Goal: Communication & Community: Answer question/provide support

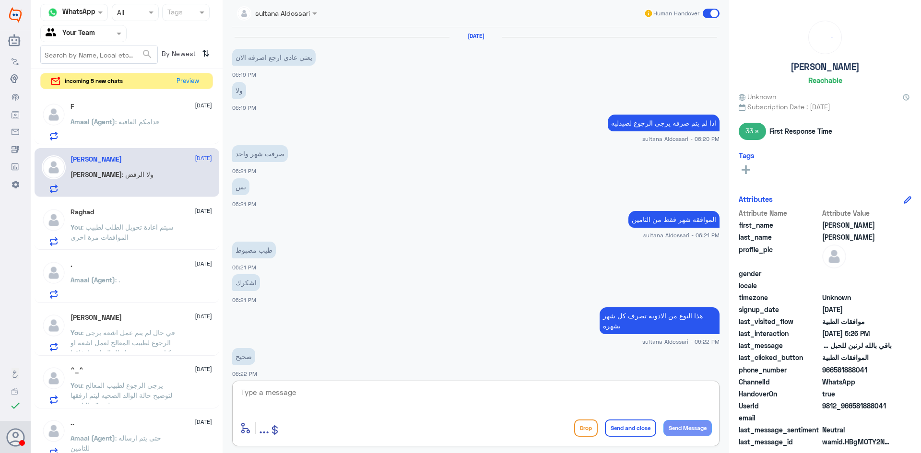
scroll to position [493, 0]
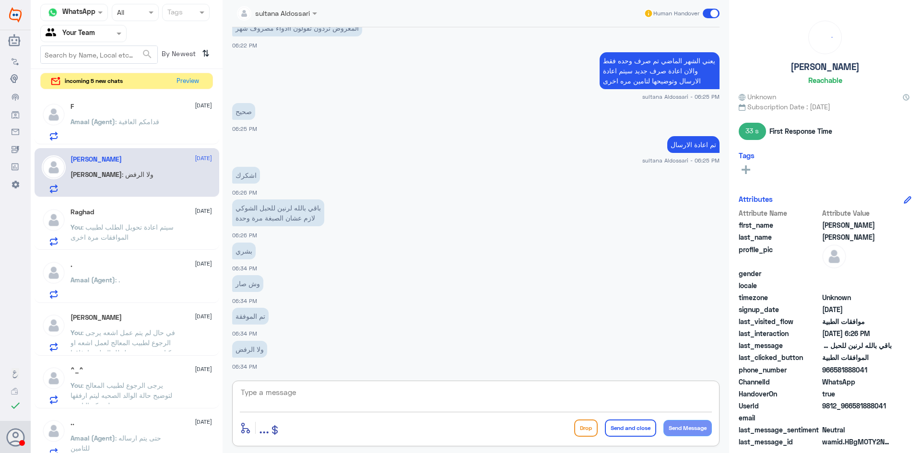
click at [373, 397] on textarea at bounding box center [476, 398] width 472 height 24
type textarea "j"
type textarea "تمت الوافقه"
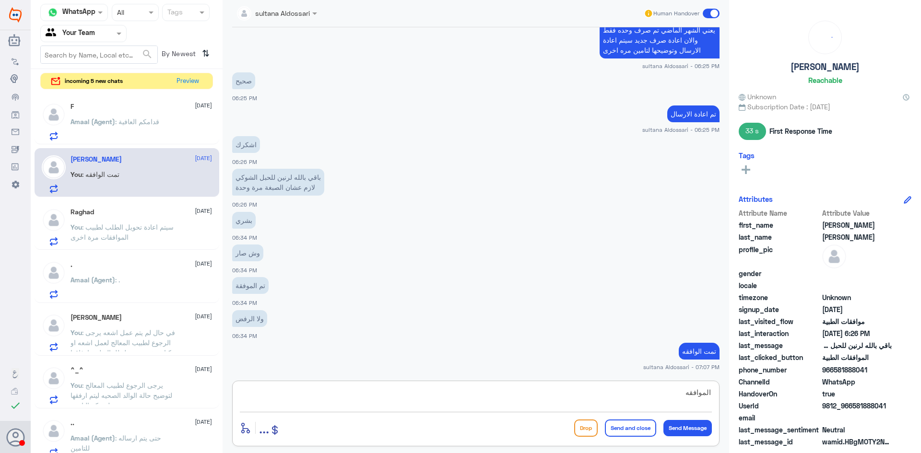
type textarea "الموافقه"
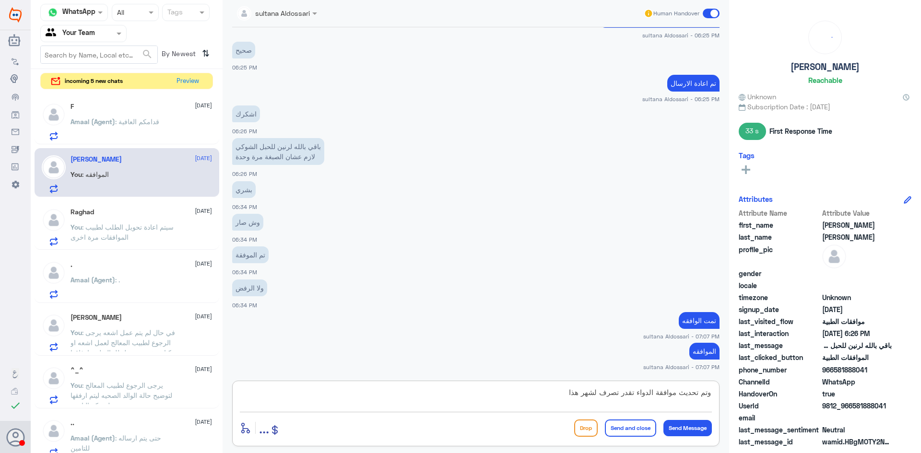
type textarea "وتم تحديث موافقة الدواء تقدر تصرف لشهر هذا"
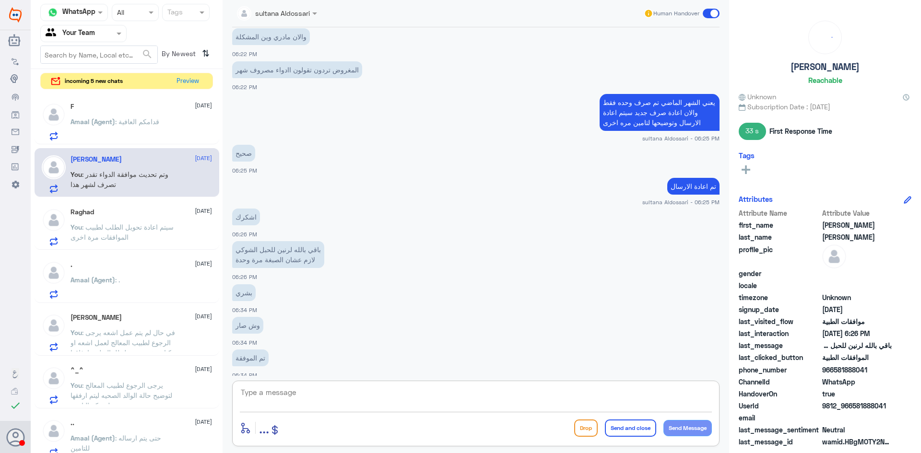
scroll to position [595, 0]
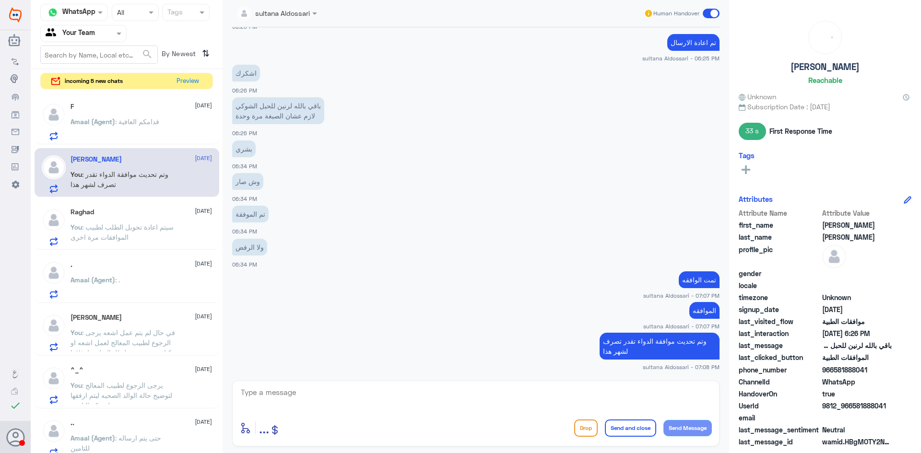
click at [109, 119] on span "Amaal (Agent)" at bounding box center [93, 122] width 45 height 8
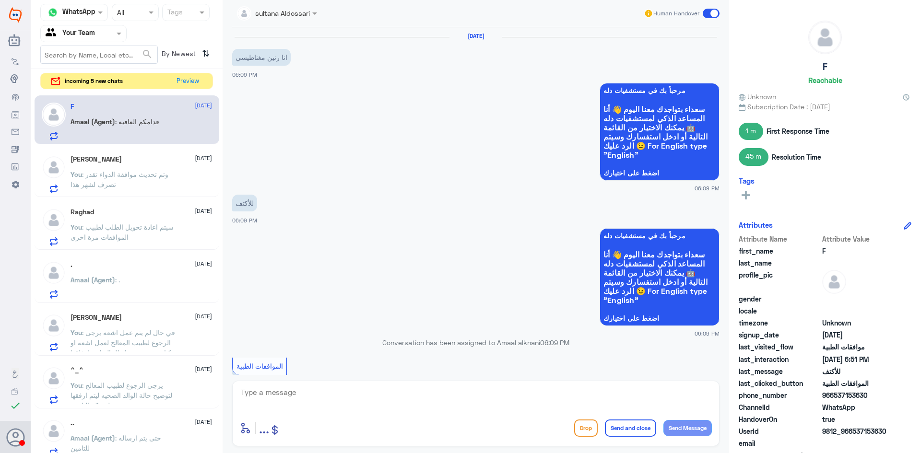
scroll to position [602, 0]
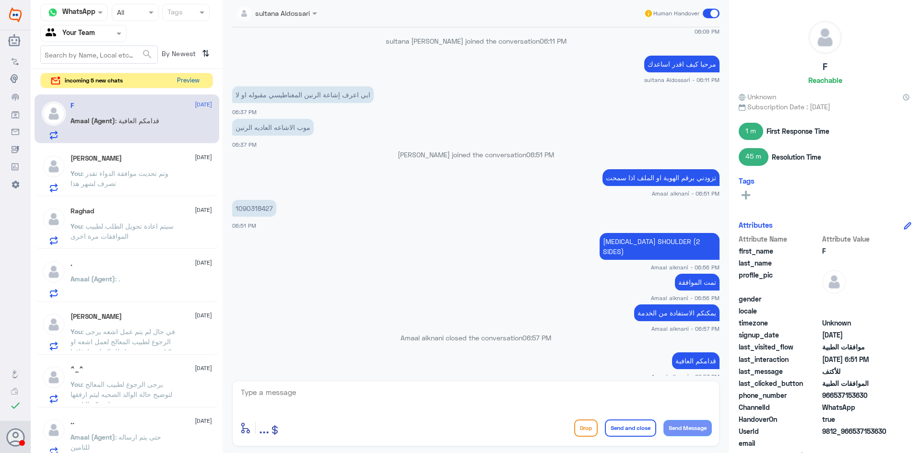
click at [202, 80] on button "Preview" at bounding box center [188, 80] width 30 height 15
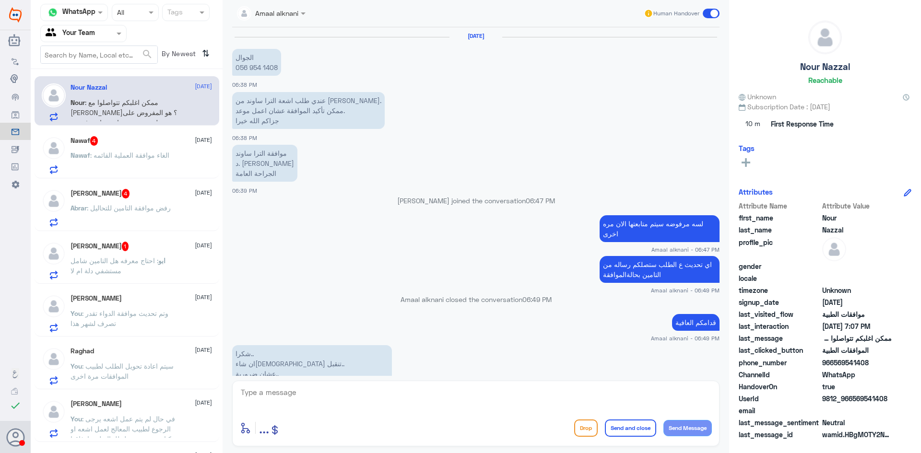
scroll to position [715, 0]
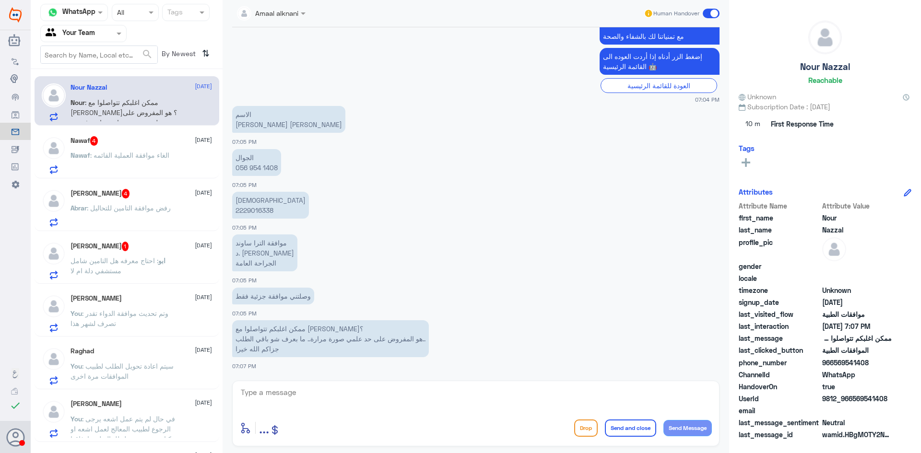
click at [249, 208] on p "الهوية 2229016338" at bounding box center [270, 205] width 77 height 27
copy p "2229016338"
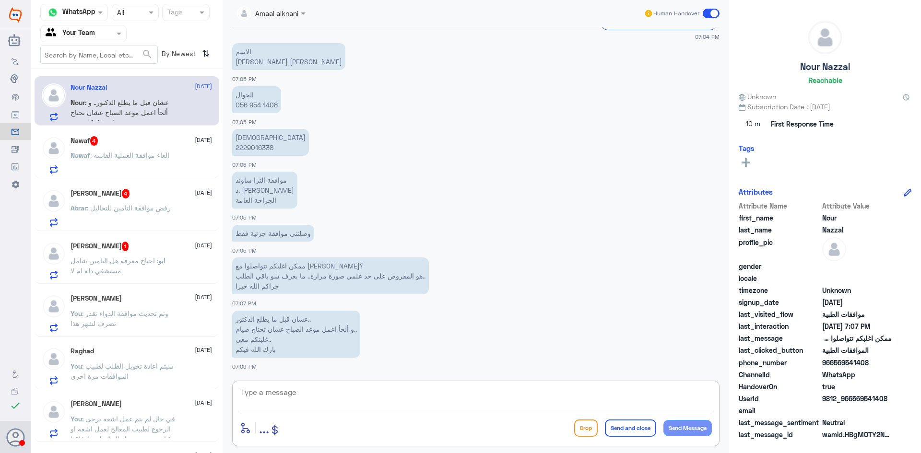
click at [374, 398] on textarea at bounding box center [476, 398] width 472 height 24
type textarea "هل تم عمل اشعة البطن"
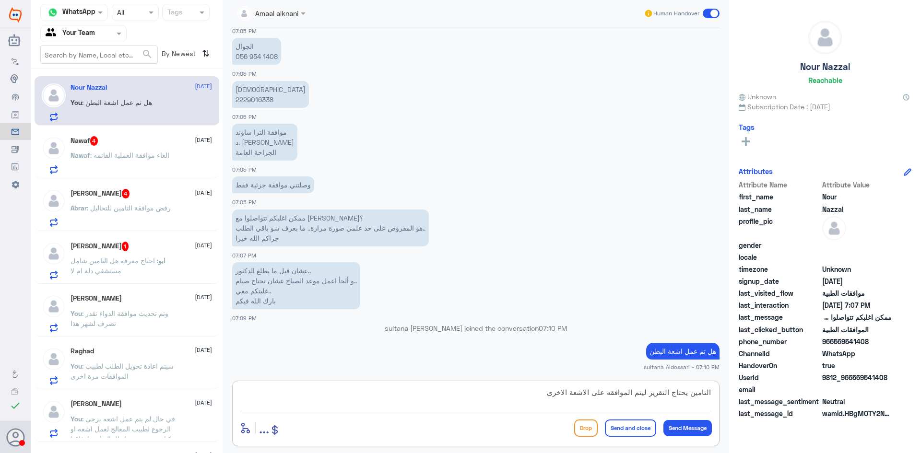
type textarea "التامين يحتاج التقرير ليتم الموافقه على الاشعة الاخرى"
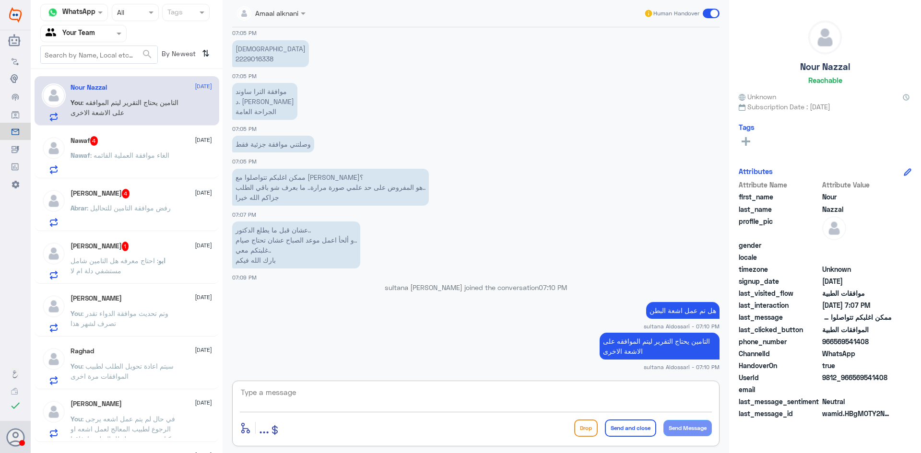
click at [150, 268] on p "ابو : احتاج معرفه هل التامين شامل مستشفي دلة ام لا" at bounding box center [125, 268] width 108 height 24
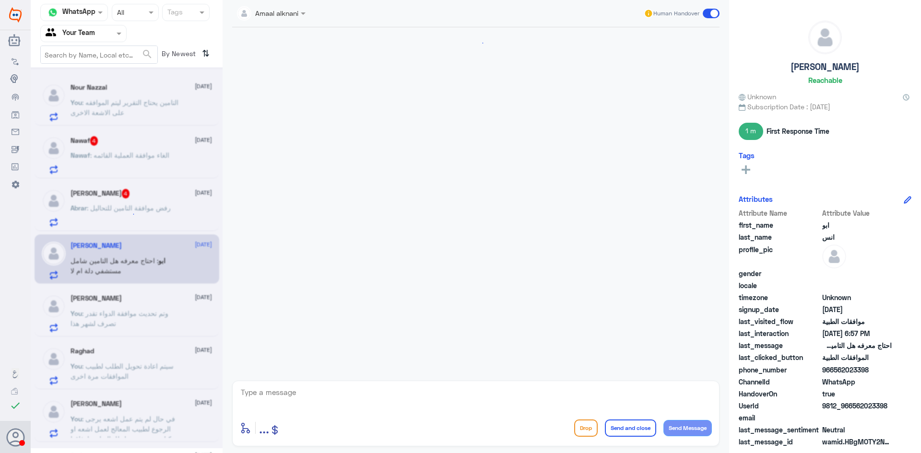
scroll to position [411, 0]
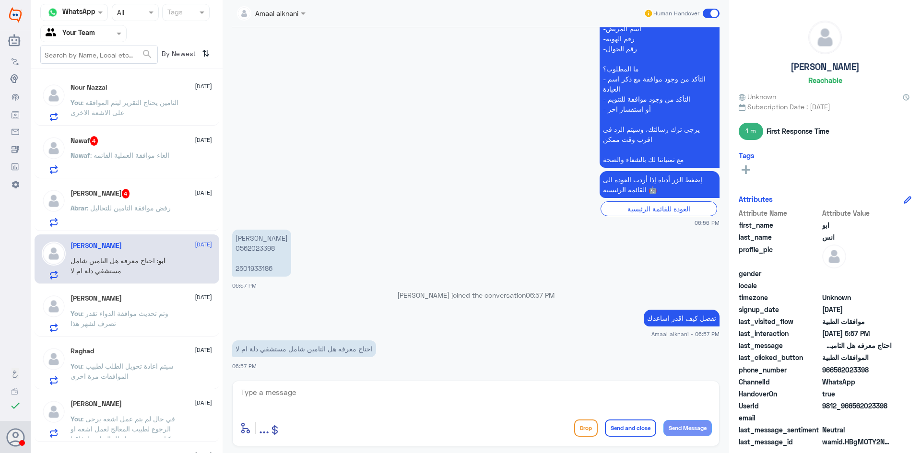
click at [258, 250] on p "[PERSON_NAME] 0562023398 2501933186" at bounding box center [261, 253] width 59 height 47
copy p "0562023398"
click at [248, 268] on p "[PERSON_NAME] 0562023398 2501933186" at bounding box center [261, 253] width 59 height 47
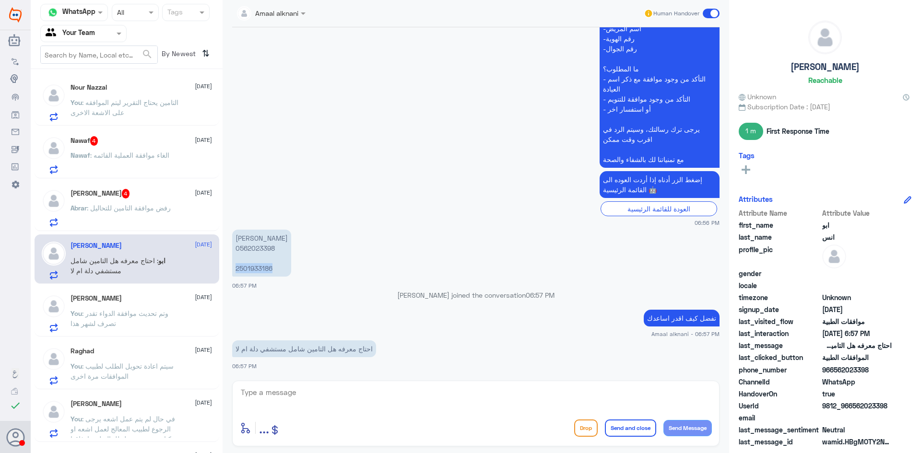
copy p "2501933186"
click at [460, 390] on textarea at bounding box center [476, 398] width 472 height 24
type textarea "لا يظهر لي اي تامين مرتبط في الهويه"
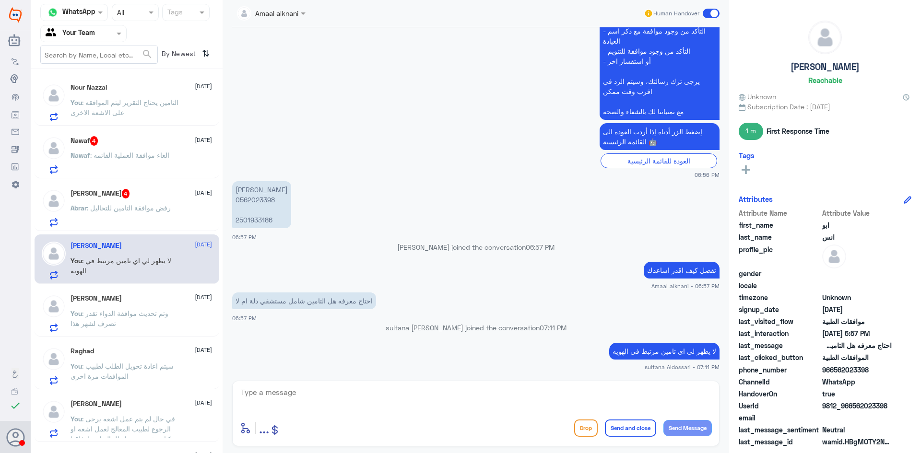
click at [157, 203] on p "Abrar : رفض موافقة التامين للتحاليل" at bounding box center [121, 215] width 100 height 24
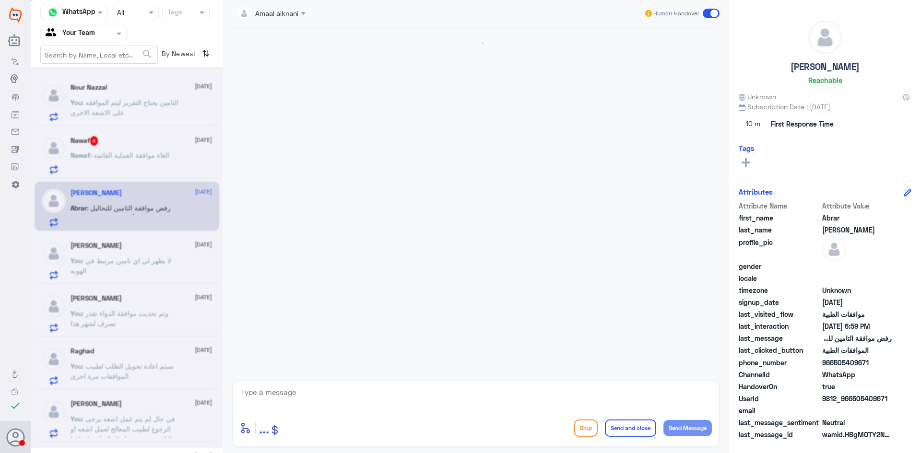
scroll to position [207, 0]
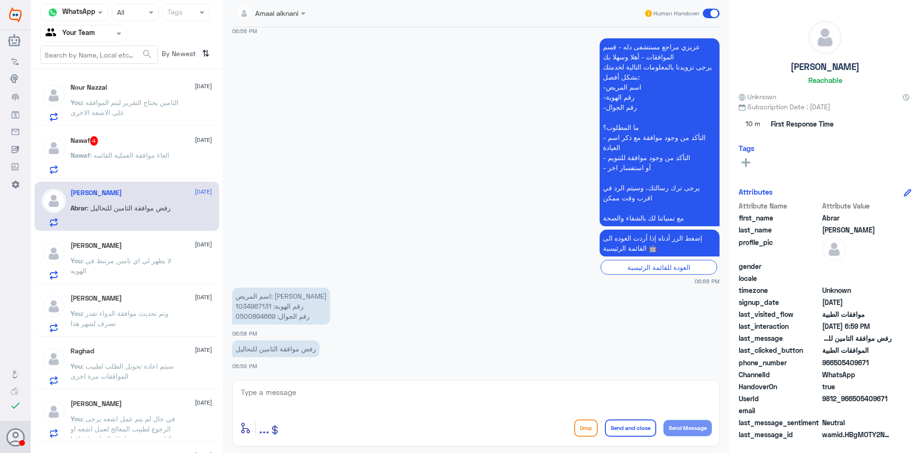
click at [243, 306] on p "اسم المريض: [PERSON_NAME] رقم الهوية: 1034967131 رقم الجوال: 0500894669" at bounding box center [281, 306] width 98 height 37
copy p "1034967131"
drag, startPoint x: 387, startPoint y: 377, endPoint x: 384, endPoint y: 393, distance: 16.2
click at [386, 383] on div "Amaal alknani Human Handover [DATE] السلام عليكم 06:57 PM مرحباً بك في مستشفيات…" at bounding box center [476, 228] width 507 height 456
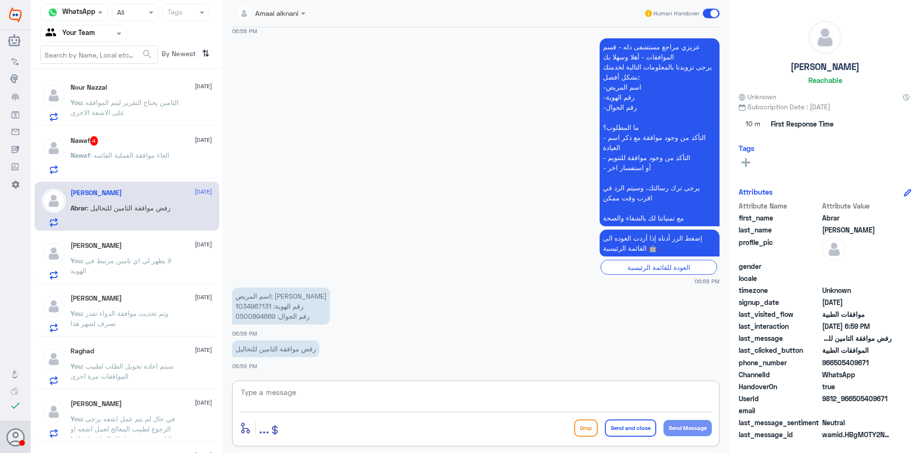
click at [382, 403] on textarea at bounding box center [476, 398] width 472 height 24
type textarea "تمت متابعة طلبكم قيد الاجراء لدى التامين"
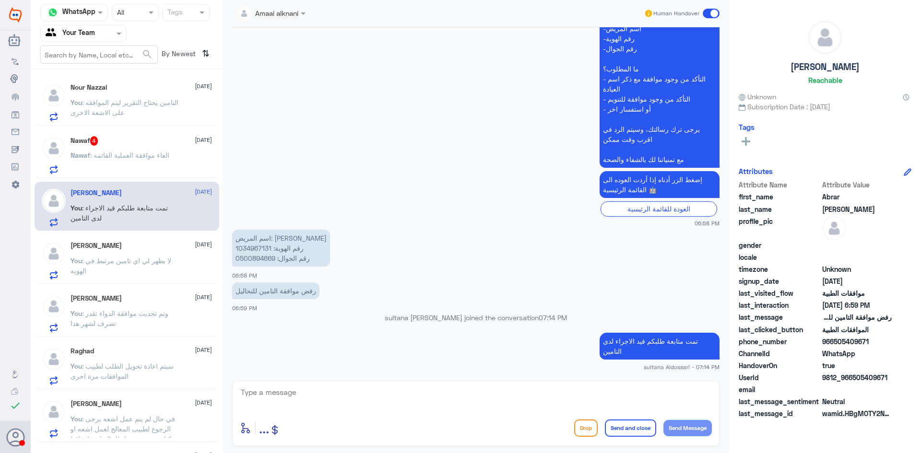
click at [136, 140] on div "Nawaf 4 [DATE]" at bounding box center [141, 141] width 141 height 10
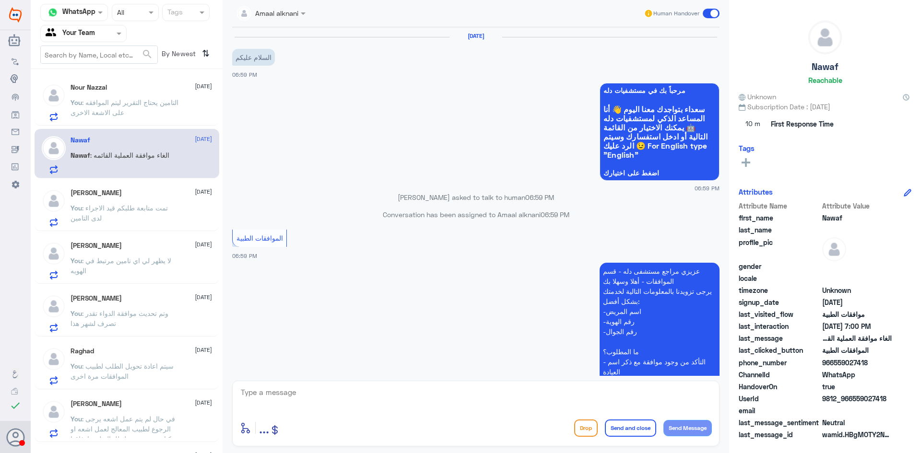
scroll to position [224, 0]
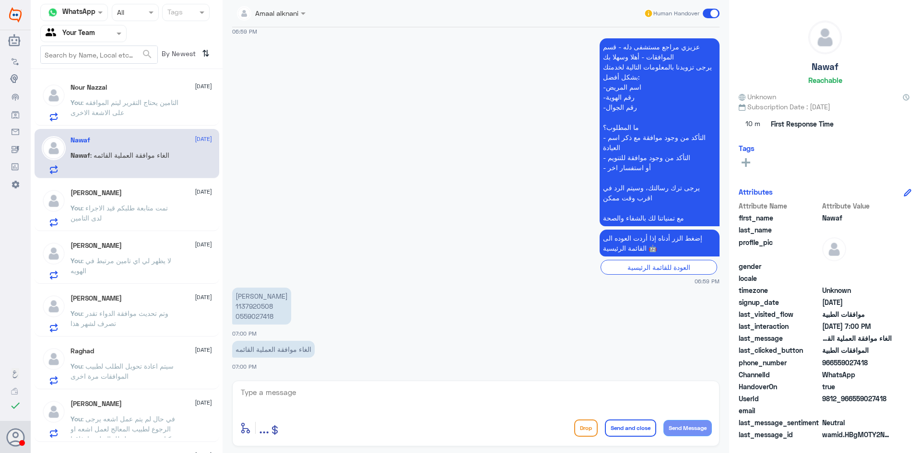
click at [256, 317] on p "[PERSON_NAME] 1137920508 0559027418" at bounding box center [261, 306] width 59 height 37
copy p "0559027418"
click at [116, 107] on p "Nour sent an attachment" at bounding box center [109, 109] width 77 height 24
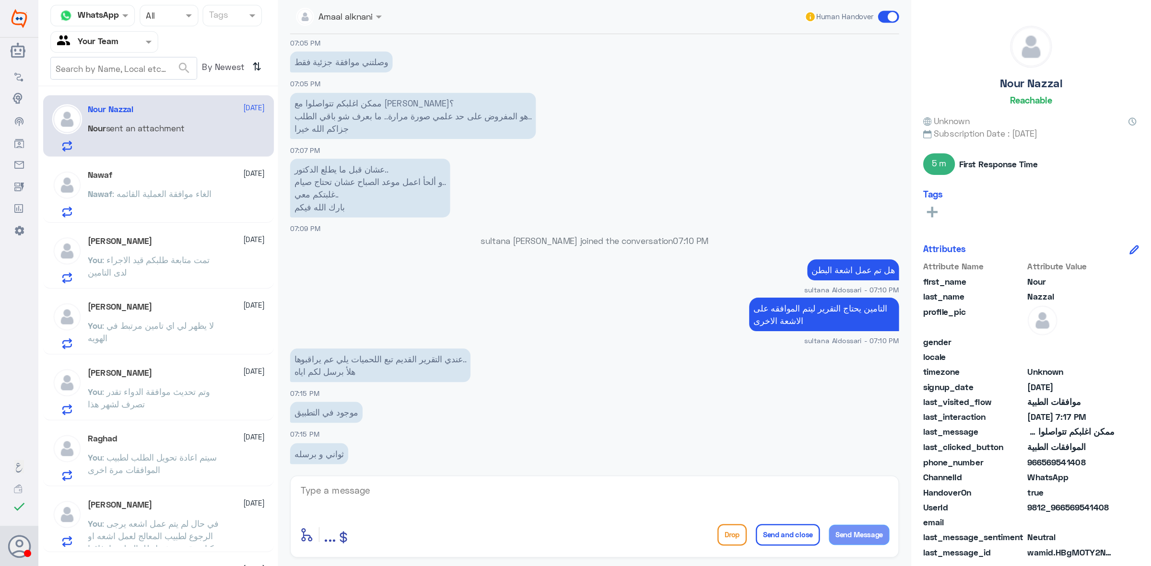
scroll to position [507, 0]
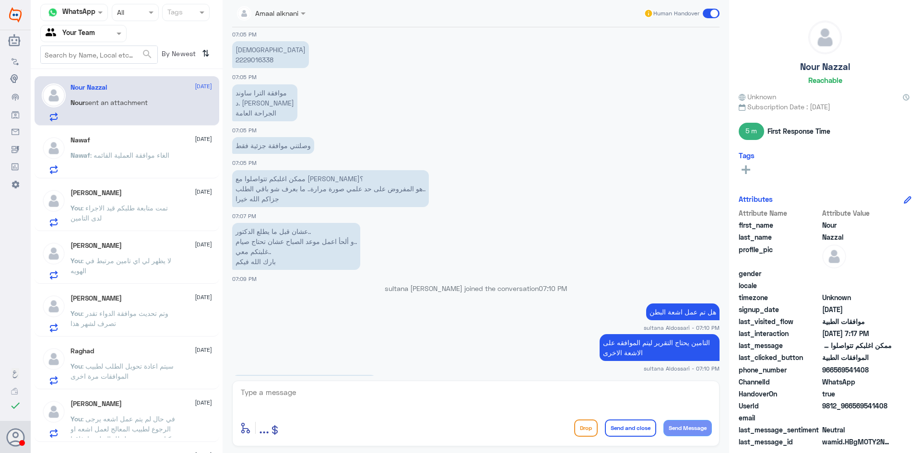
click at [253, 57] on p "الهوية 2229016338" at bounding box center [270, 54] width 77 height 27
copy p "2229016338"
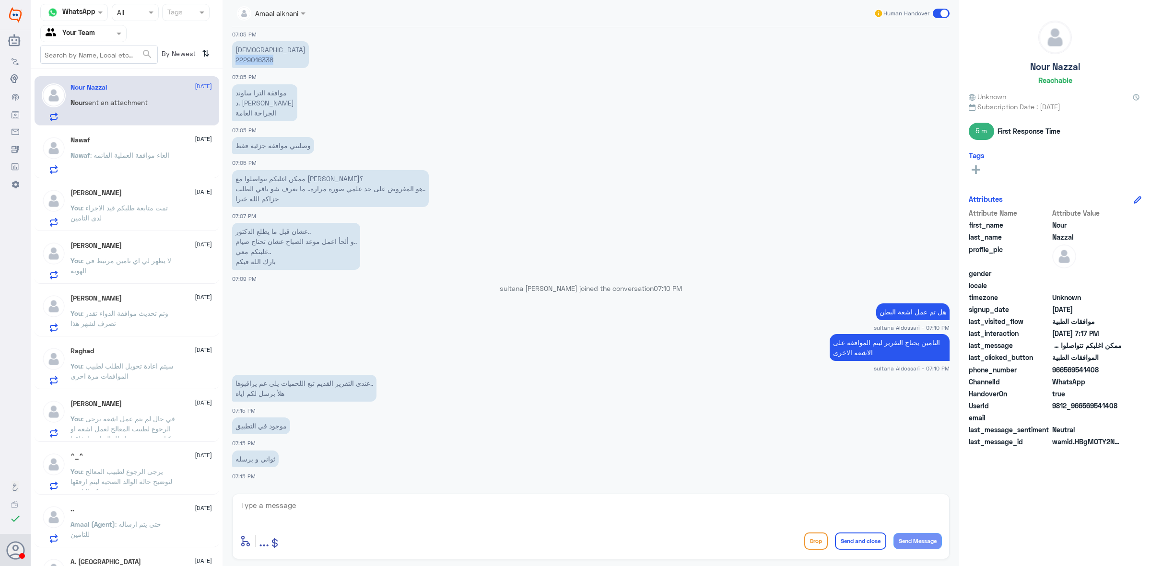
scroll to position [586, 0]
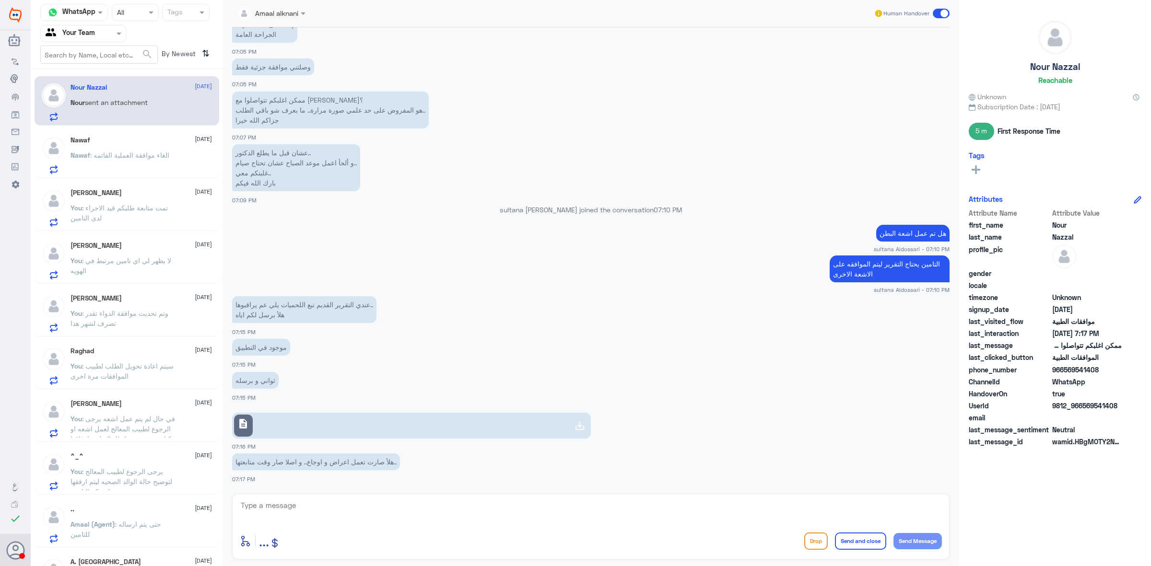
click at [571, 423] on div at bounding box center [579, 425] width 19 height 19
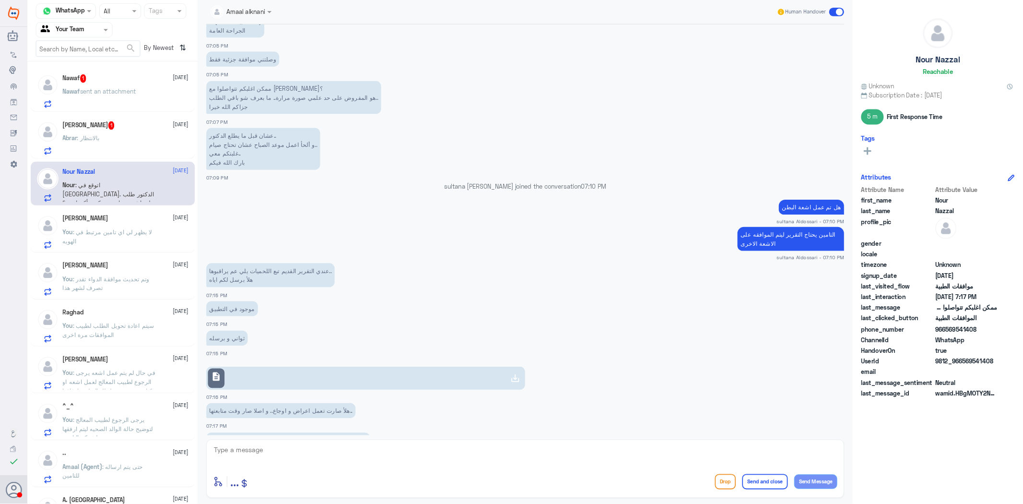
scroll to position [628, 0]
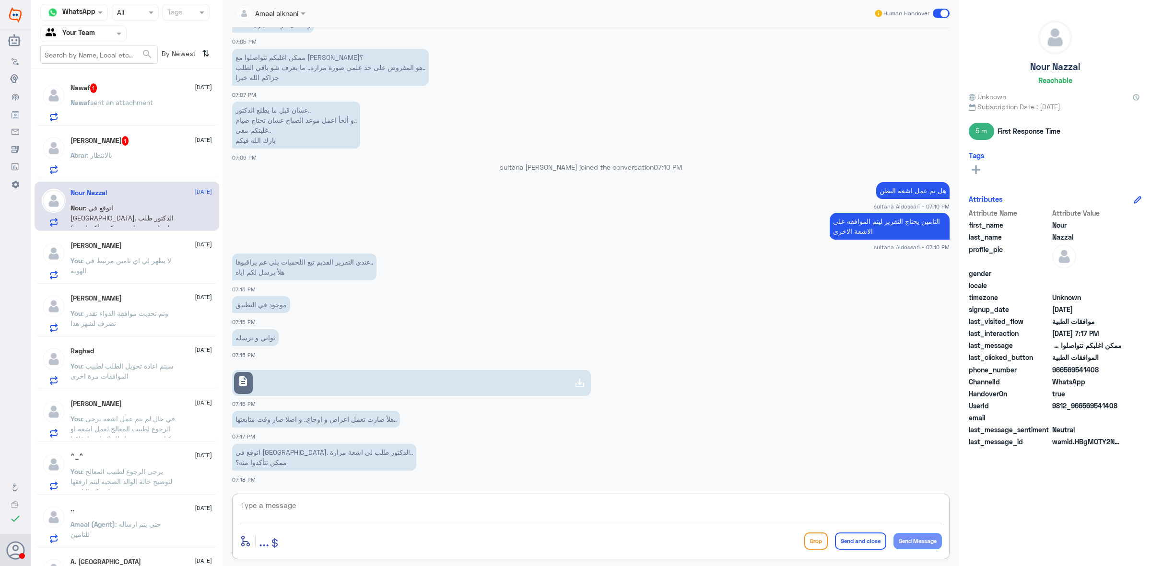
click at [365, 453] on textarea at bounding box center [591, 511] width 702 height 24
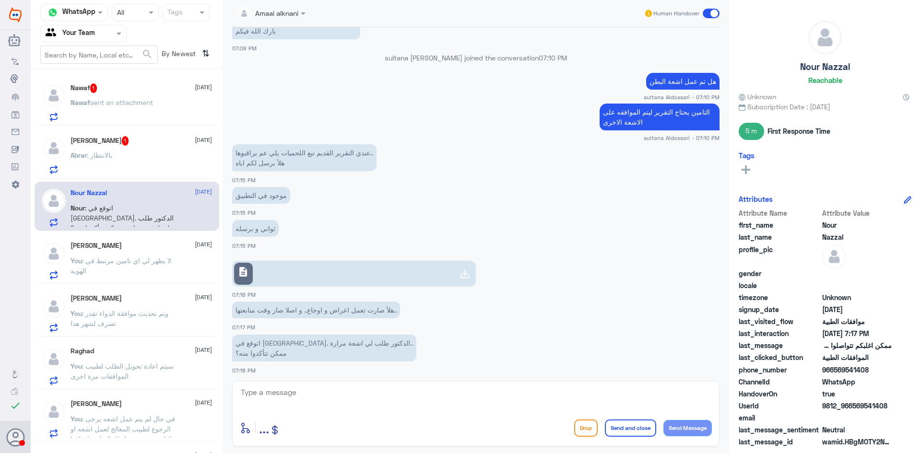
scroll to position [741, 0]
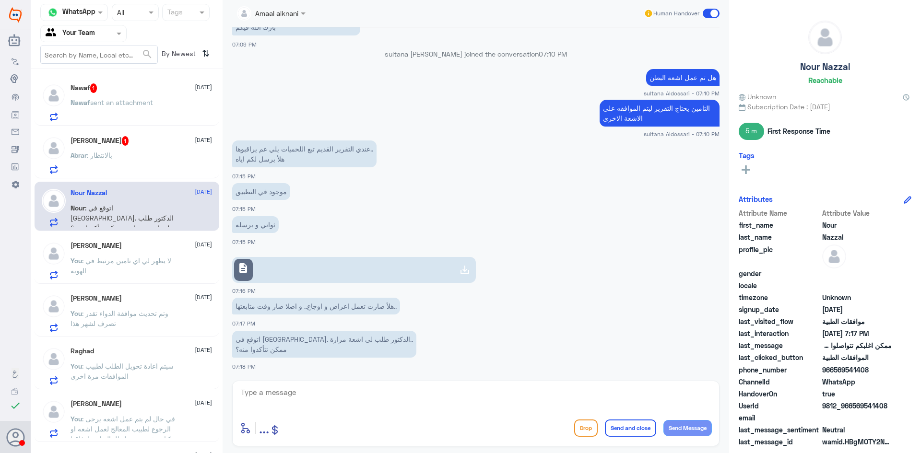
click at [438, 405] on textarea at bounding box center [476, 398] width 472 height 24
type textarea "التامين طلب تقرير المنظار الان وتم اضافته مع تقرير الاشعة"
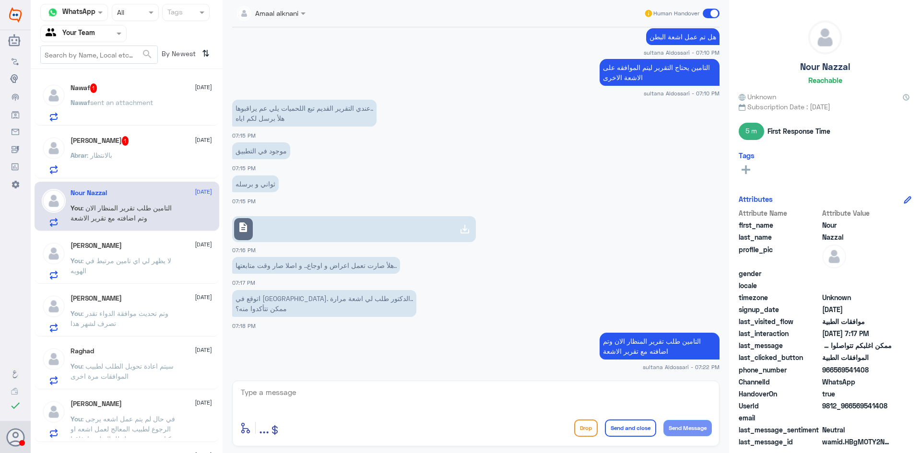
click at [123, 144] on span "1" at bounding box center [125, 141] width 7 height 10
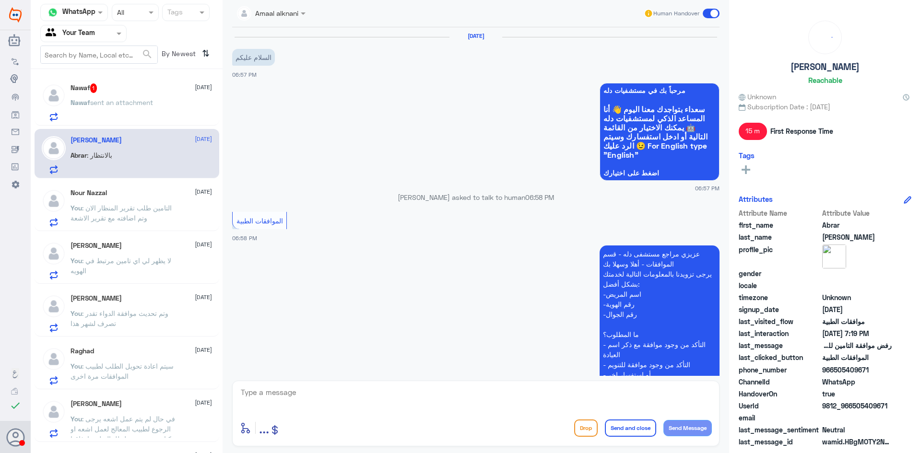
scroll to position [298, 0]
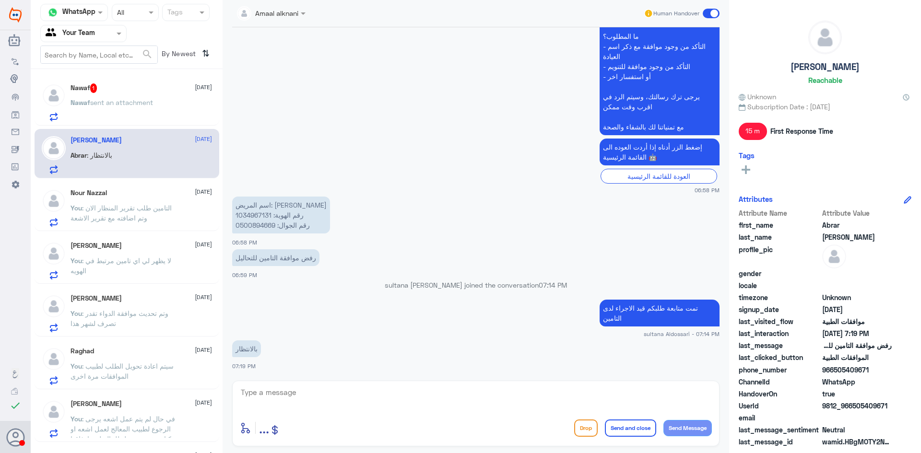
click at [147, 115] on p "Nawaf sent an attachment" at bounding box center [112, 109] width 83 height 24
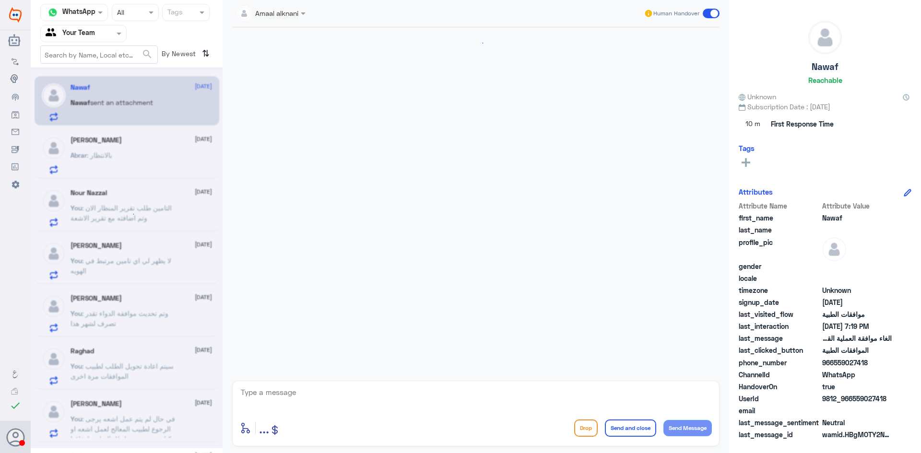
scroll to position [258, 0]
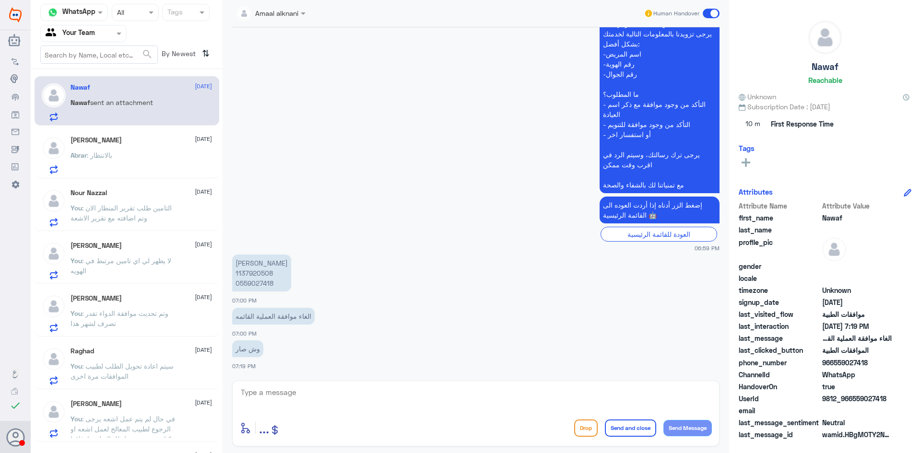
click at [258, 269] on p "[PERSON_NAME] 1137920508 0559027418" at bounding box center [261, 273] width 59 height 37
copy p "1137920508"
click at [317, 407] on textarea at bounding box center [476, 398] width 472 height 24
type textarea "تم الالغاء"
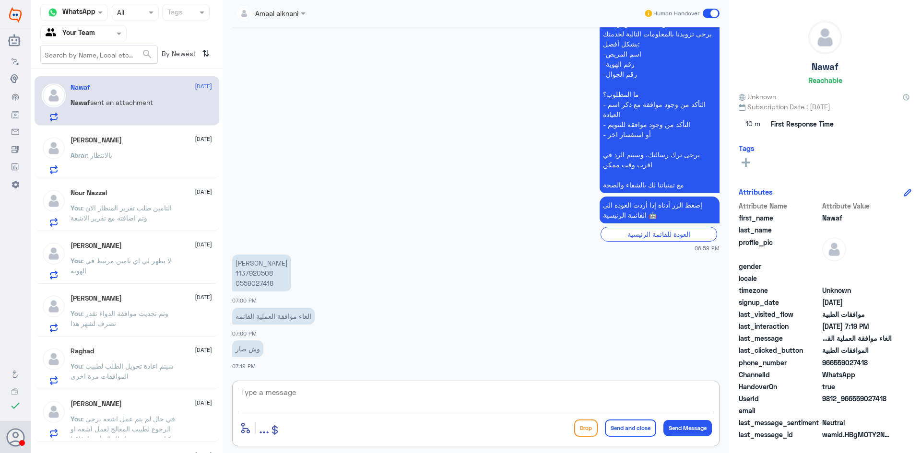
scroll to position [288, 0]
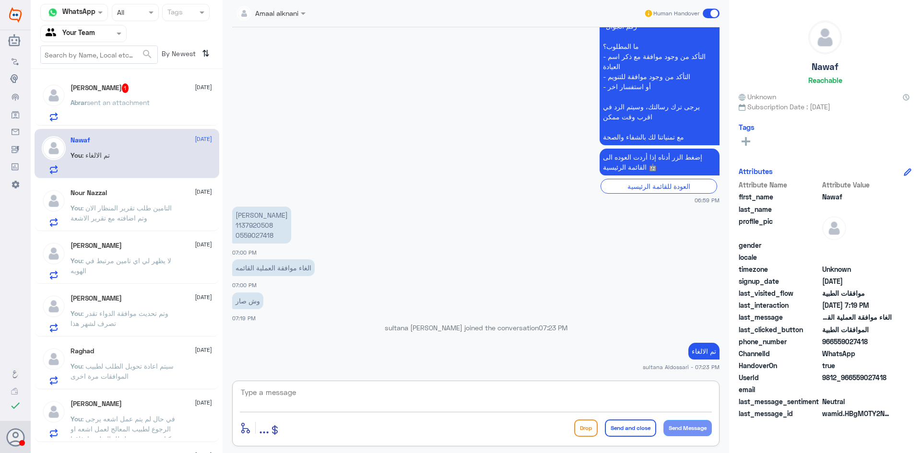
click at [143, 89] on div "[PERSON_NAME] 1 [DATE]" at bounding box center [141, 88] width 141 height 10
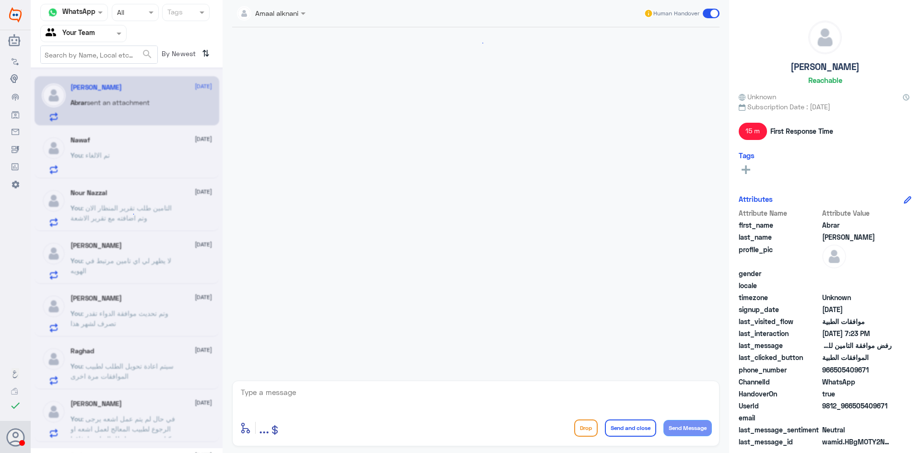
scroll to position [331, 0]
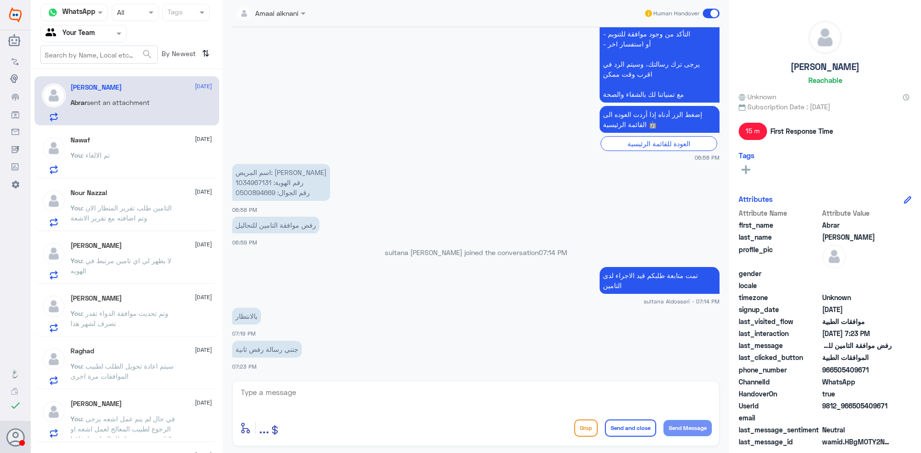
click at [252, 183] on p "اسم المريض: [PERSON_NAME] رقم الهوية: 1034967131 رقم الجوال: 0500894669" at bounding box center [281, 182] width 98 height 37
copy p "1034967131"
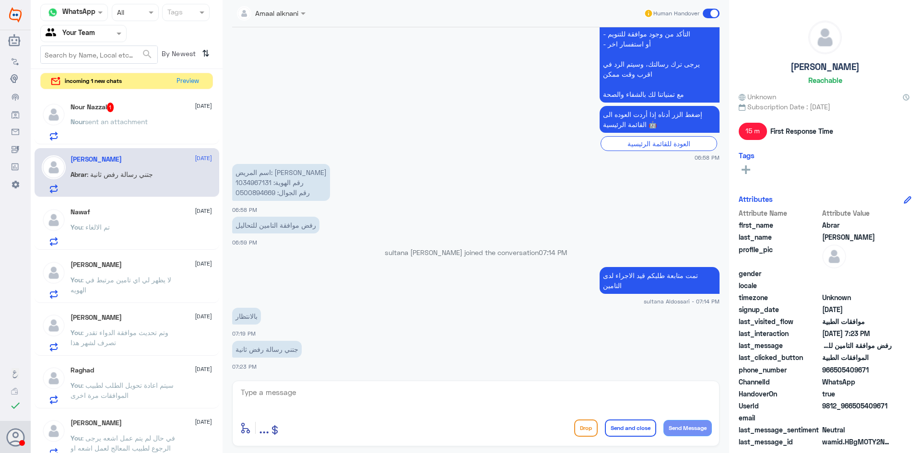
click at [131, 118] on span "sent an attachment" at bounding box center [116, 122] width 63 height 8
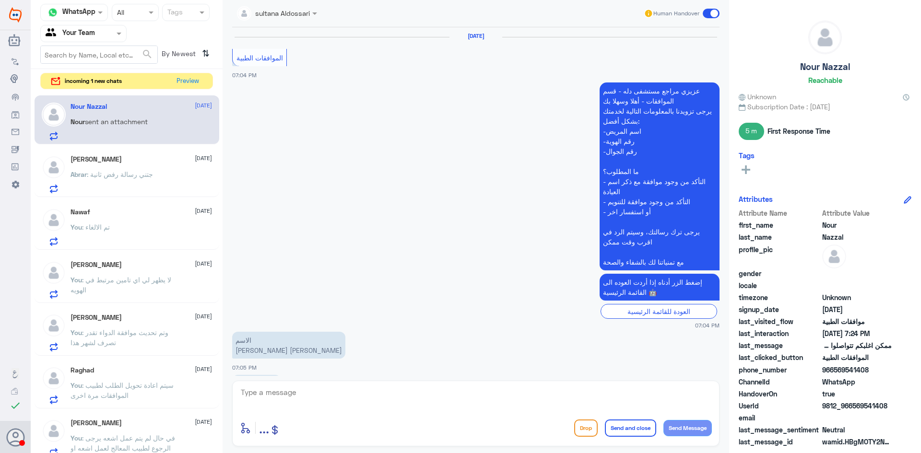
scroll to position [695, 0]
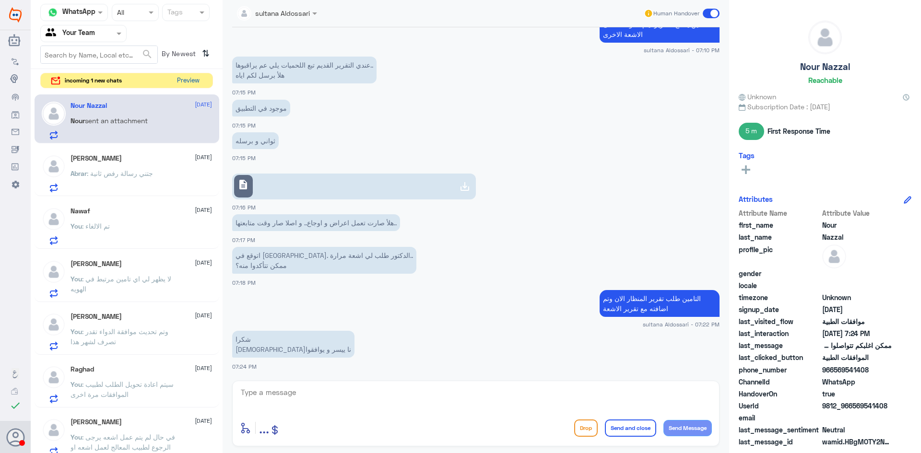
click at [182, 81] on button "Preview" at bounding box center [188, 80] width 30 height 15
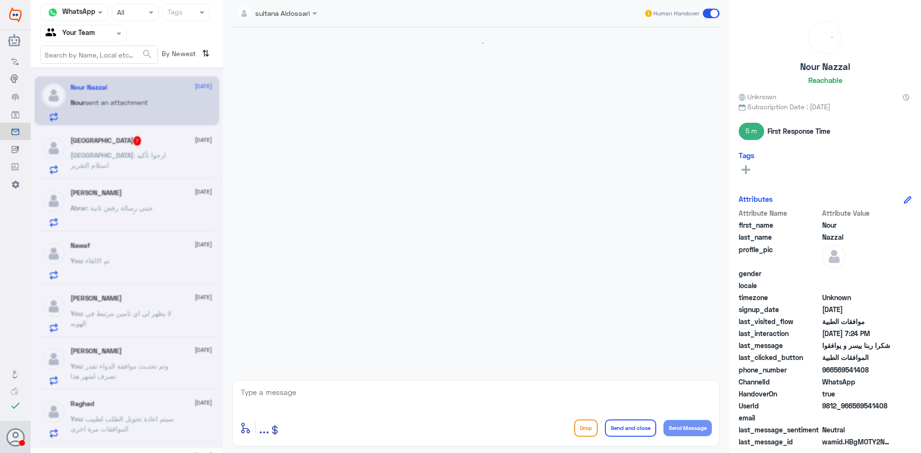
scroll to position [695, 0]
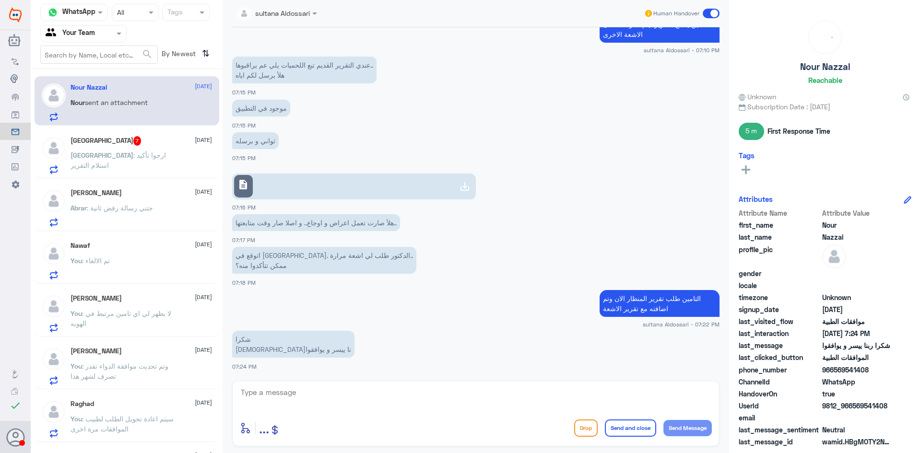
click at [136, 161] on p "Turki : ارجوا تأكيد استلام التقرير" at bounding box center [125, 162] width 108 height 24
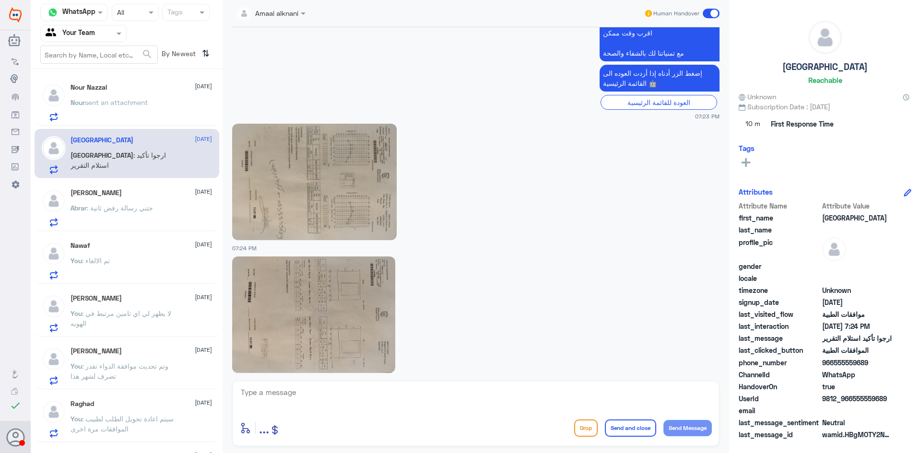
scroll to position [2262, 0]
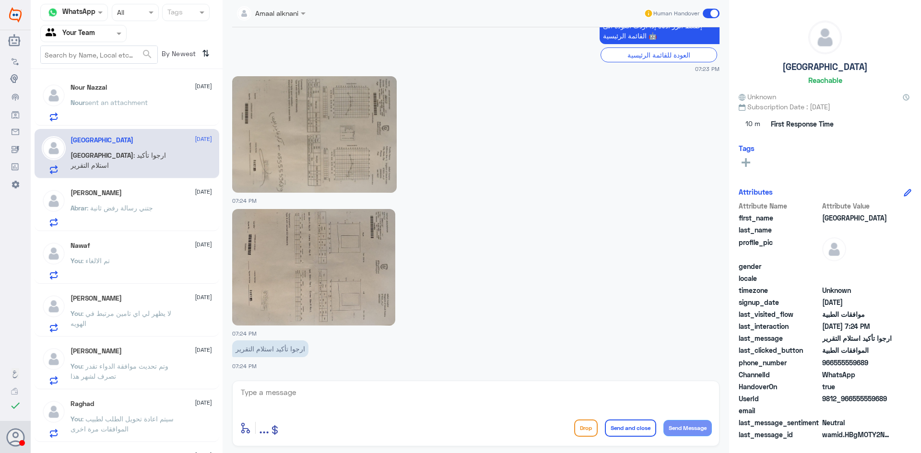
click at [354, 407] on textarea at bounding box center [476, 398] width 472 height 24
type textarea "سيتم الارفاق الان"
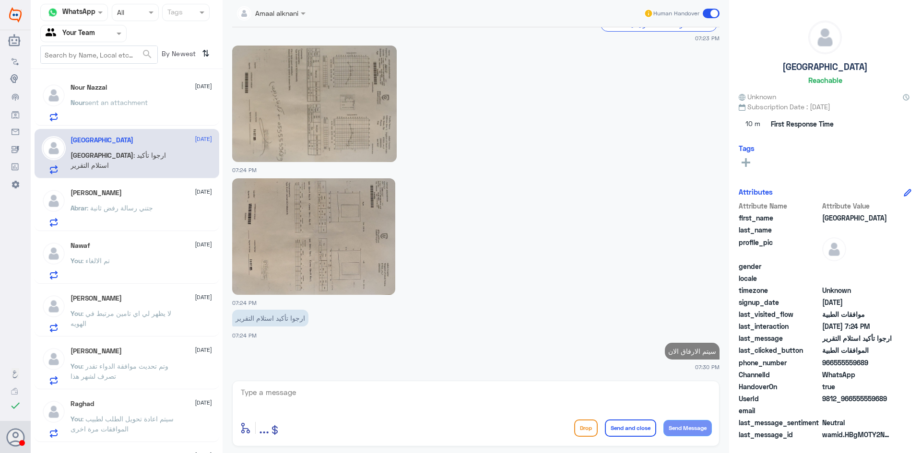
click at [347, 99] on img at bounding box center [314, 104] width 165 height 117
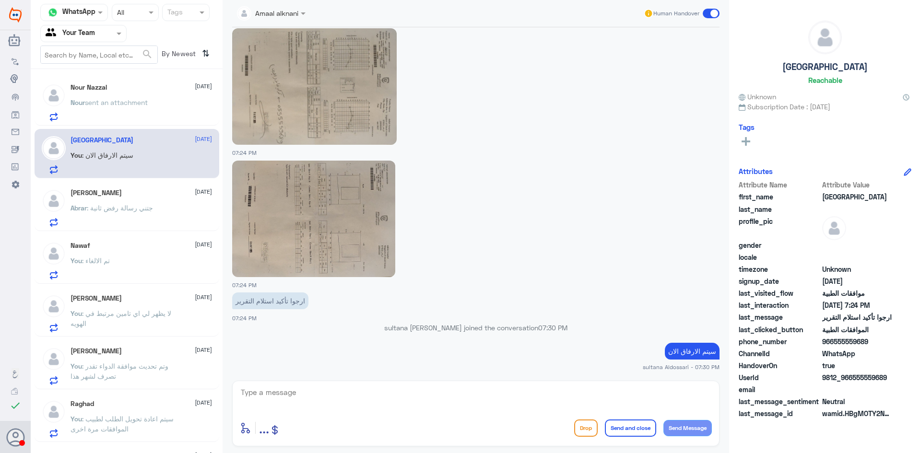
click at [325, 229] on img at bounding box center [313, 219] width 163 height 117
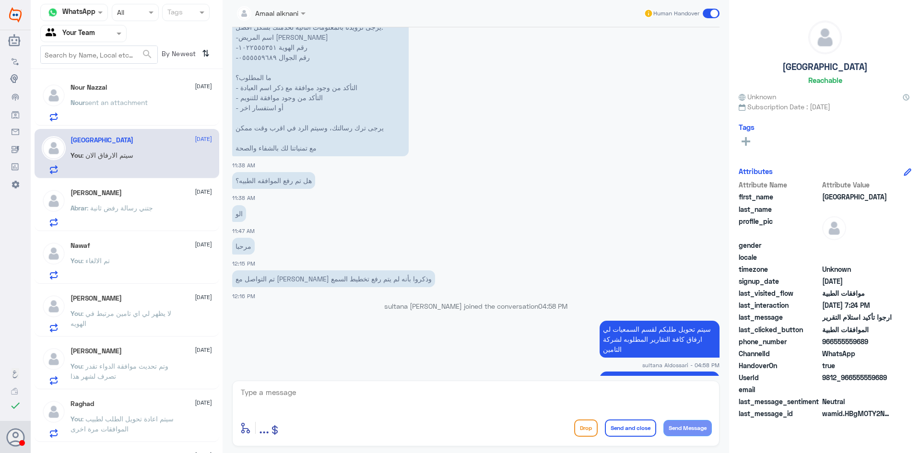
scroll to position [661, 0]
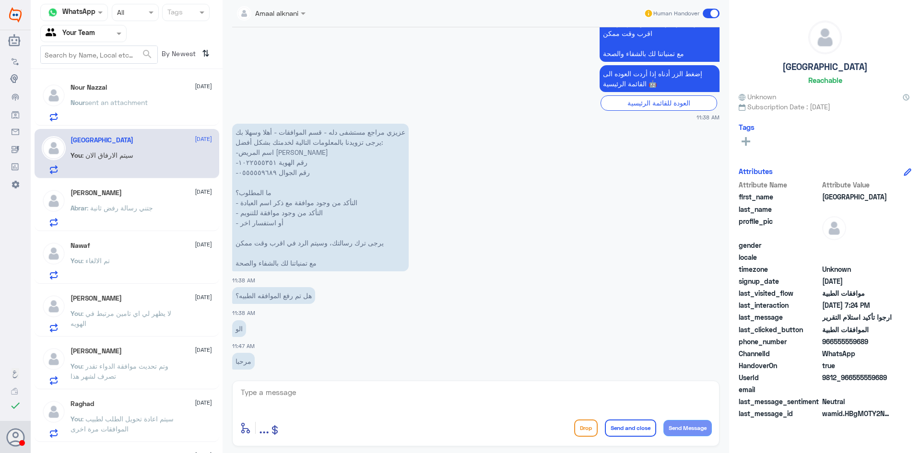
click at [256, 170] on p "عزيزي مراجع مستشفى دله - قسم الموافقات - أهلا وسهلا بك يرجى تزويدنا بالمعلومات …" at bounding box center [320, 198] width 177 height 148
copy p "٠٥٥٥٥٥٩٦٨٩"
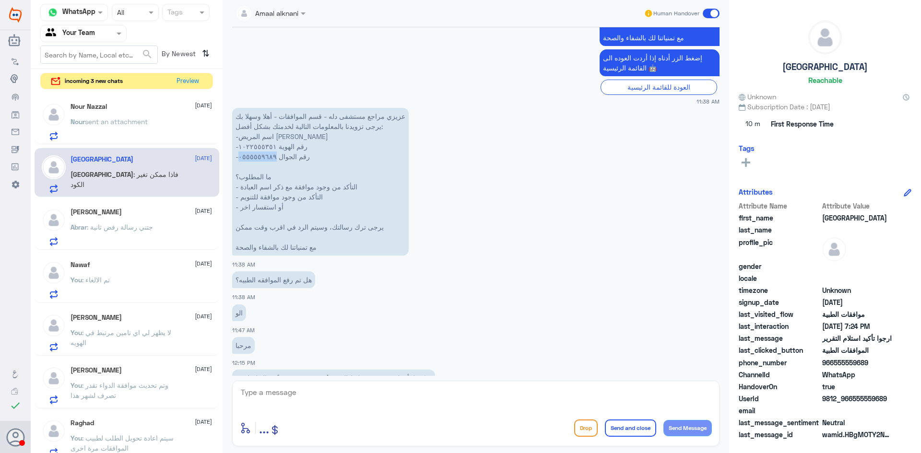
scroll to position [674, 0]
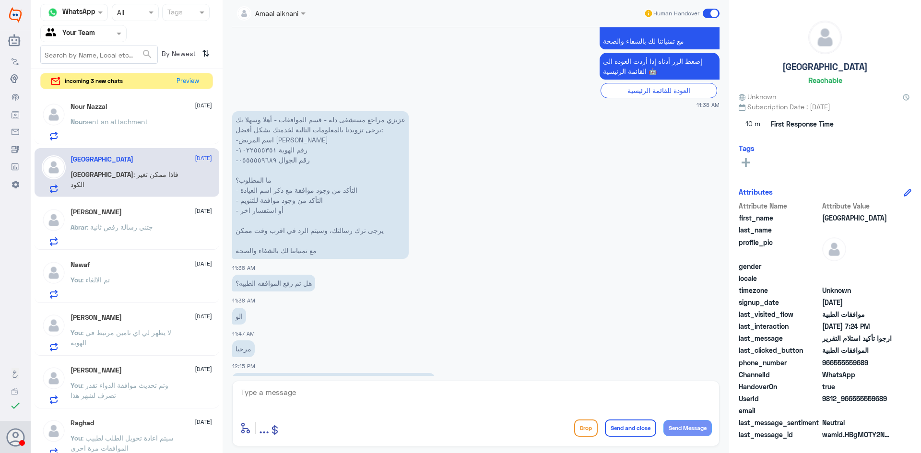
click at [257, 148] on p "عزيزي مراجع مستشفى دله - قسم الموافقات - أهلا وسهلا بك يرجى تزويدنا بالمعلومات …" at bounding box center [320, 185] width 177 height 148
click at [324, 400] on textarea at bounding box center [476, 398] width 472 height 24
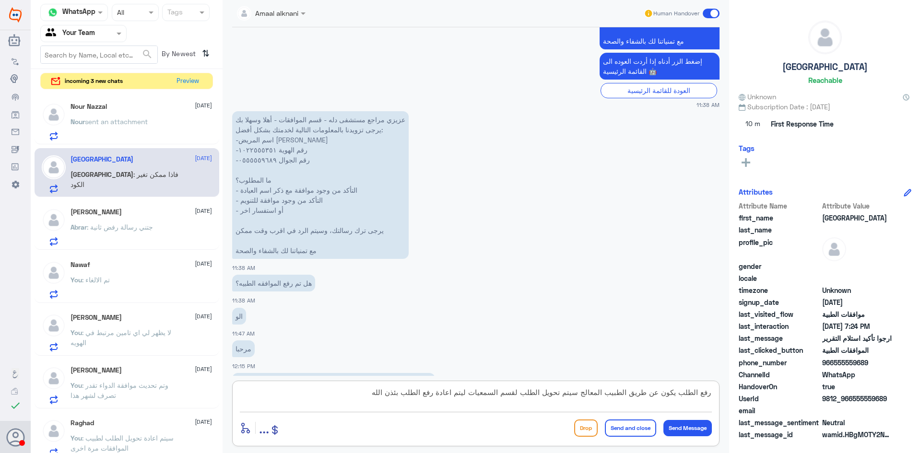
type textarea "رفع الطلب يكون عن طريق الطبيب المعالج سيتم تحويل الطلب لقسم السمعيات ليتم اعادة…"
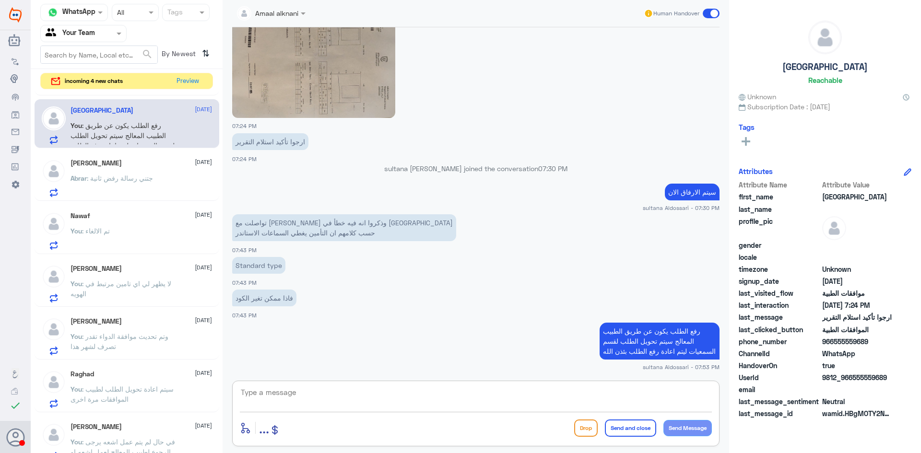
scroll to position [0, 0]
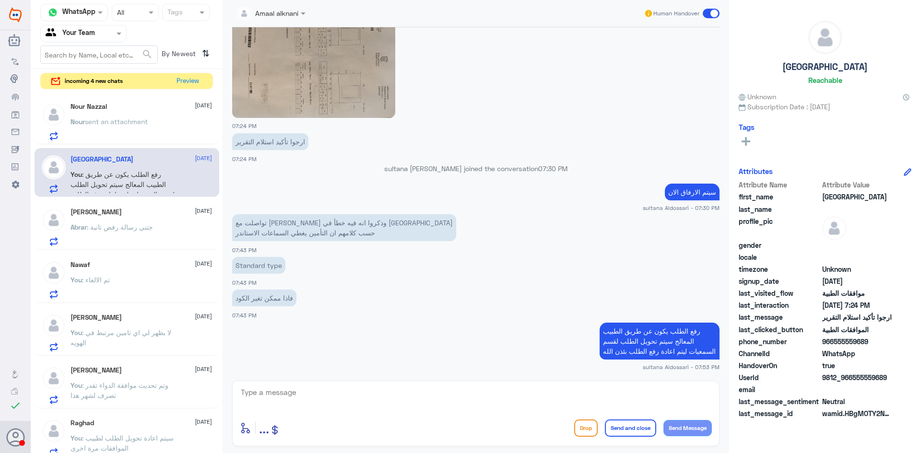
click at [120, 123] on span "sent an attachment" at bounding box center [116, 122] width 63 height 8
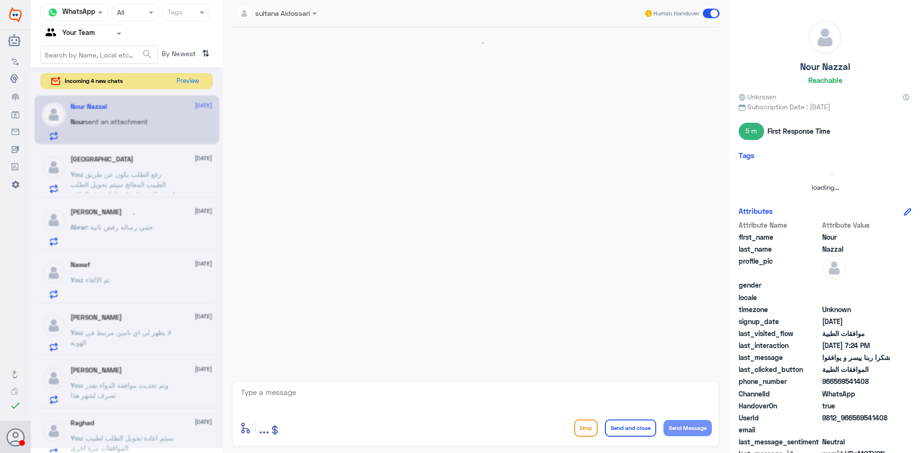
scroll to position [695, 0]
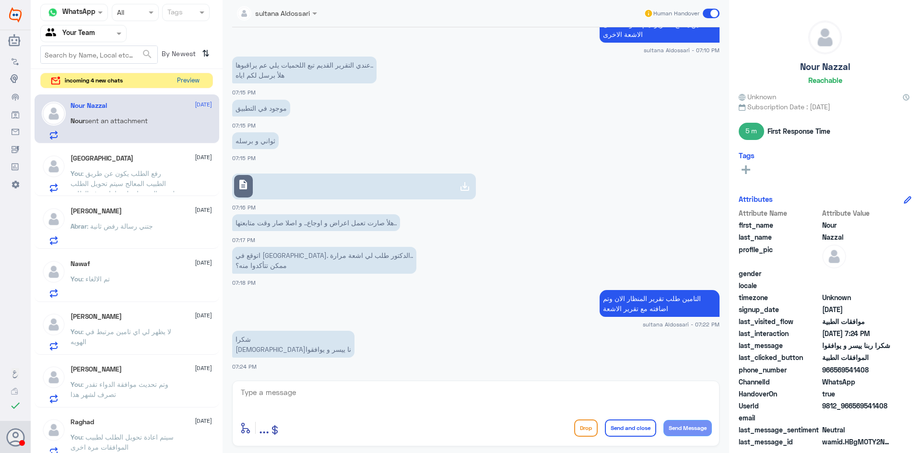
click at [177, 79] on button "Preview" at bounding box center [188, 80] width 30 height 15
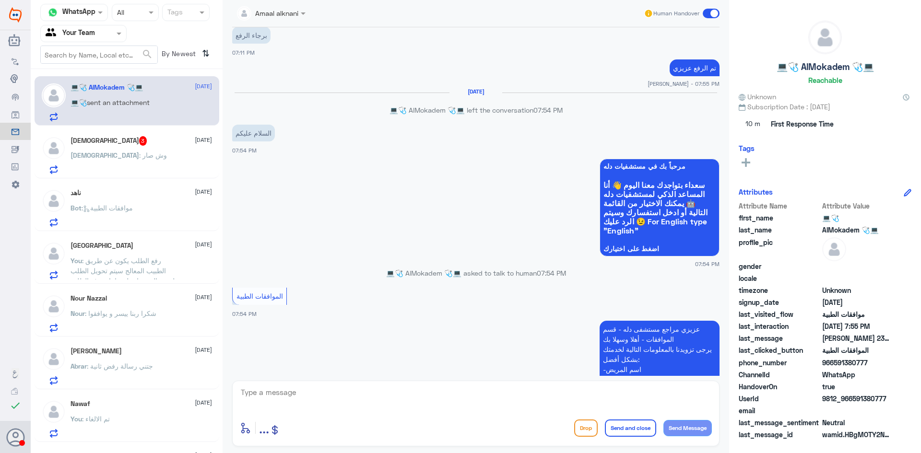
scroll to position [638, 0]
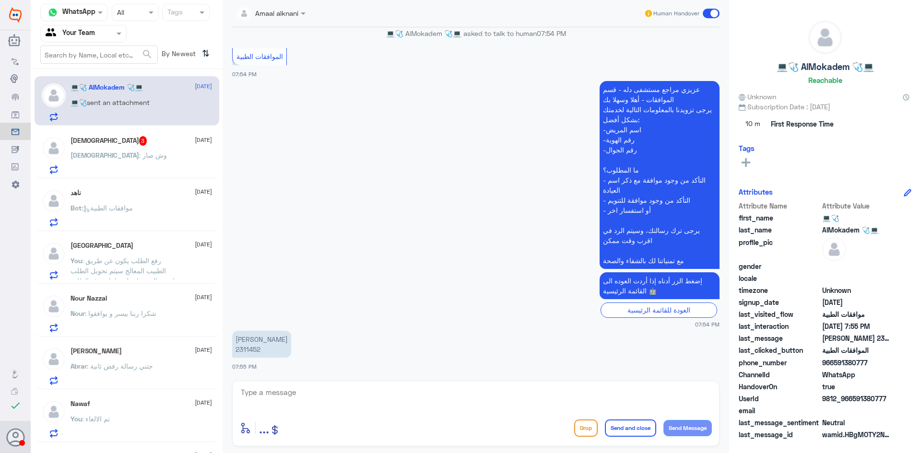
click at [241, 349] on p "[PERSON_NAME] 2311452" at bounding box center [261, 344] width 59 height 27
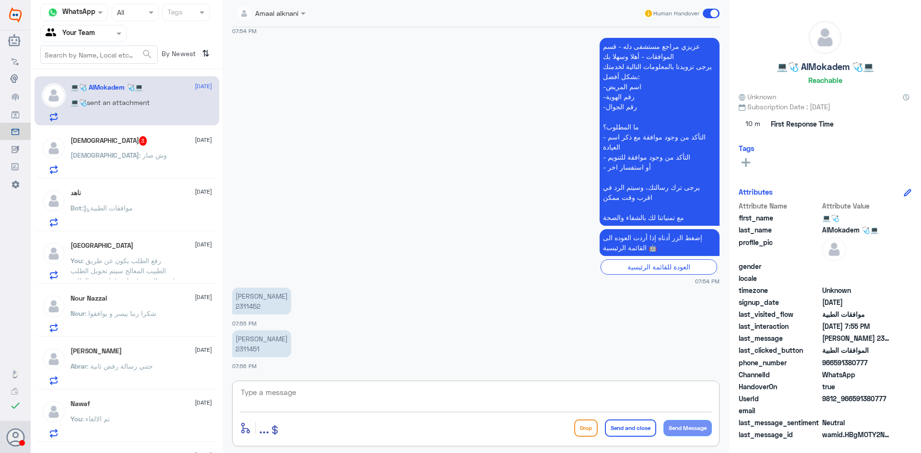
click at [446, 400] on textarea at bounding box center [476, 398] width 472 height 24
type textarea "مرحبا زودني استفسارك"
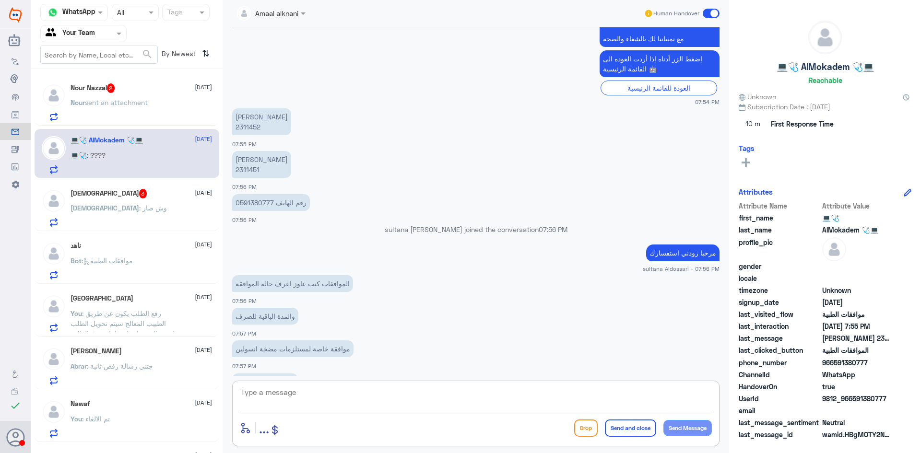
scroll to position [908, 0]
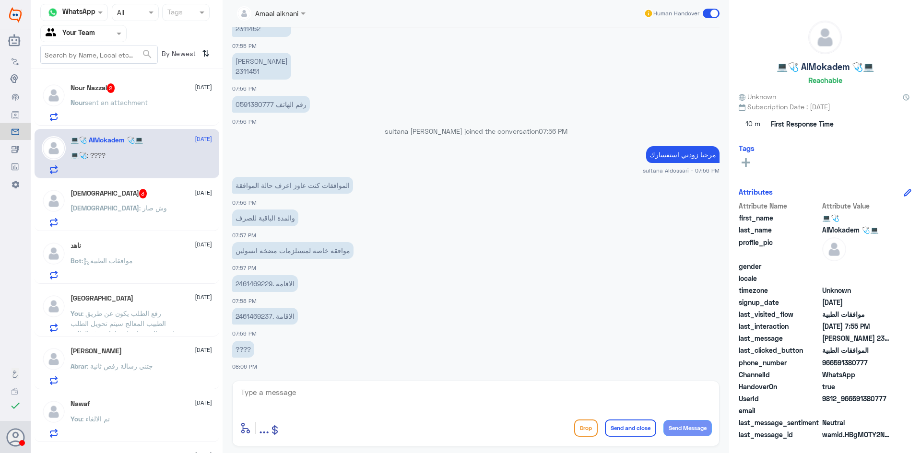
click at [256, 282] on p "2461469229. الاقامة" at bounding box center [265, 283] width 66 height 17
click at [248, 318] on p "2461469237. الاقامة" at bounding box center [265, 316] width 66 height 17
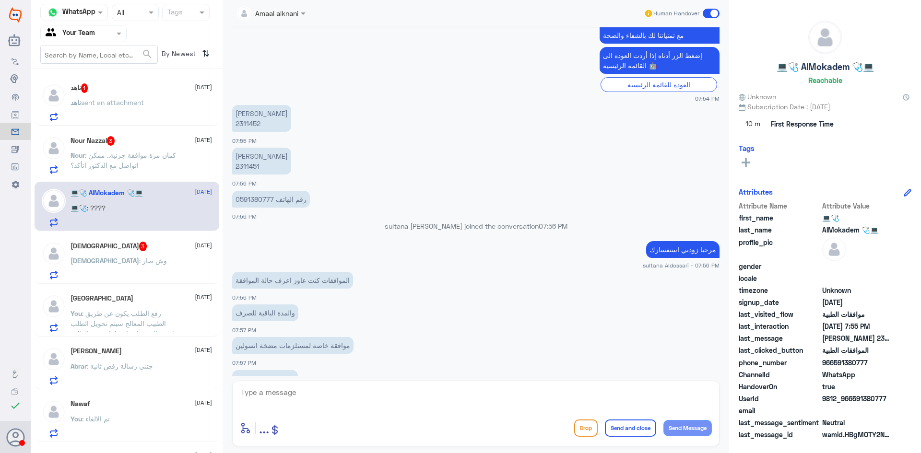
scroll to position [813, 0]
click at [248, 123] on p "[PERSON_NAME] 2311452" at bounding box center [261, 119] width 59 height 27
click at [464, 402] on textarea at bounding box center [476, 398] width 472 height 24
paste textarea "2311452"
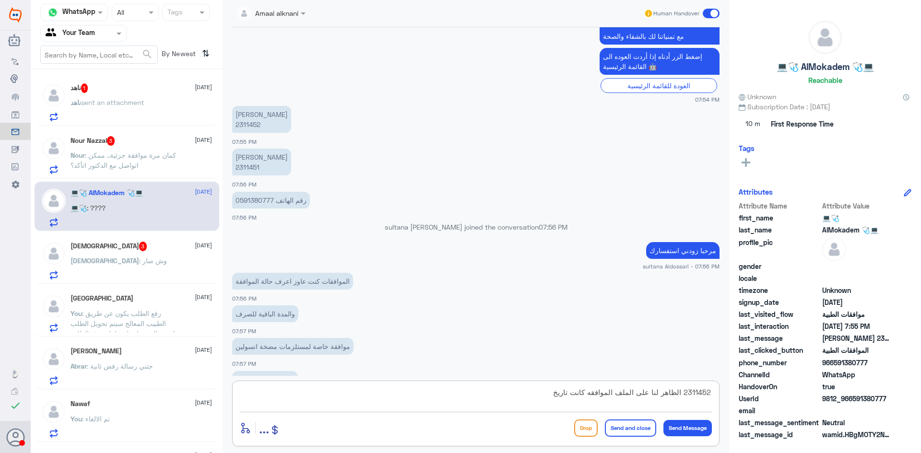
paste textarea "[DATE]"
type textarea "2311452 الظاهر لنا على الملف الموافقه كانت تاريخ [DATE] مدة ثلاث اشهر"
click at [246, 169] on p "[PERSON_NAME] المقدم 2311451" at bounding box center [261, 162] width 59 height 27
click at [447, 393] on textarea "2311452 الظاهر لنا على الملف الموافقه كانت تاريخ [DATE] مدة ثلاث اشهر" at bounding box center [476, 398] width 472 height 24
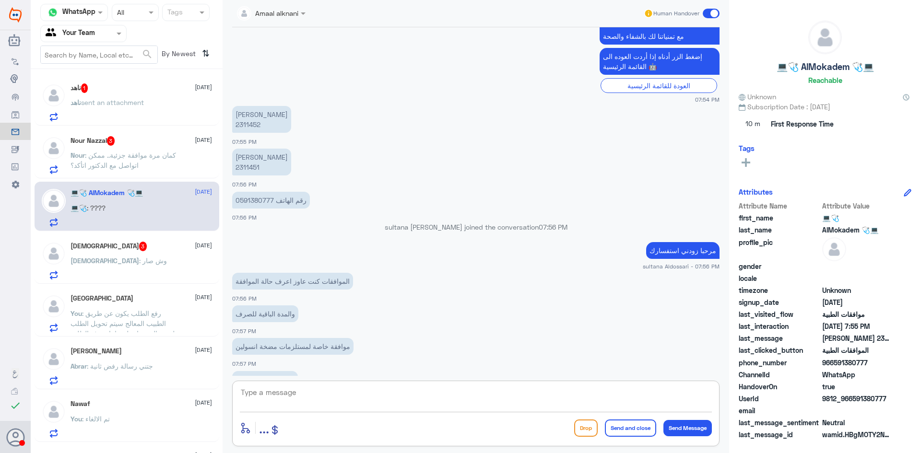
scroll to position [959, 0]
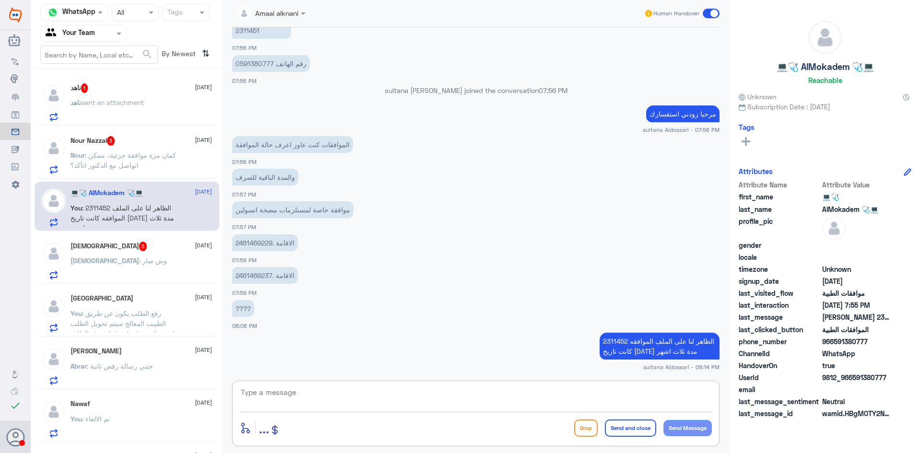
click at [636, 399] on textarea at bounding box center [476, 398] width 472 height 24
paste textarea "2311451"
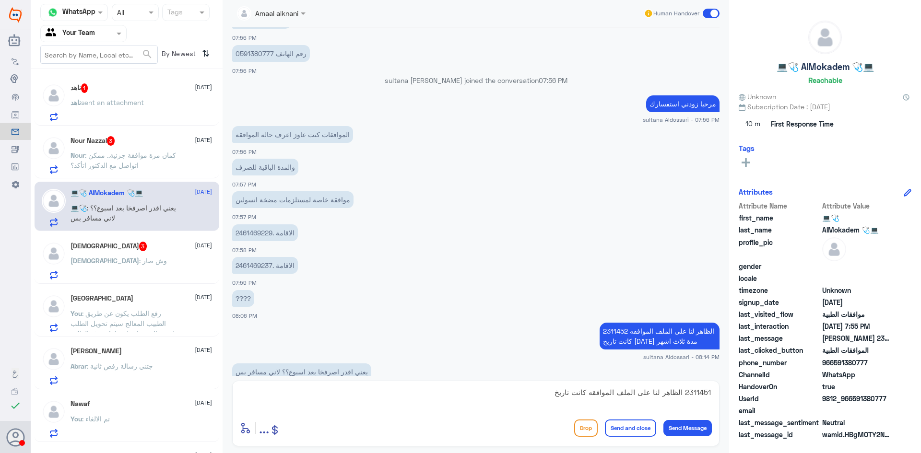
scroll to position [992, 0]
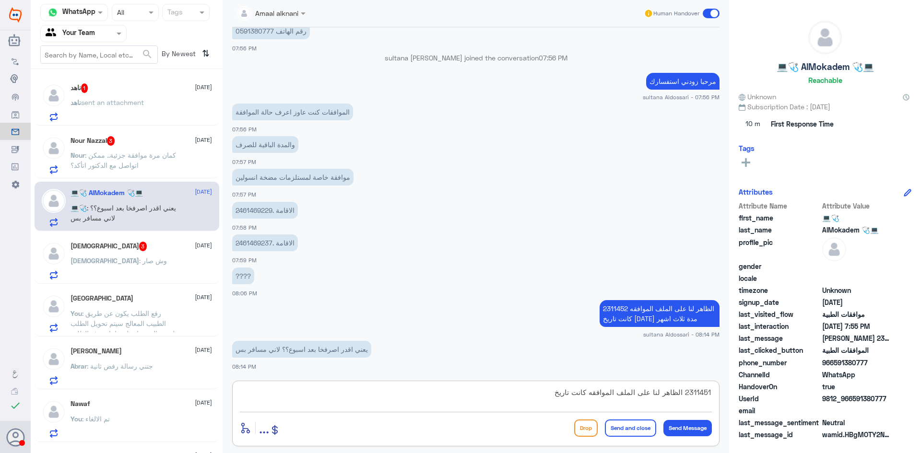
paste textarea "[DATE]"
type textarea "2311451 الظاهر لنا على الملف الموافقه كانت تاريخ [DATE] مدة ثلاث اشهر"
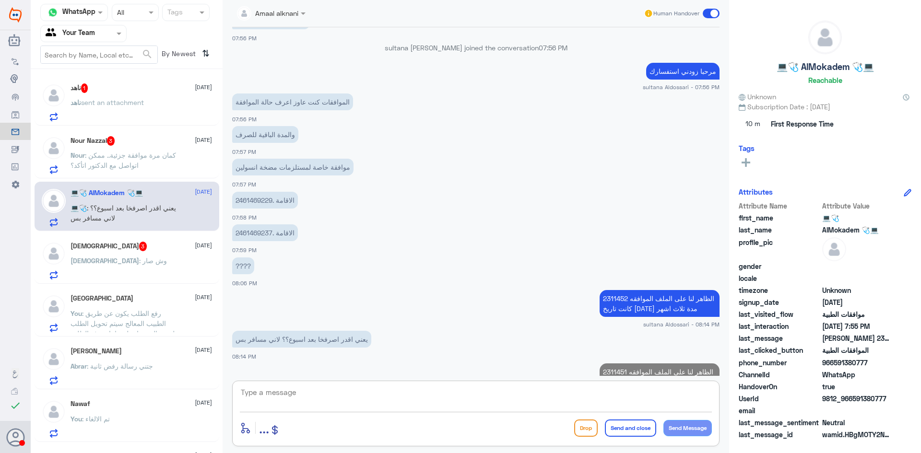
scroll to position [1033, 0]
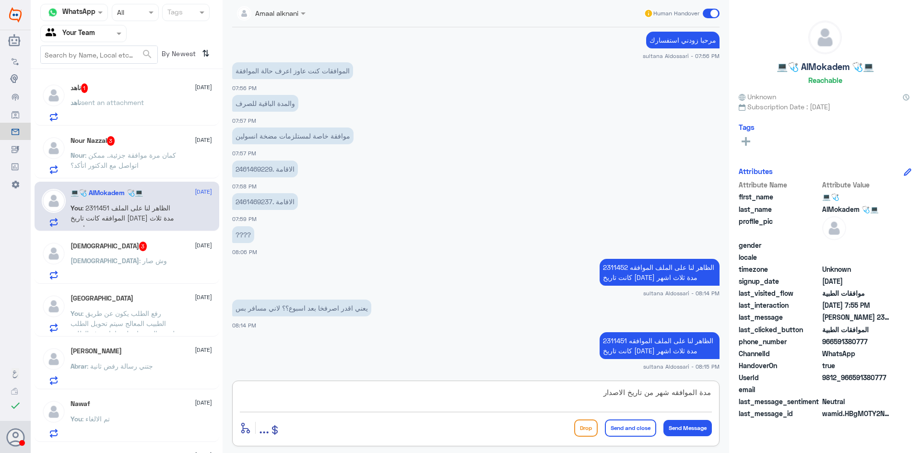
type textarea "مدة الموافقه شهر من تاريخ الاصدار"
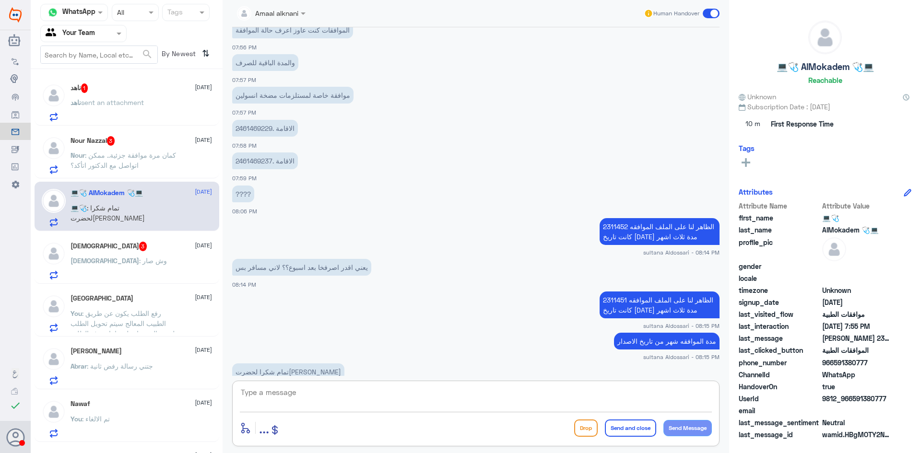
scroll to position [1096, 0]
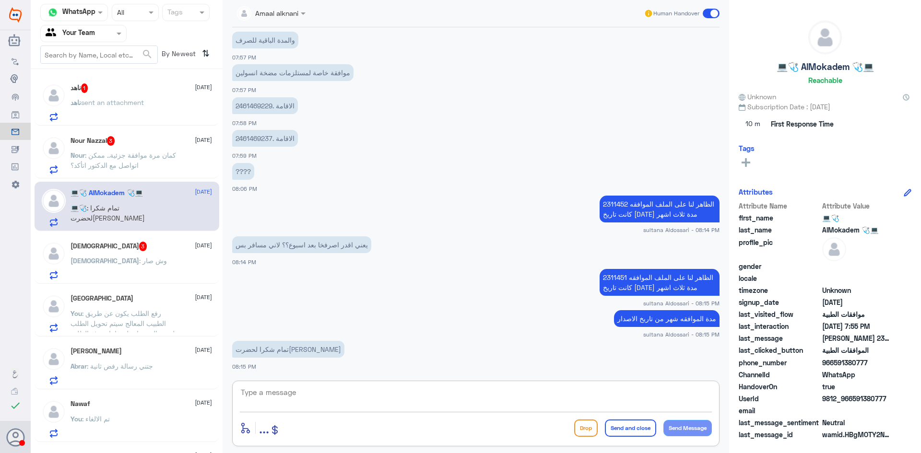
click at [383, 394] on textarea at bounding box center [476, 398] width 472 height 24
type textarea "اي خدمة اخرى"
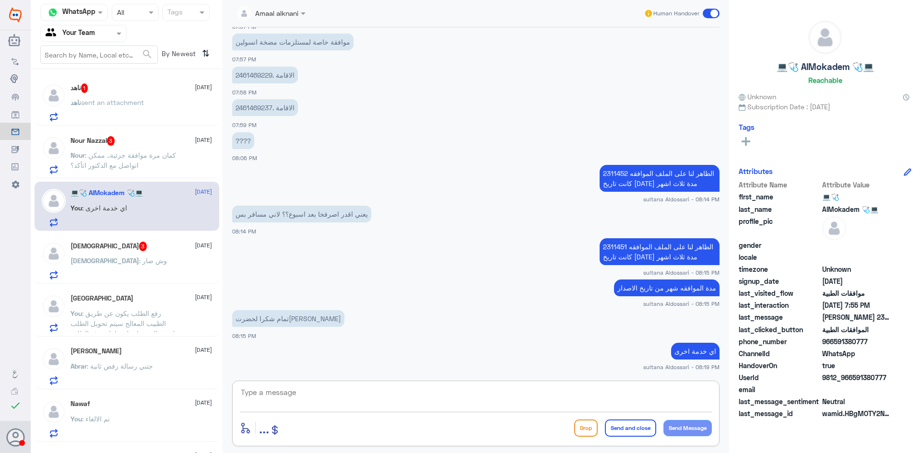
click at [140, 94] on div "ناهد 1 [DATE] ناهد sent an attachment" at bounding box center [141, 102] width 141 height 38
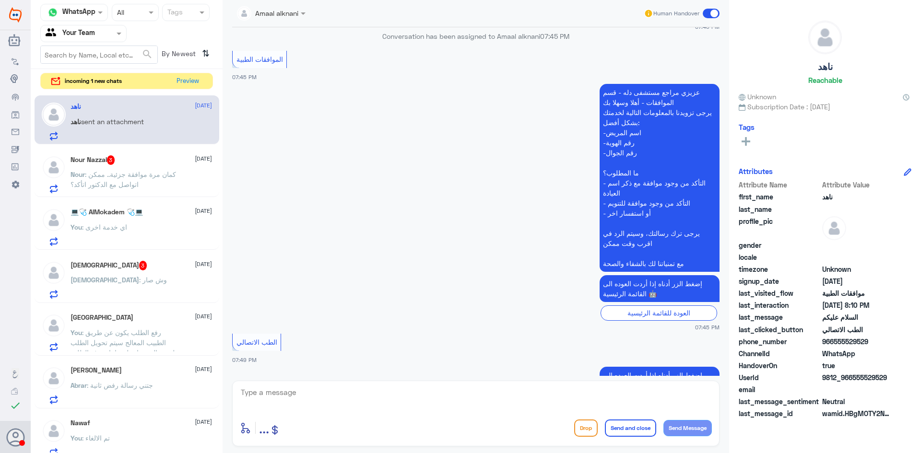
scroll to position [861, 0]
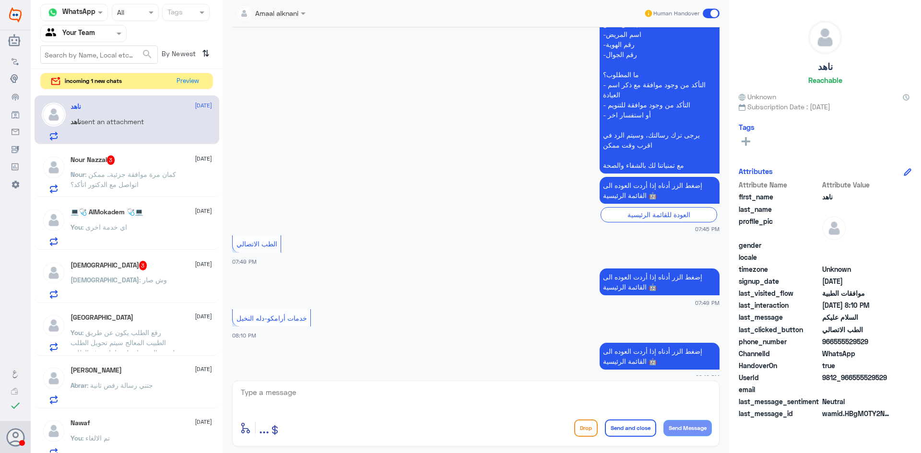
click at [499, 402] on textarea at bounding box center [476, 398] width 472 height 24
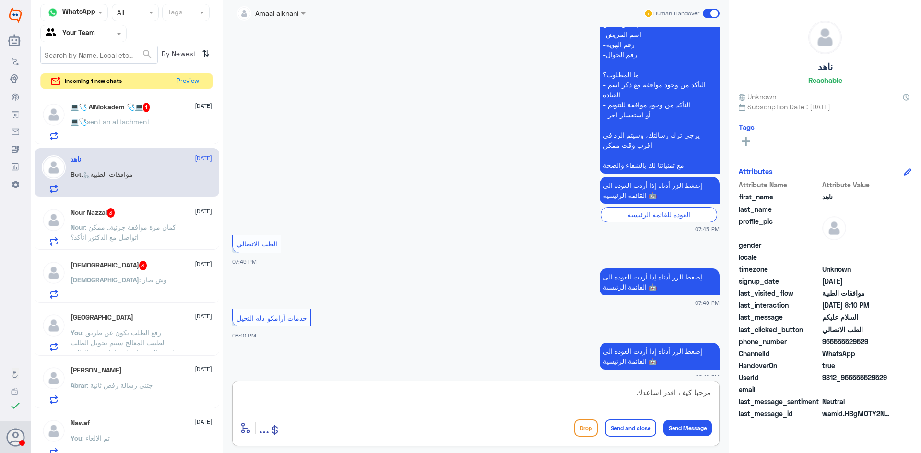
type textarea "مرحبا كيف اقدر اساعدك"
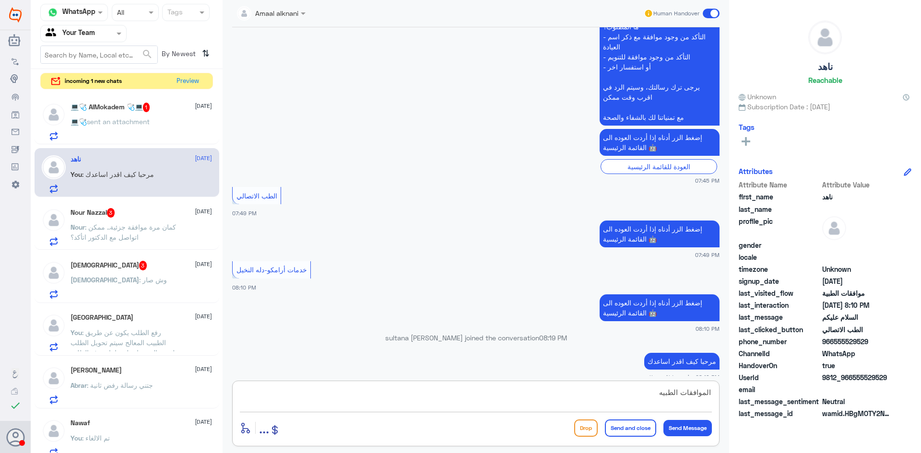
type textarea "الموافقات الطبيه"
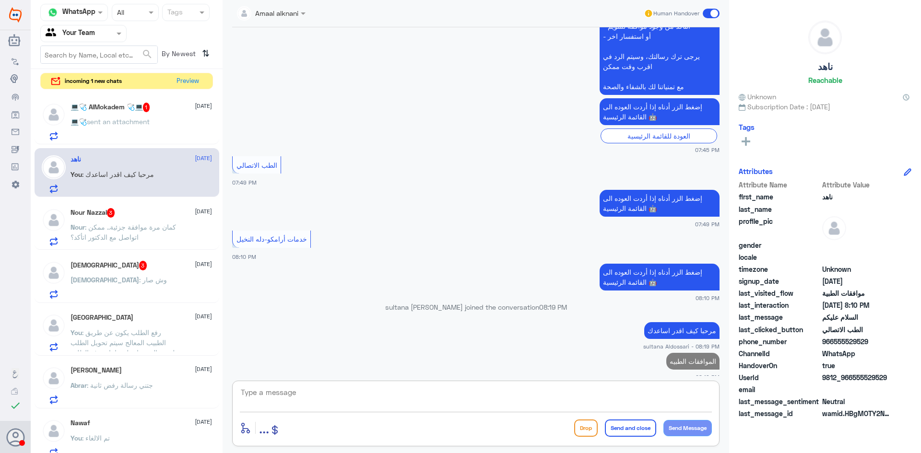
click at [150, 119] on span "sent an attachment" at bounding box center [118, 122] width 63 height 8
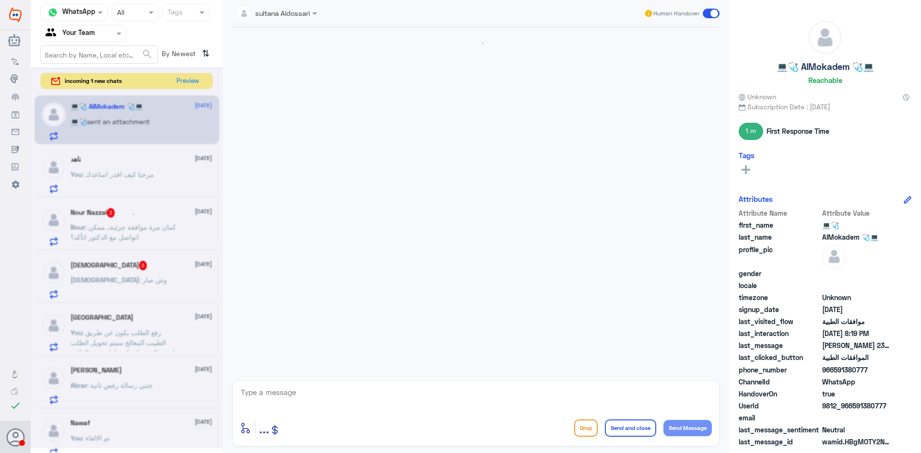
scroll to position [574, 0]
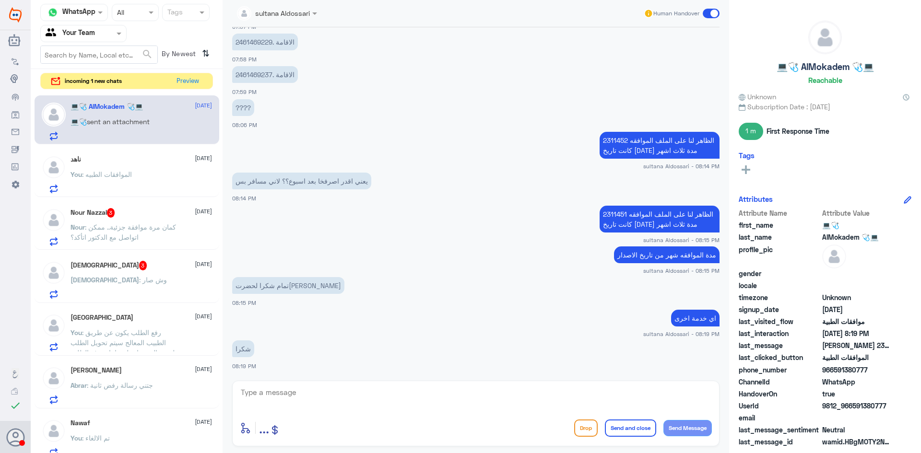
click at [355, 396] on textarea at bounding box center [476, 398] width 472 height 24
type textarea "سعدنا بخدمتك"
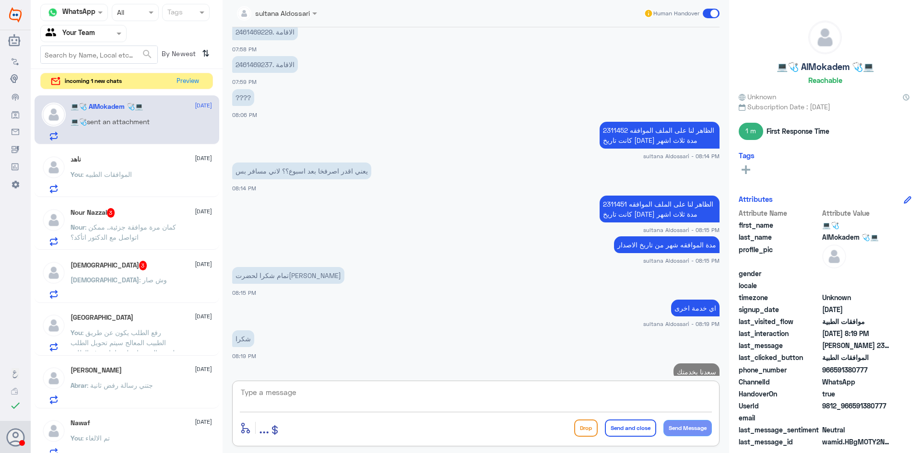
scroll to position [604, 0]
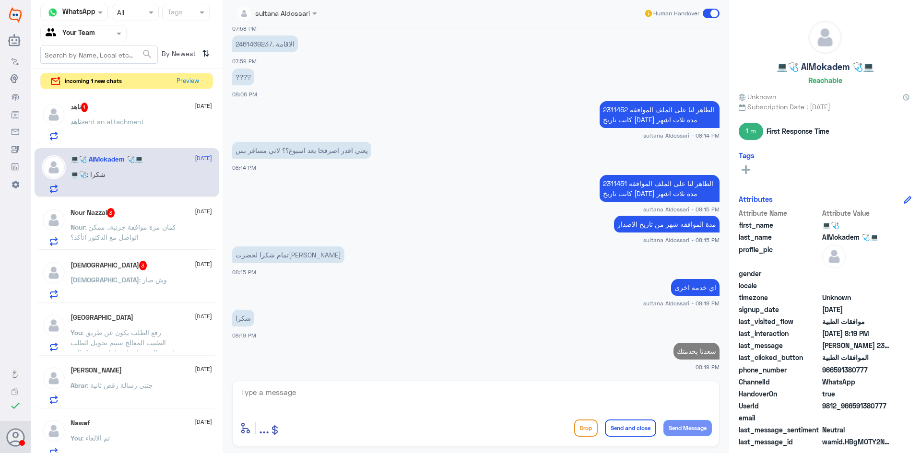
click at [133, 229] on span ": كمان مرة موافقة جزئية.. ممكن اتواصل مع الدكتور اتأكد؟" at bounding box center [124, 232] width 106 height 18
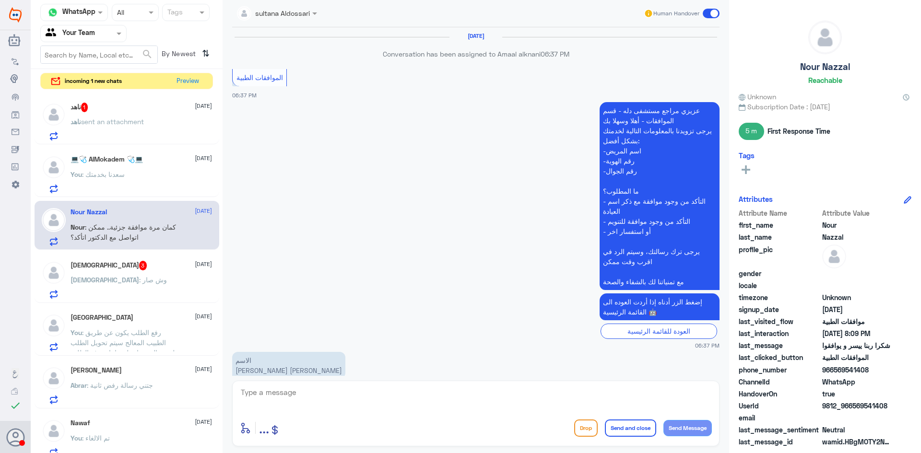
scroll to position [1182, 0]
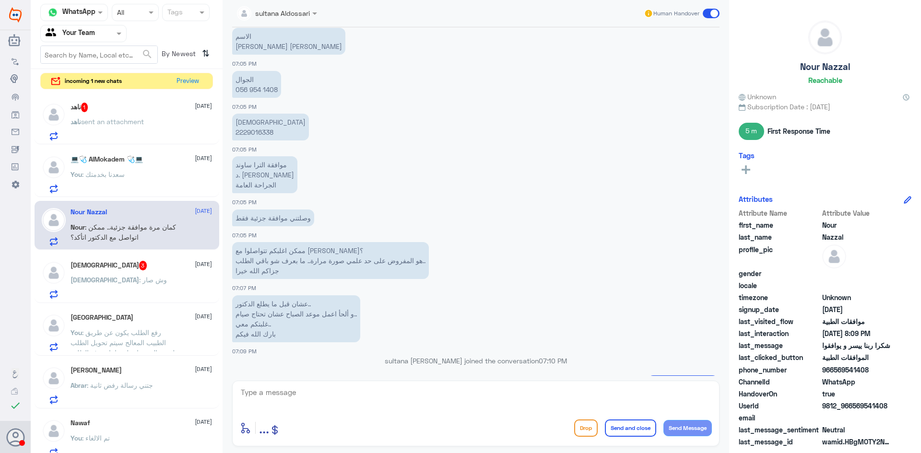
click at [246, 130] on p "الهوية 2229016338" at bounding box center [270, 127] width 77 height 27
click at [406, 397] on textarea at bounding box center [476, 398] width 472 height 24
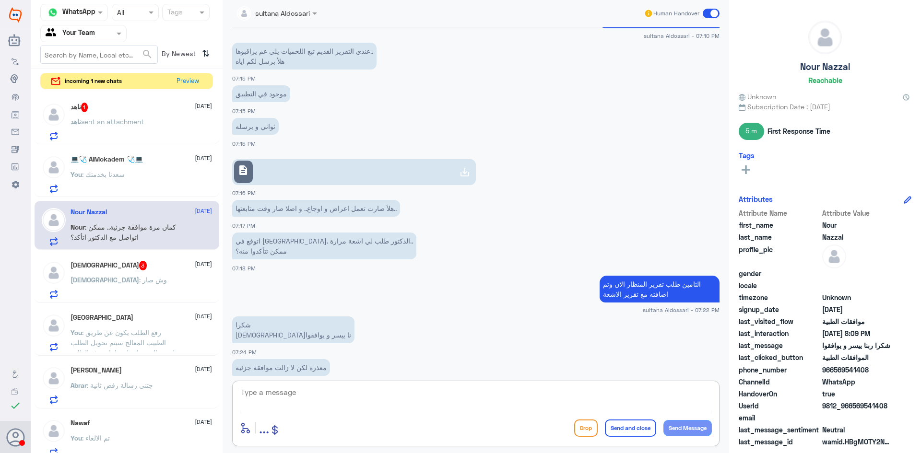
scroll to position [1691, 0]
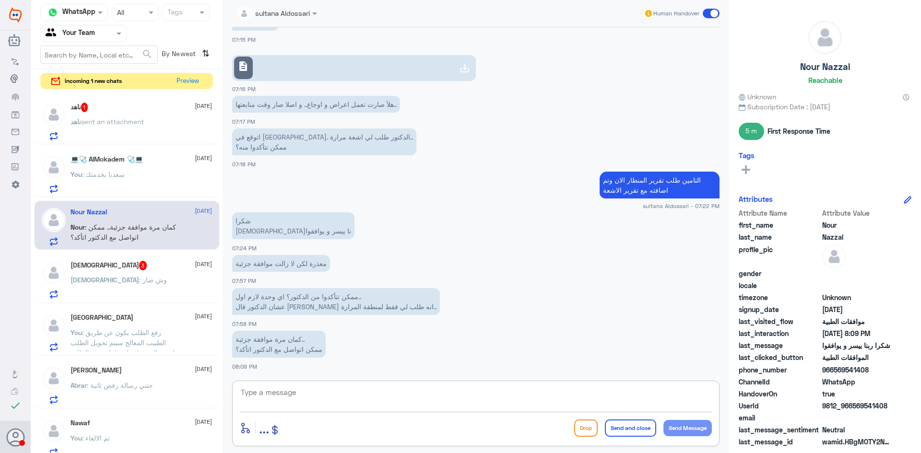
click at [351, 393] on textarea at bounding box center [476, 398] width 472 height 24
click at [351, 392] on textarea at bounding box center [476, 398] width 472 height 24
type textarea "الظاهر لي اشعة لمنطقة البطن"
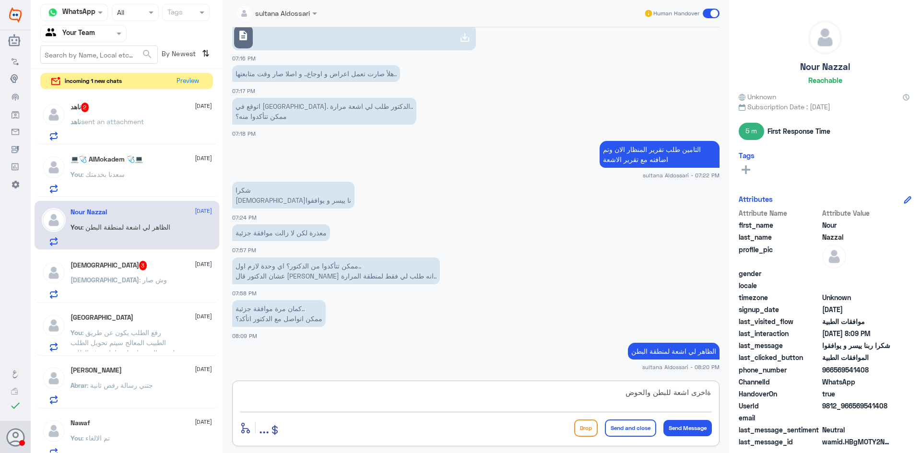
click at [711, 393] on textarea "ةاخرى اشعة للبطن والحوض" at bounding box center [476, 398] width 472 height 24
click at [606, 392] on textarea "واخرى اشعة للبطن والحوض" at bounding box center [476, 398] width 472 height 24
type textarea "واخرى اشعة للبطن والحوض وهي مرفوضه"
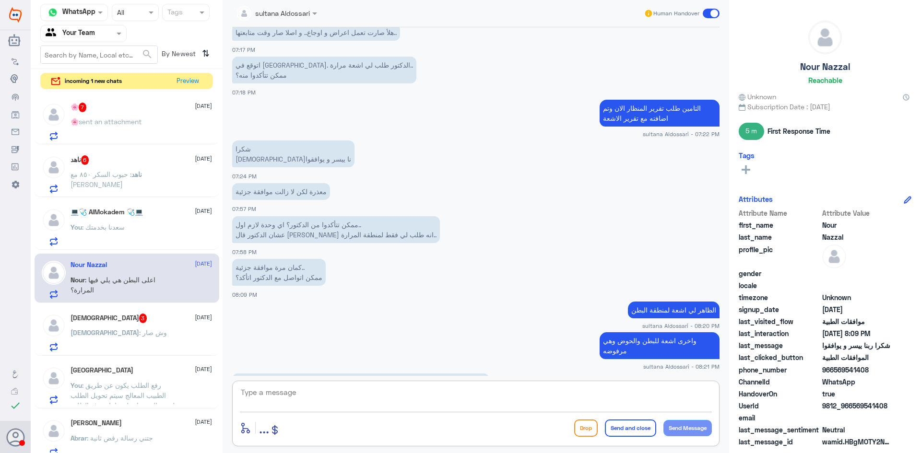
scroll to position [1894, 0]
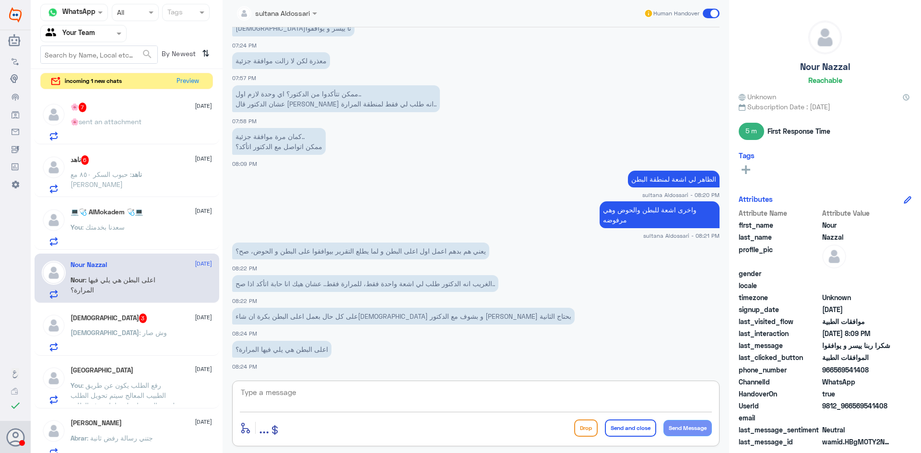
click at [305, 390] on textarea at bounding box center [476, 398] width 472 height 24
type textarea "نعم يحتاجون تقرير الاشعة الموافق عليها ليتم الموافقه على الاخرى"
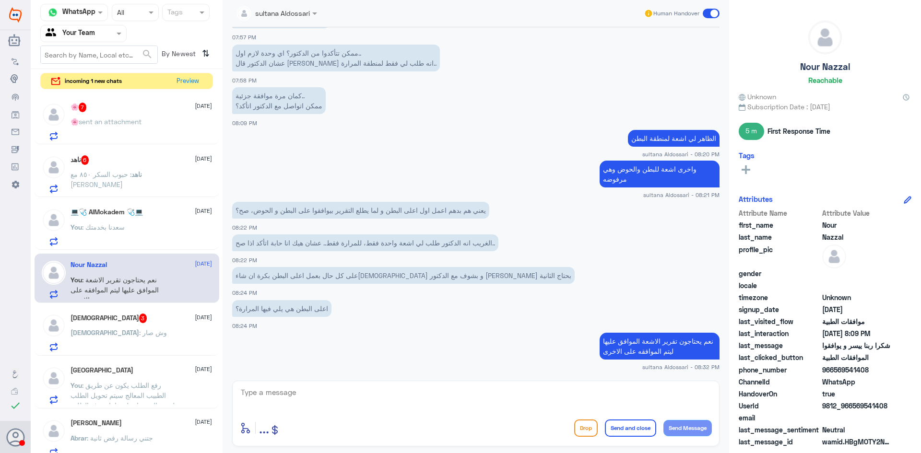
click at [153, 322] on div "[PERSON_NAME] 3 [DATE]" at bounding box center [141, 319] width 141 height 10
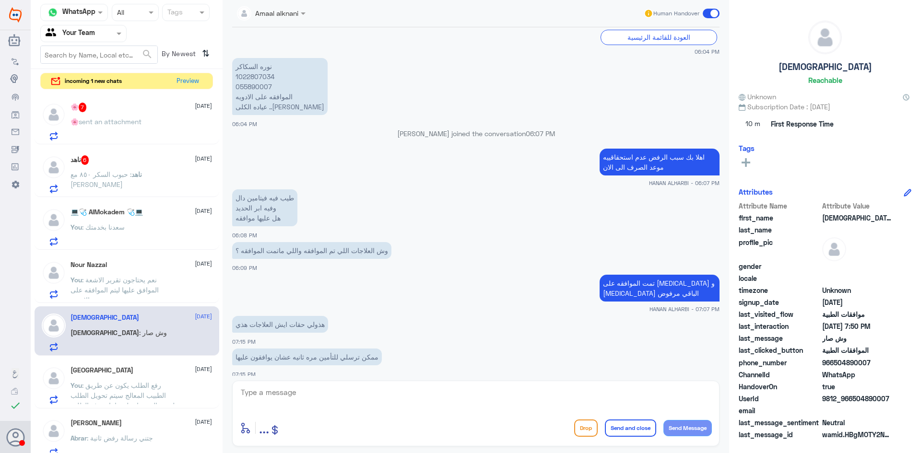
scroll to position [153, 0]
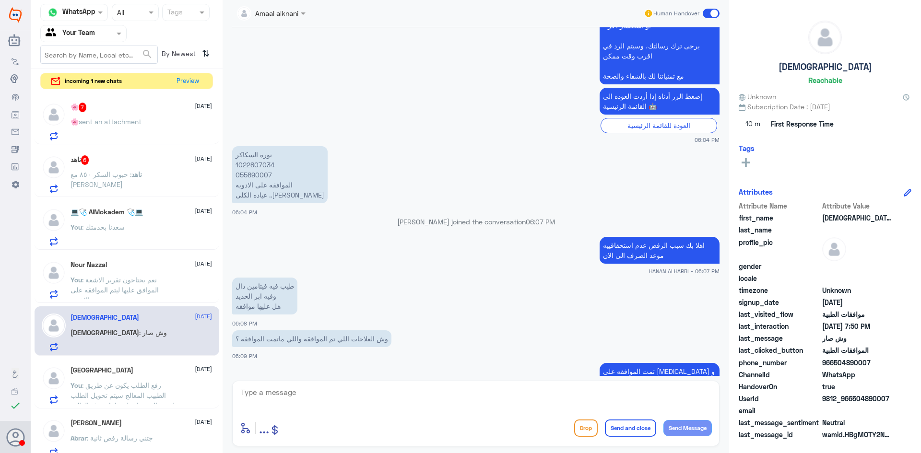
click at [252, 165] on p "[PERSON_NAME] 1022807034 055890007 الموافقه على الادويه عياده الكلى ..[PERSON_N…" at bounding box center [279, 174] width 95 height 57
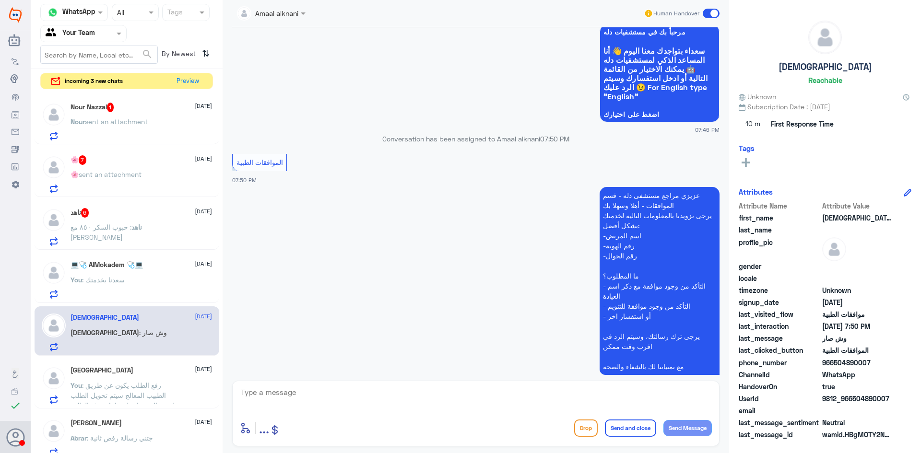
scroll to position [968, 0]
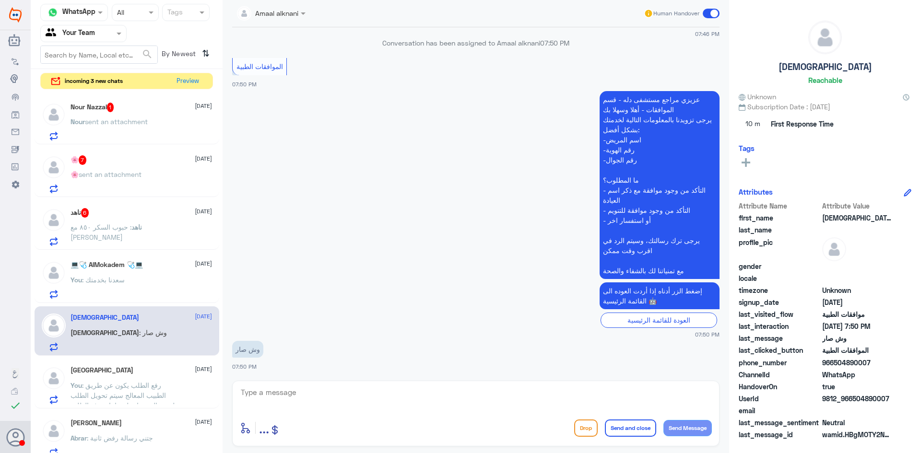
click at [447, 401] on textarea at bounding box center [476, 398] width 472 height 24
type textarea "j"
type textarea "تمت اعادة ارسال الطلب ل[PERSON_NAME] مرة اخرى"
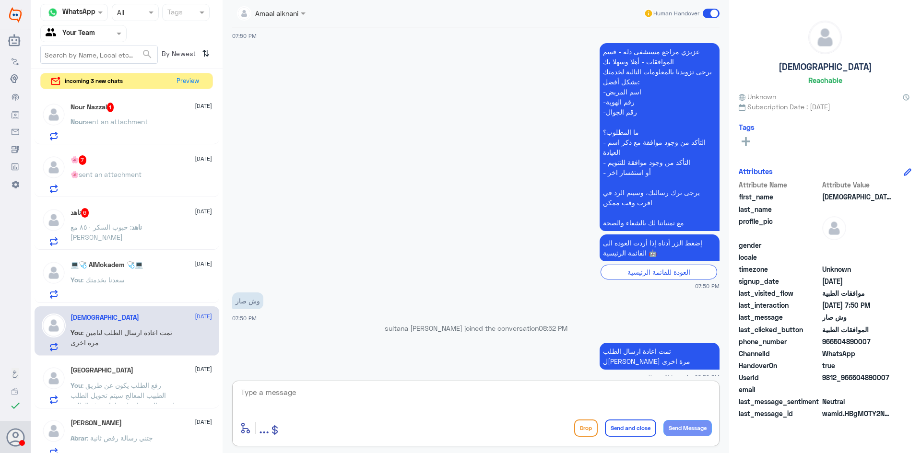
click at [347, 395] on textarea at bounding box center [476, 398] width 472 height 24
type textarea "تمت الموافقه جزئيا للادوية المرفوضه سابقا"
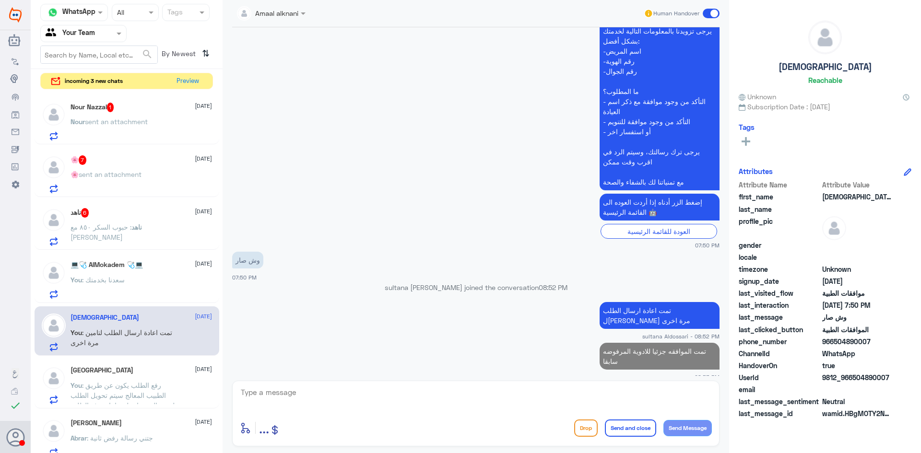
click at [142, 225] on span "ناهد" at bounding box center [136, 227] width 11 height 8
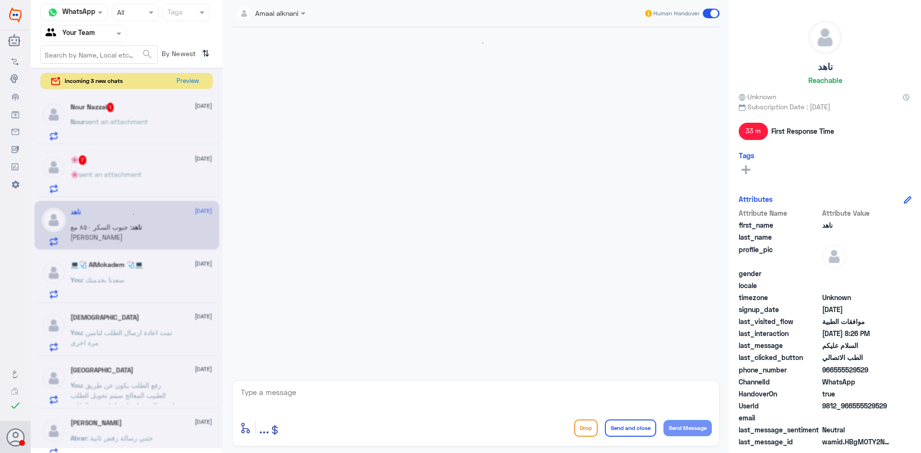
scroll to position [683, 0]
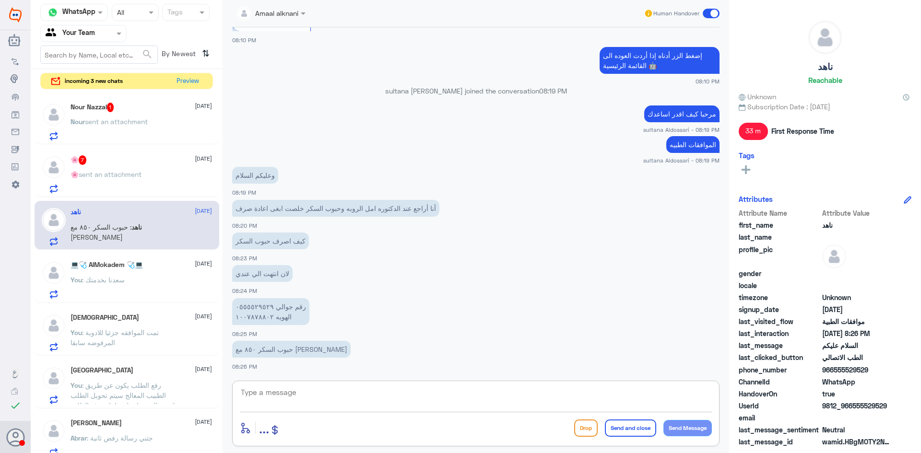
click at [334, 390] on textarea at bounding box center [476, 398] width 472 height 24
type textarea "0555529529"
drag, startPoint x: 334, startPoint y: 390, endPoint x: 164, endPoint y: 383, distance: 170.4
click at [164, 383] on div "Channel WhatsApp Status × All Tags Agent Filter Your Team search By Newest ⇅ in…" at bounding box center [476, 228] width 890 height 456
click at [395, 398] on textarea at bounding box center [476, 398] width 472 height 24
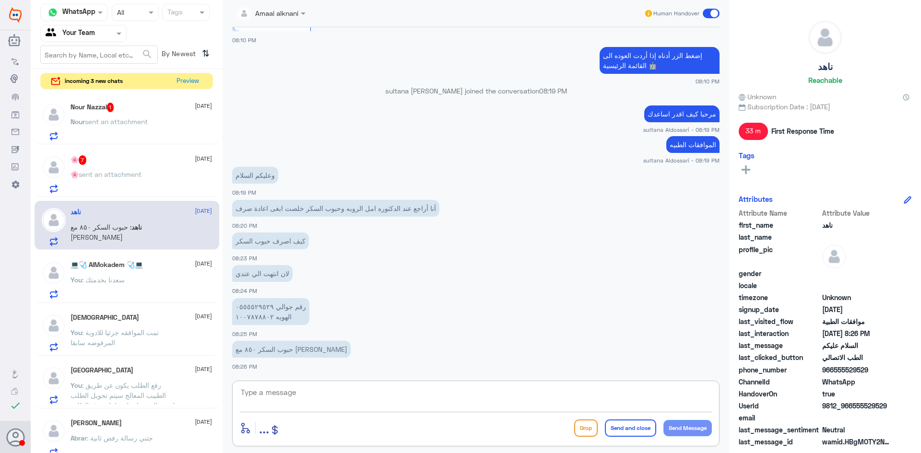
click at [369, 391] on textarea at bounding box center [476, 398] width 472 height 24
type textarea "يرجى الرجوع لطبيب المعالج لرفع الطلب مرة اخرى ل[PERSON_NAME]"
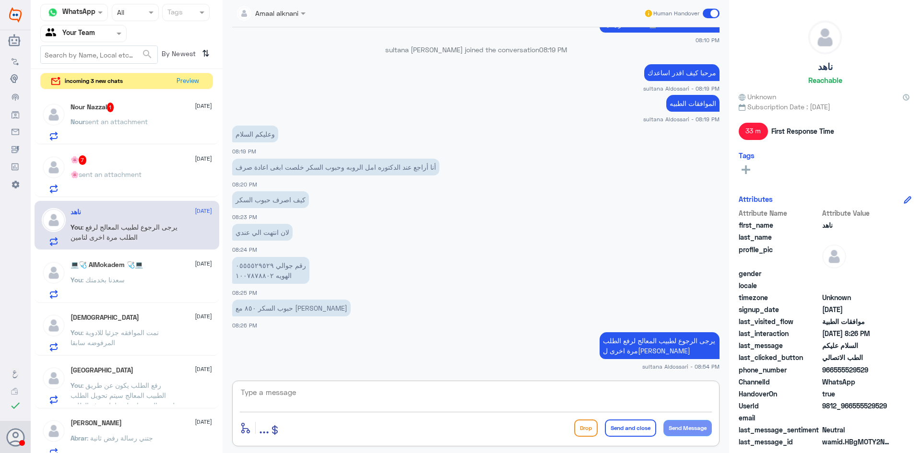
click at [141, 168] on div "🌸 7 [DATE] 🌸 sent an attachment" at bounding box center [141, 174] width 141 height 38
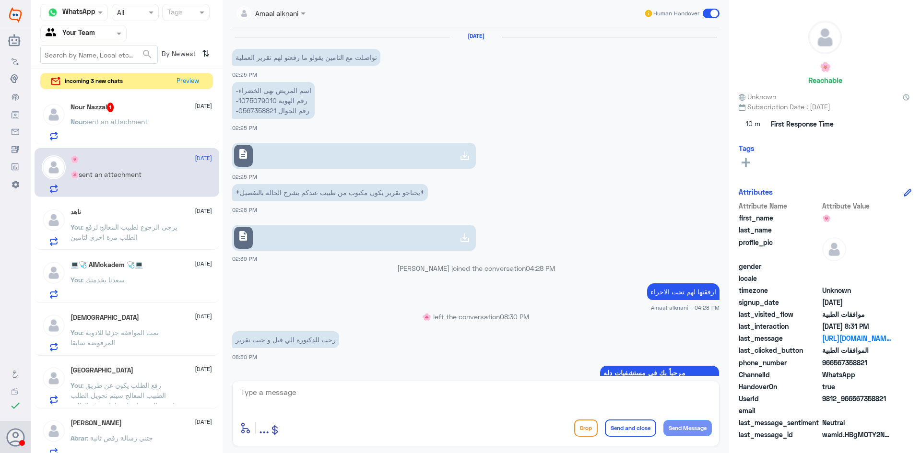
scroll to position [754, 0]
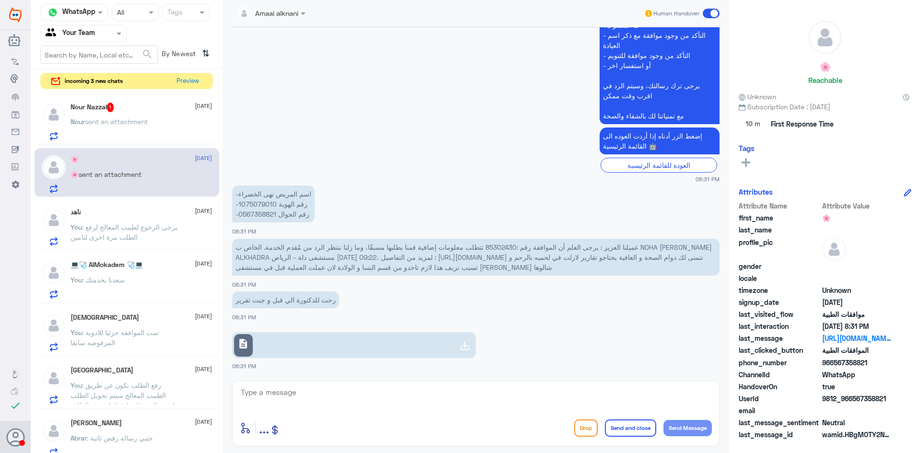
click at [501, 245] on span "عميلنا العزيز : يرجى العلم أن الموافقة رقم :85302430 تتطلب معلومات إضافية قمنا …" at bounding box center [474, 257] width 476 height 28
click at [461, 349] on icon at bounding box center [465, 346] width 12 height 12
click at [318, 395] on textarea at bounding box center [476, 398] width 472 height 24
type textarea "تم اضافة التقرير للموافقه"
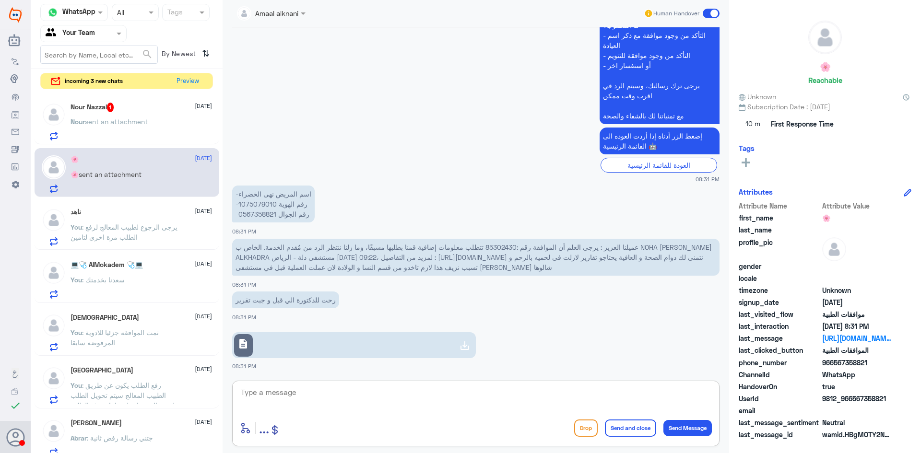
scroll to position [784, 0]
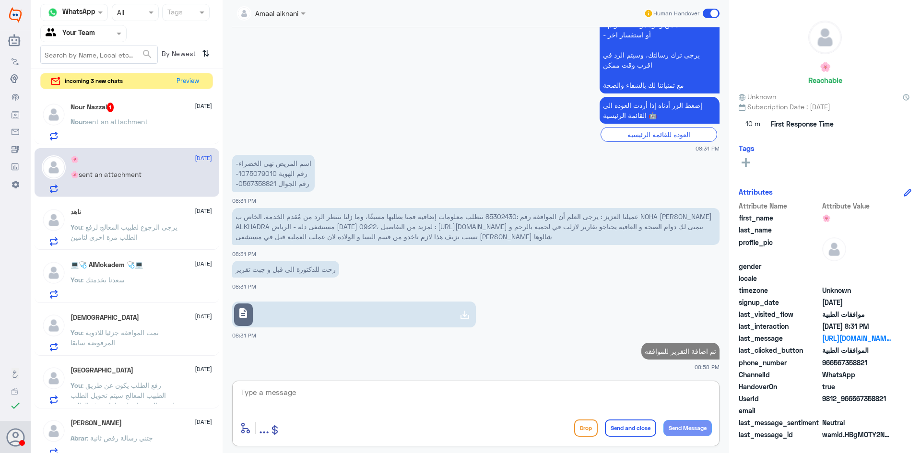
click at [161, 117] on div "Nour Nazzal 1 [DATE] Nour sent an attachment" at bounding box center [141, 122] width 141 height 38
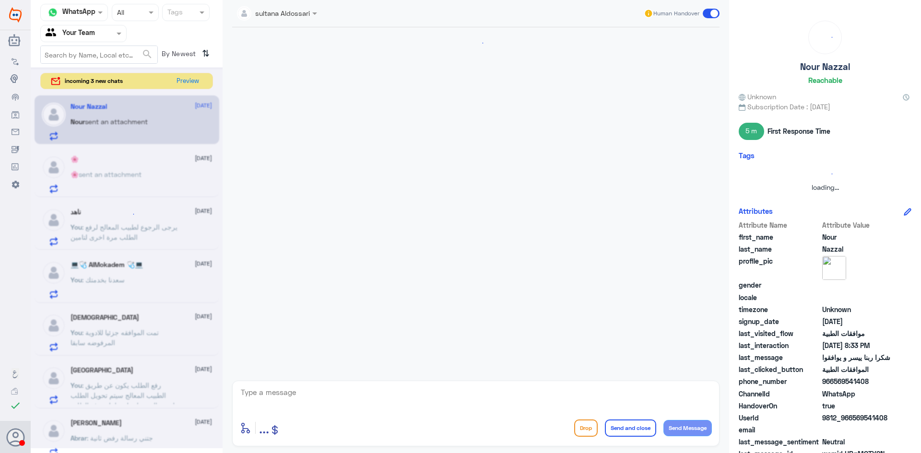
scroll to position [448, 0]
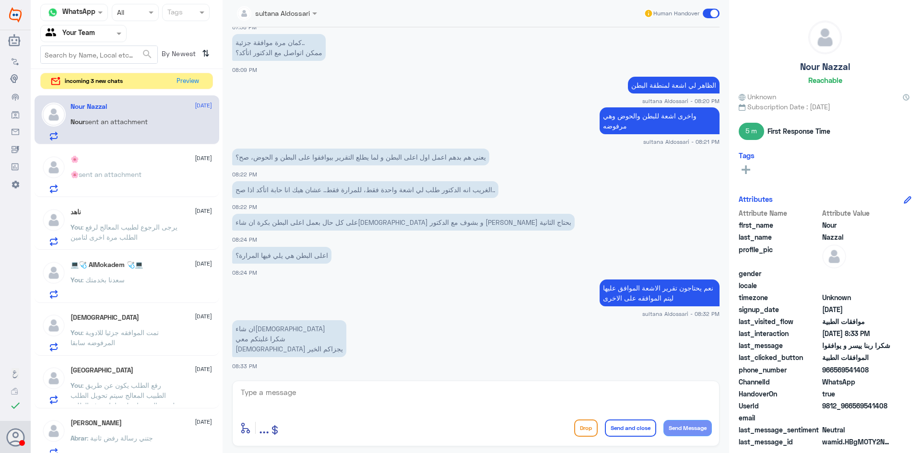
click at [298, 392] on textarea at bounding box center [476, 398] width 472 height 24
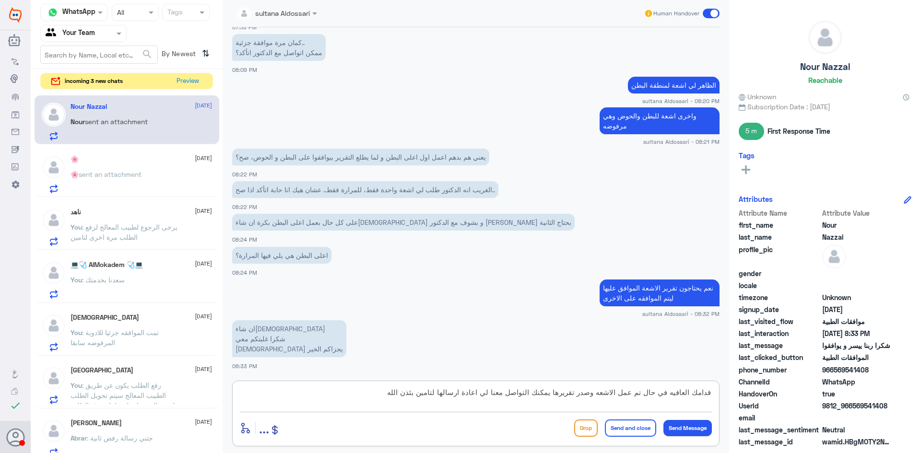
type textarea "قدامك العافيه في حال تم عمل الاشعه وصدر تقريرها يمكنك التواصل معنا لي اعادة ارس…"
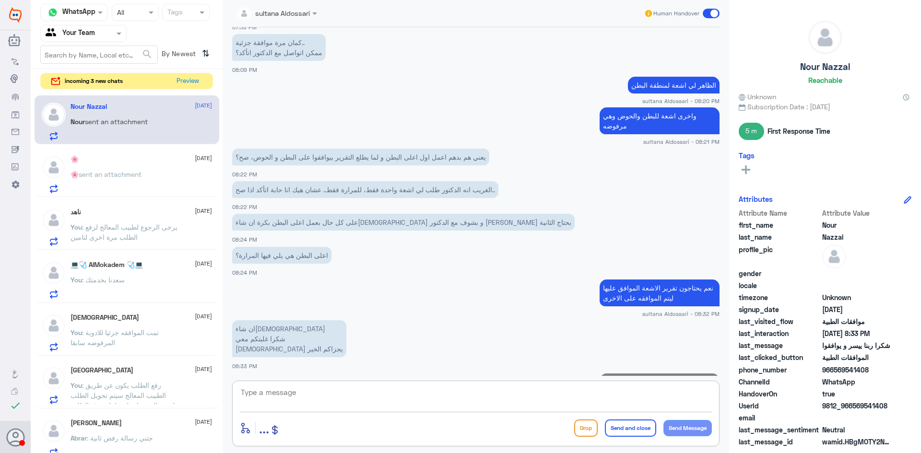
scroll to position [499, 0]
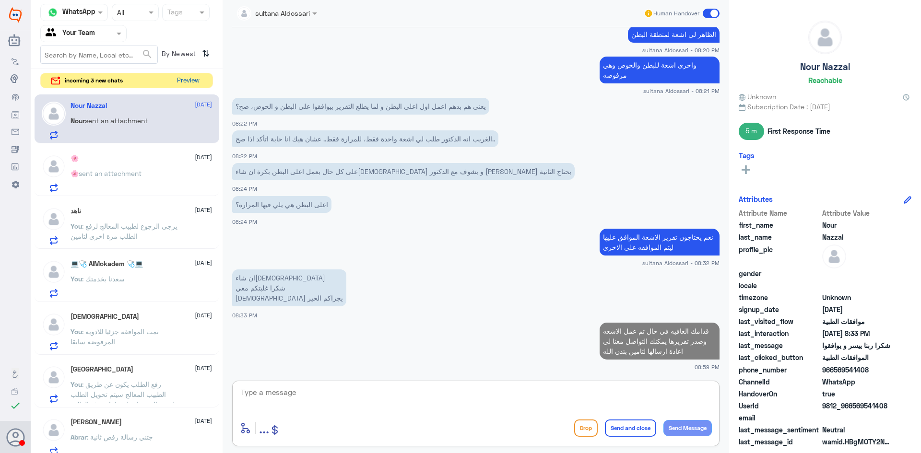
click at [191, 83] on button "Preview" at bounding box center [188, 80] width 30 height 15
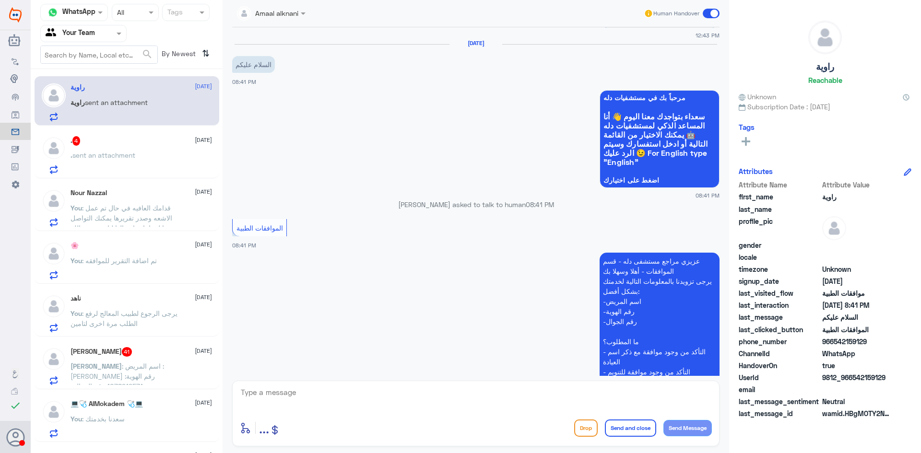
scroll to position [746, 0]
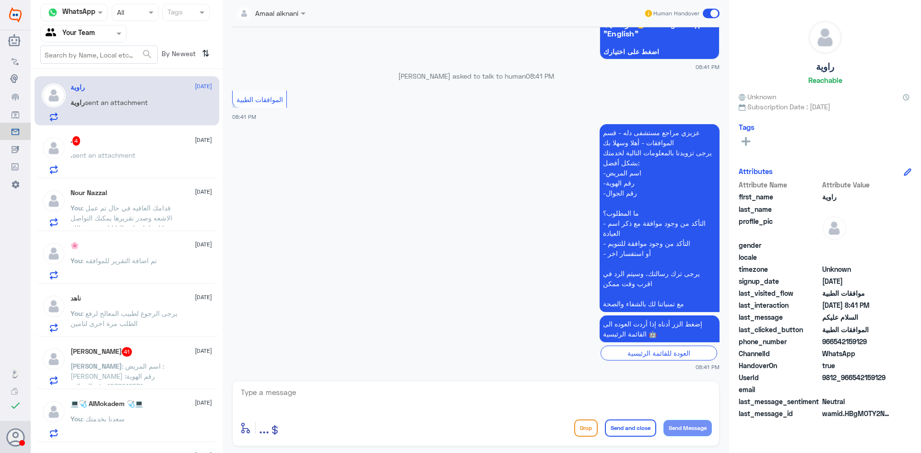
click at [357, 398] on textarea at bounding box center [476, 398] width 472 height 24
type textarea "مرحبا كيف اقدر اساعدك"
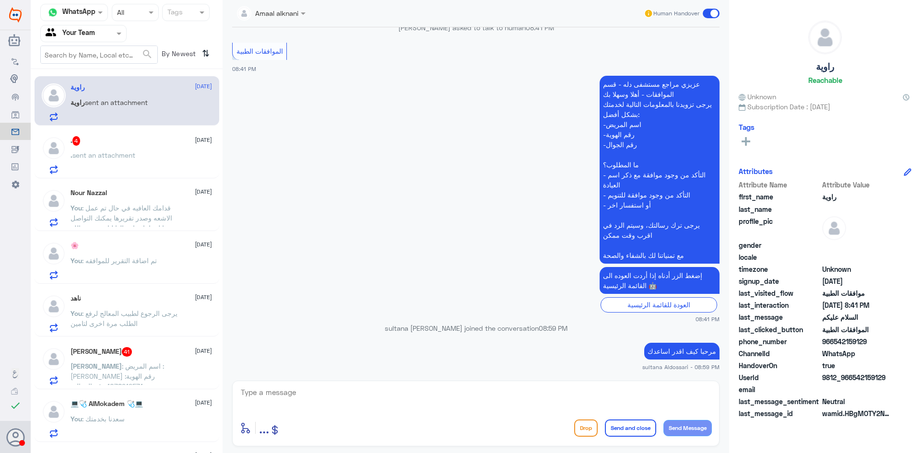
click at [136, 146] on div ". 4 [DATE]" at bounding box center [141, 141] width 141 height 10
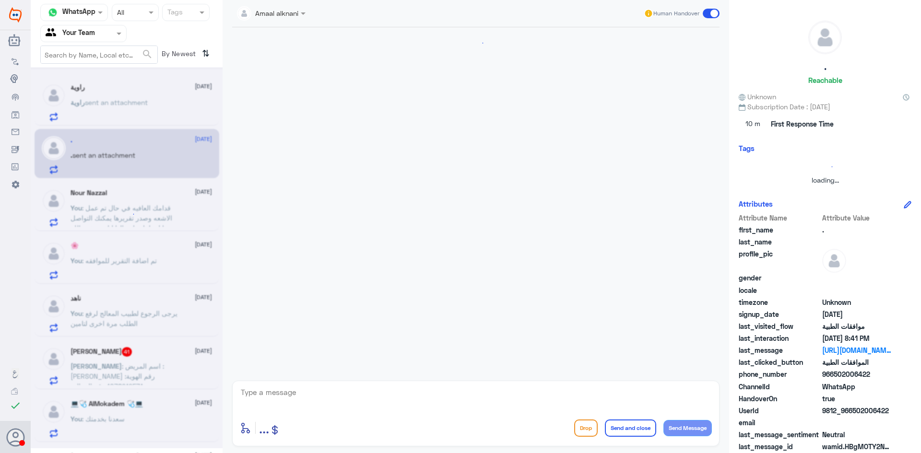
scroll to position [1134, 0]
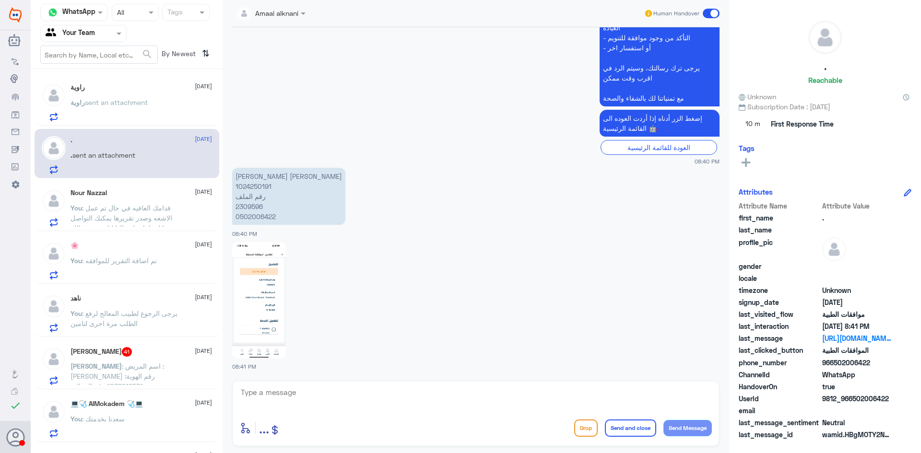
click at [251, 187] on p "[PERSON_NAME] [PERSON_NAME] 1024250191 رقم الملف 2309596 0502006422" at bounding box center [288, 196] width 113 height 57
click at [247, 206] on p "[PERSON_NAME] [PERSON_NAME] 1024250191 رقم الملف 2309596 0502006422" at bounding box center [288, 196] width 113 height 57
click at [276, 286] on img at bounding box center [259, 300] width 54 height 117
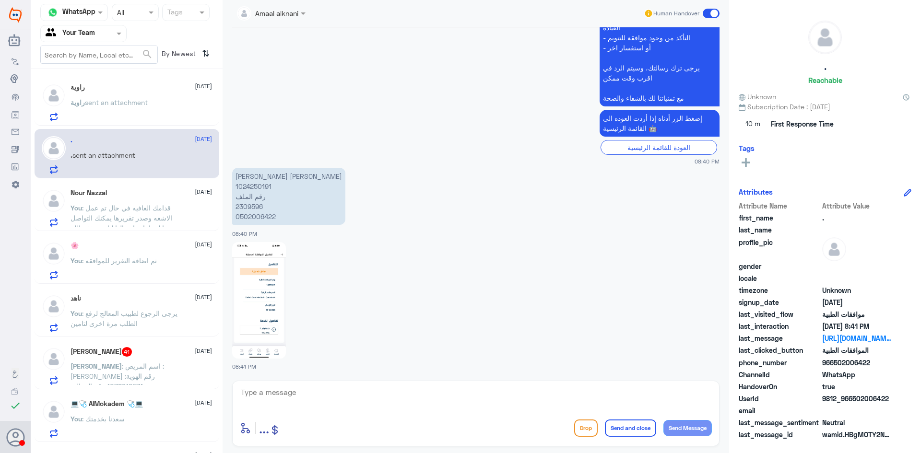
click at [251, 184] on p "[PERSON_NAME] [PERSON_NAME] 1024250191 رقم الملف 2309596 0502006422" at bounding box center [288, 196] width 113 height 57
click at [339, 411] on div at bounding box center [476, 399] width 472 height 26
click at [338, 397] on textarea at bounding box center [476, 398] width 472 height 24
click at [264, 316] on img at bounding box center [259, 300] width 54 height 117
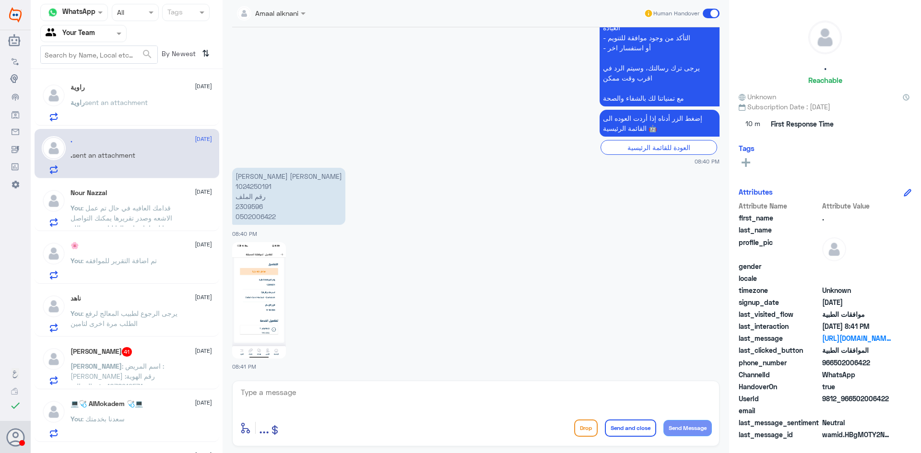
click at [329, 389] on textarea at bounding box center [476, 398] width 472 height 24
type textarea "من فضلك وضح استفسارك"
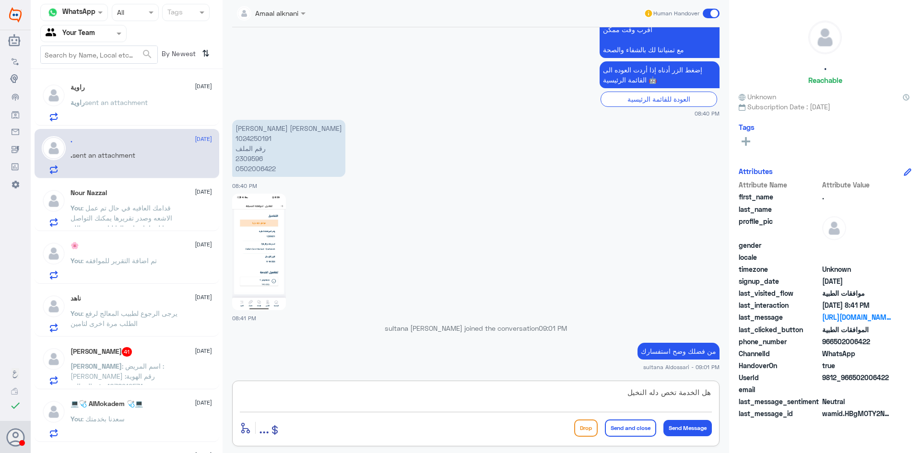
type textarea "هل الخدمة تخص دله النخيل"
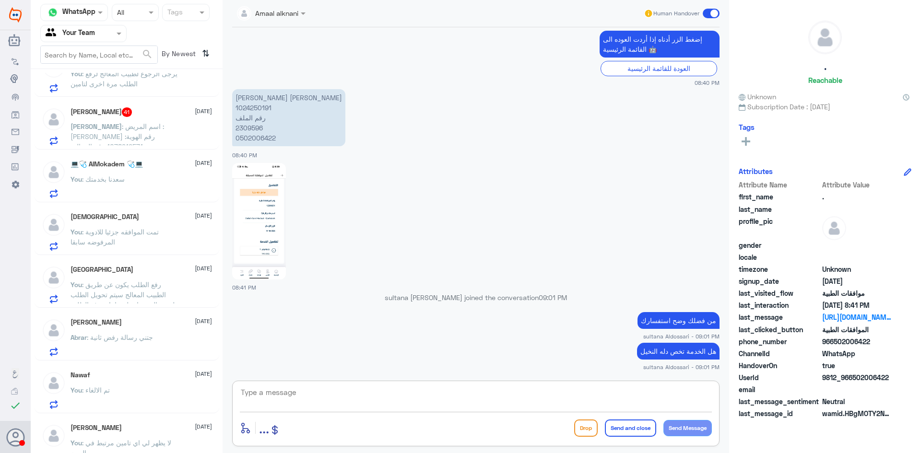
scroll to position [192, 0]
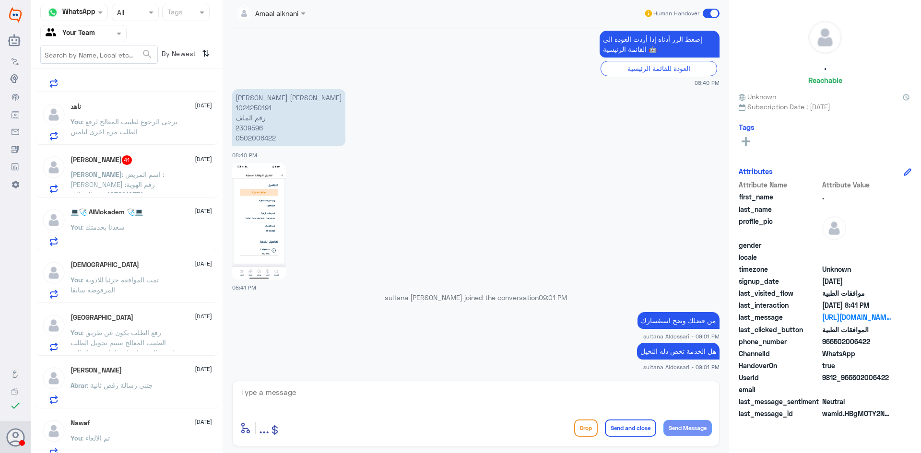
click at [152, 167] on div "[PERSON_NAME] 41 [DATE] [PERSON_NAME] : اسم المريض : [PERSON_NAME] رقم الهوية: …" at bounding box center [141, 174] width 141 height 38
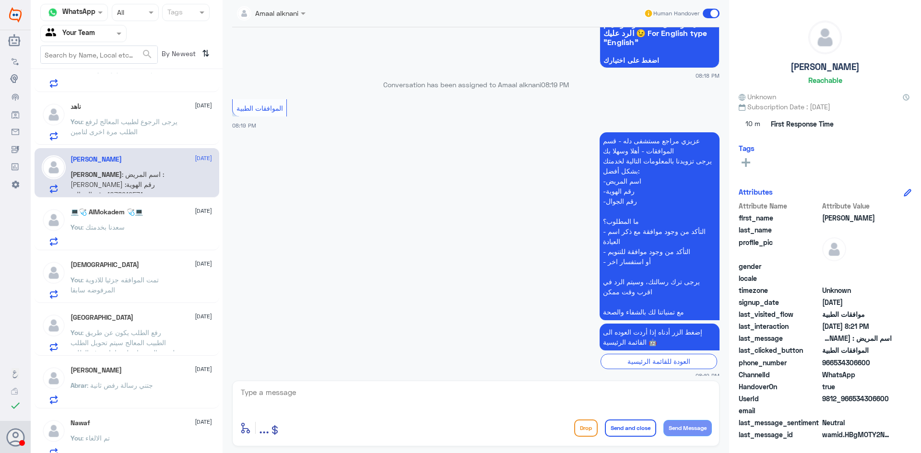
scroll to position [4749, 0]
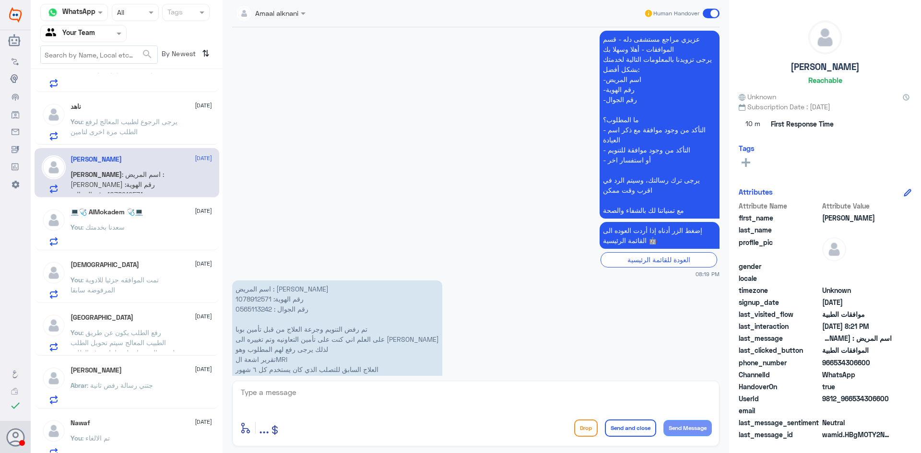
click at [264, 281] on p "اسم المريض : [PERSON_NAME] رقم الهوية: 1078912571 رقم الجوال : 0565113242 تم رف…" at bounding box center [337, 340] width 210 height 118
click at [377, 391] on textarea at bounding box center [476, 398] width 472 height 24
type textarea "تتم متابعة طلبكم من قبل موافقات التنويم لتزويد التامين بكافة التقرير"
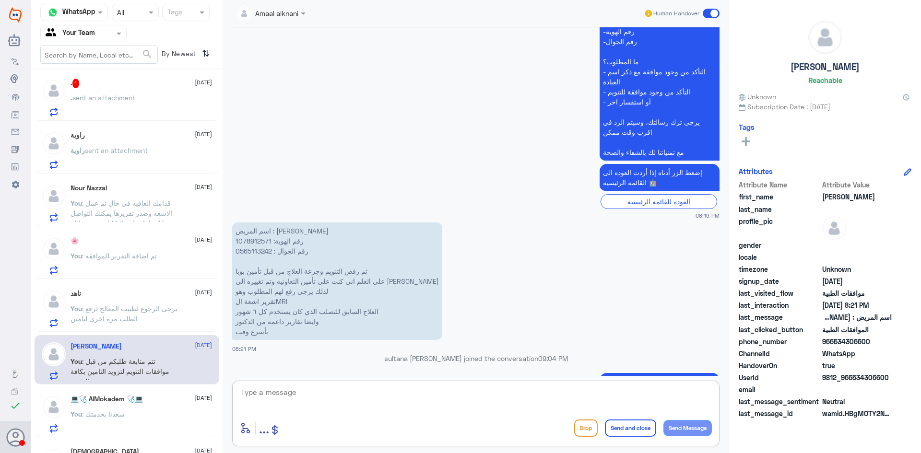
scroll to position [0, 0]
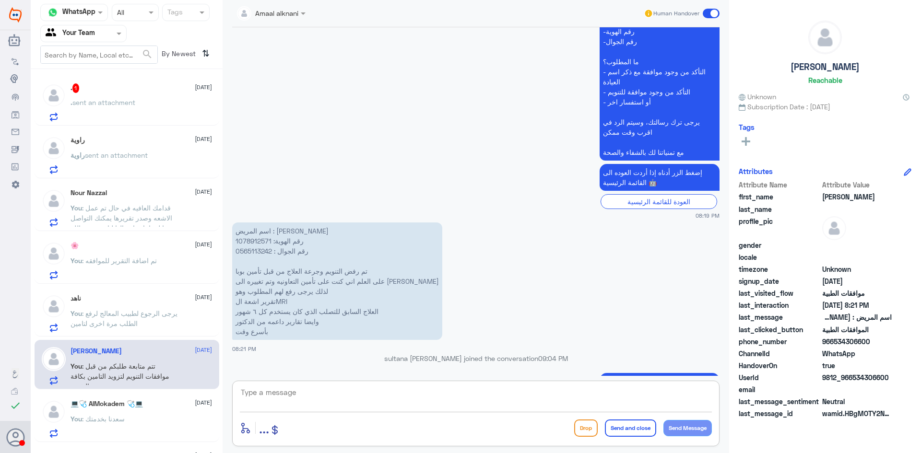
click at [152, 103] on div ". sent an attachment" at bounding box center [141, 111] width 141 height 22
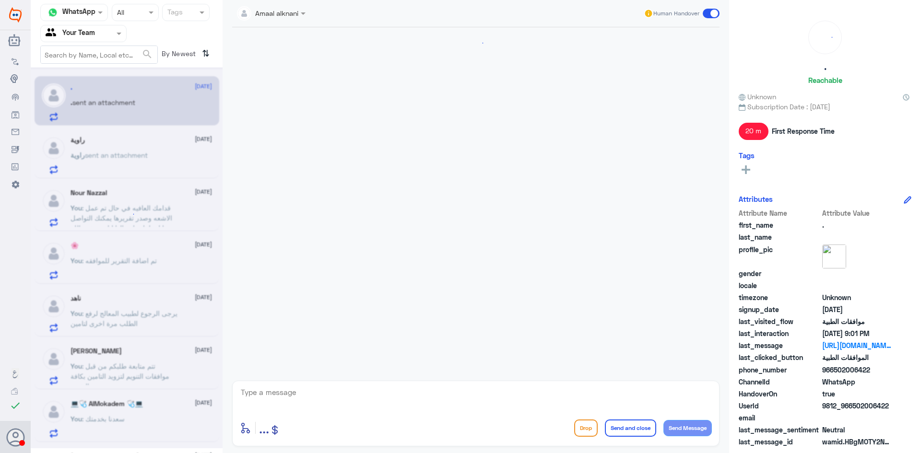
scroll to position [1083, 0]
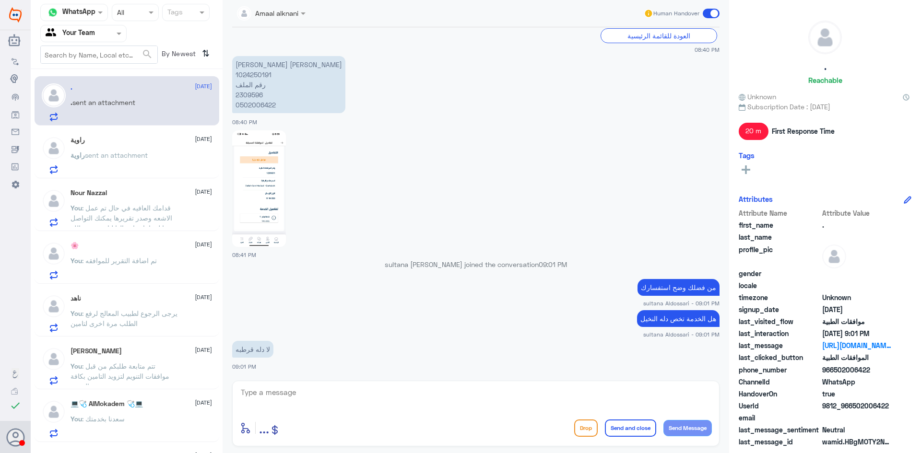
click at [404, 390] on textarea at bounding box center [476, 398] width 472 height 24
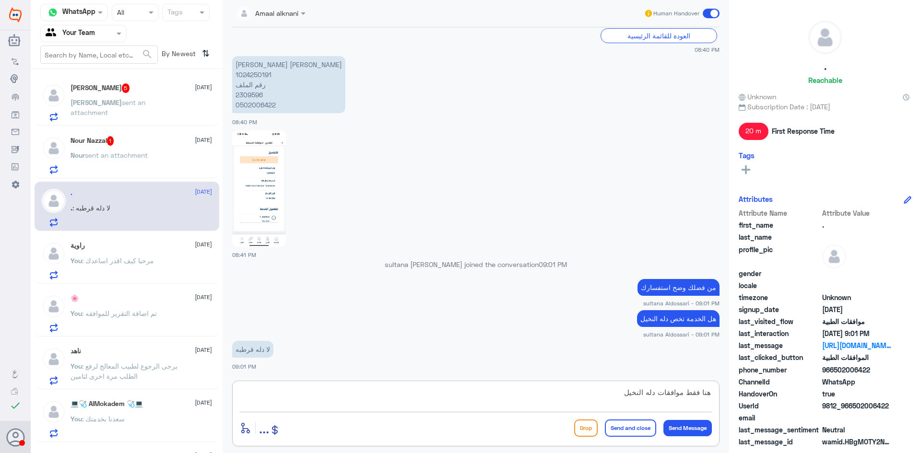
type textarea "هنا فقط موافقات دله النخيل"
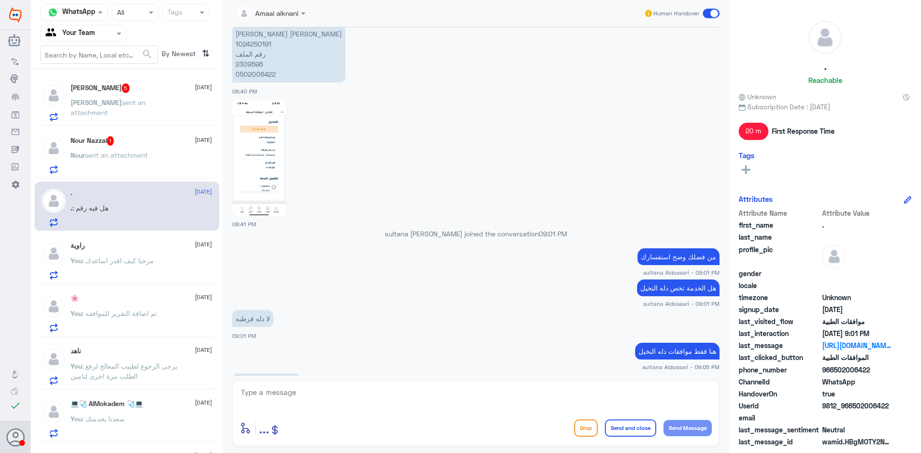
scroll to position [1179, 0]
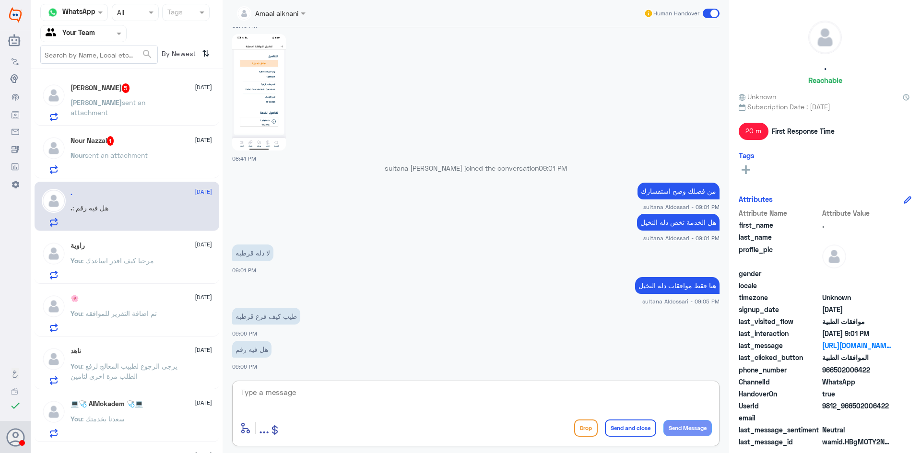
click at [329, 399] on textarea at bounding box center [476, 398] width 472 height 24
type textarea "اعتذر منك لا يظهر لدينا يرجى الاتصال برقم الموحد لتحويلكم لهم"
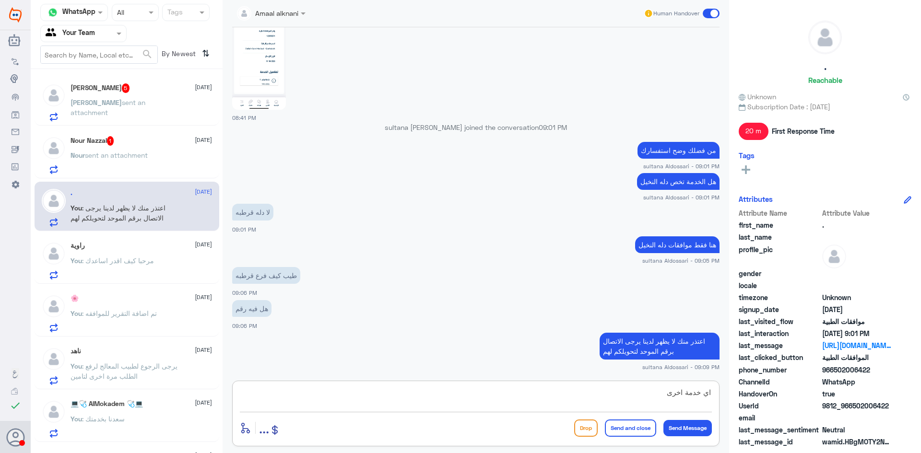
type textarea "اي خدمة اخرى"
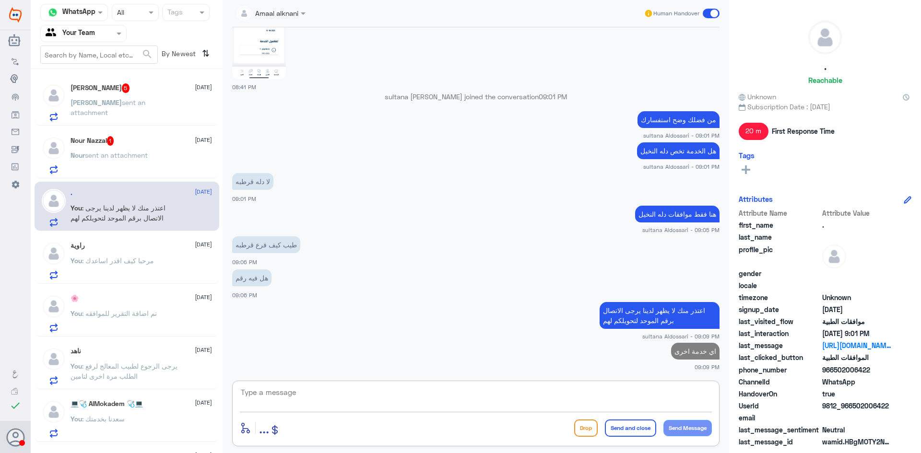
click at [148, 154] on span "sent an attachment" at bounding box center [116, 155] width 63 height 8
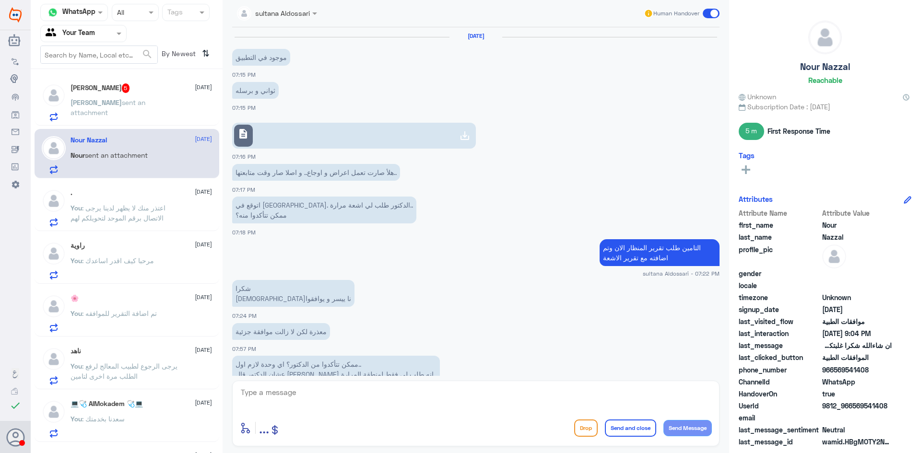
scroll to position [459, 0]
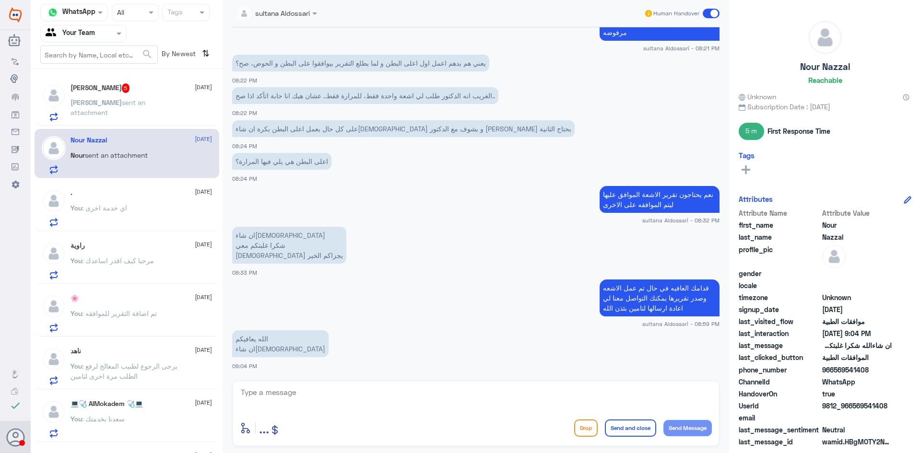
click at [154, 102] on div "[PERSON_NAME] sent an attachment" at bounding box center [141, 111] width 141 height 22
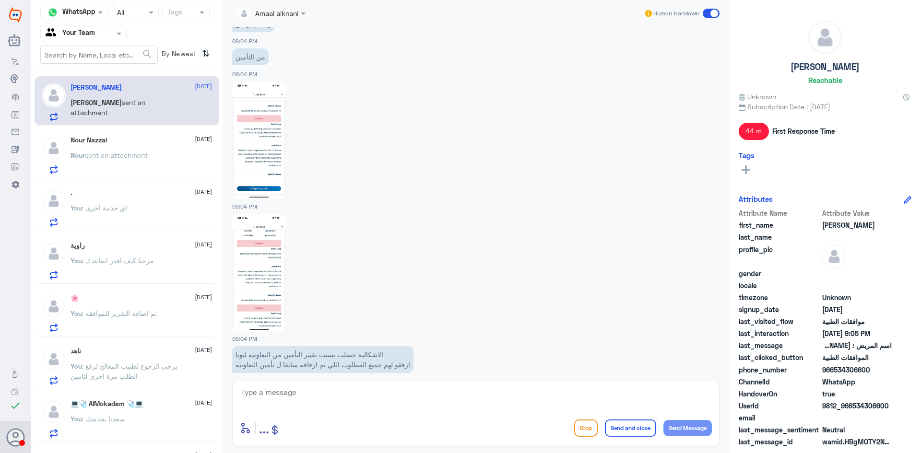
scroll to position [1063, 0]
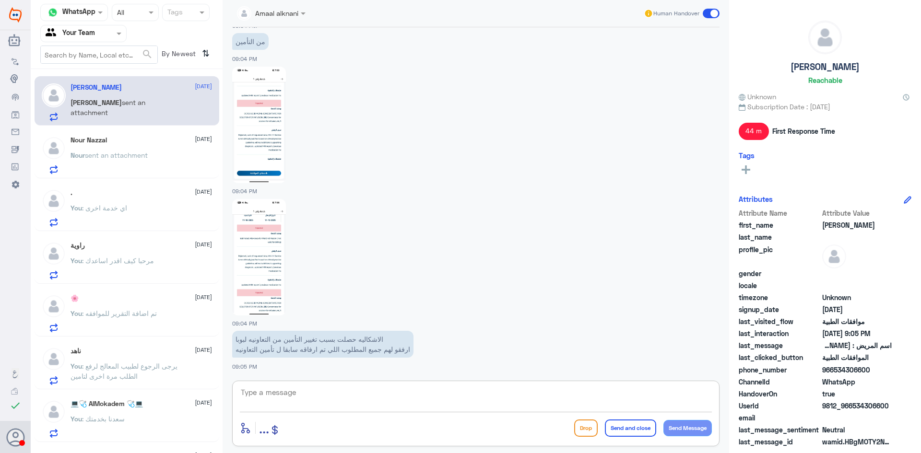
click at [483, 405] on textarea at bounding box center [476, 398] width 472 height 24
click at [447, 405] on textarea at bounding box center [476, 398] width 472 height 24
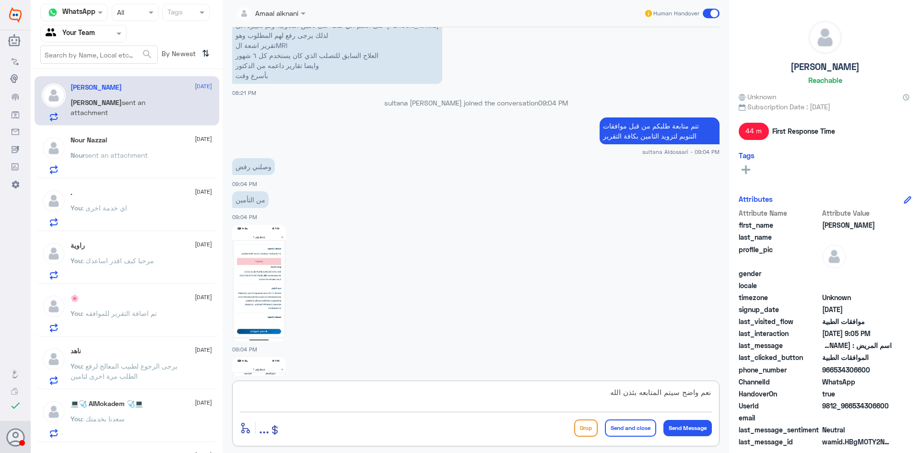
scroll to position [871, 0]
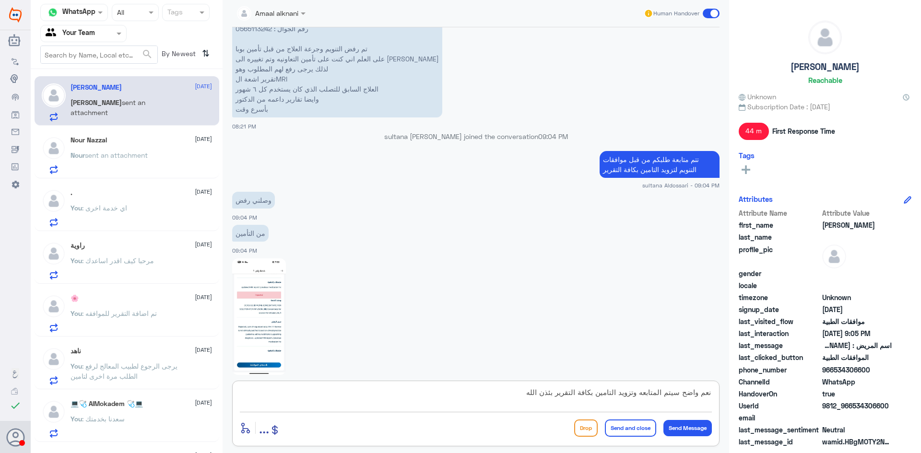
type textarea "نعم واضح سيتم المتابعه وتزويد التامين بكافة التقرير بئذن الله"
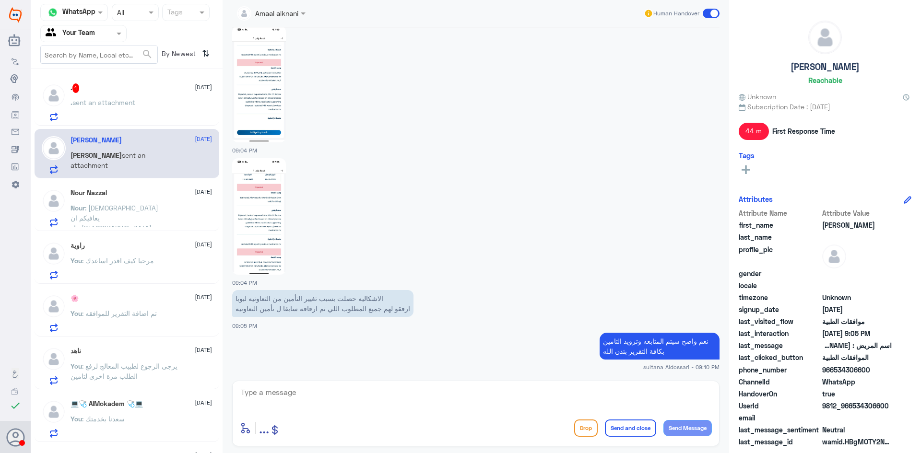
click at [123, 98] on p ". sent an attachment" at bounding box center [103, 109] width 65 height 24
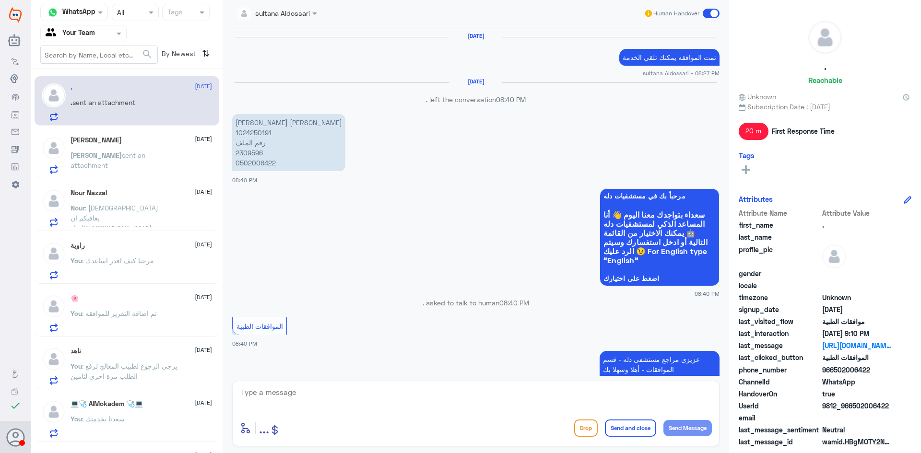
scroll to position [745, 0]
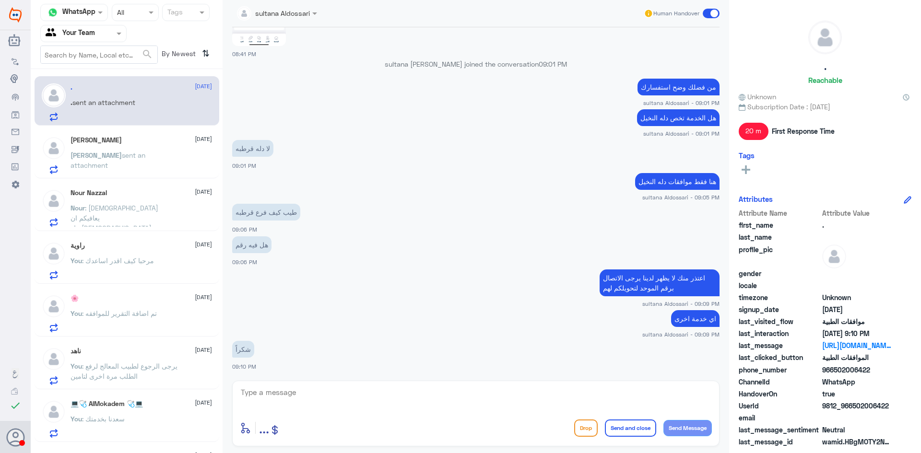
click at [117, 151] on p "[PERSON_NAME] sent an attachment" at bounding box center [125, 162] width 108 height 24
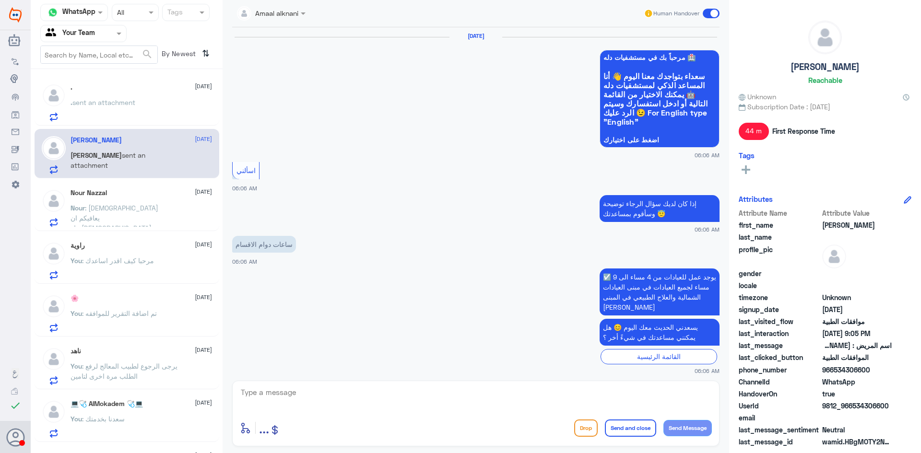
scroll to position [1071, 0]
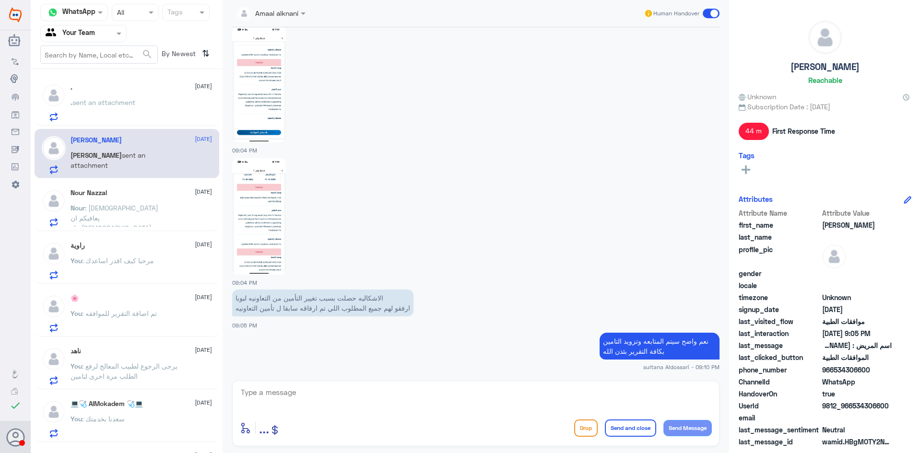
click at [118, 196] on div "Nour Nazzal [DATE]" at bounding box center [141, 193] width 141 height 8
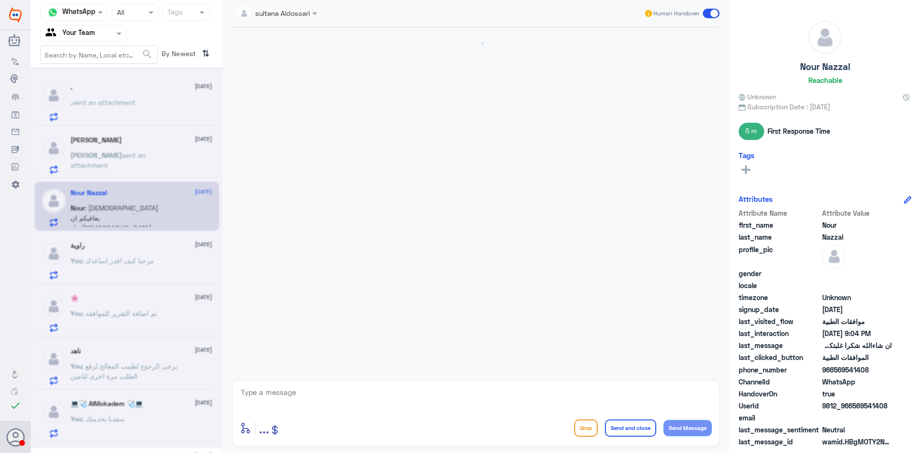
scroll to position [459, 0]
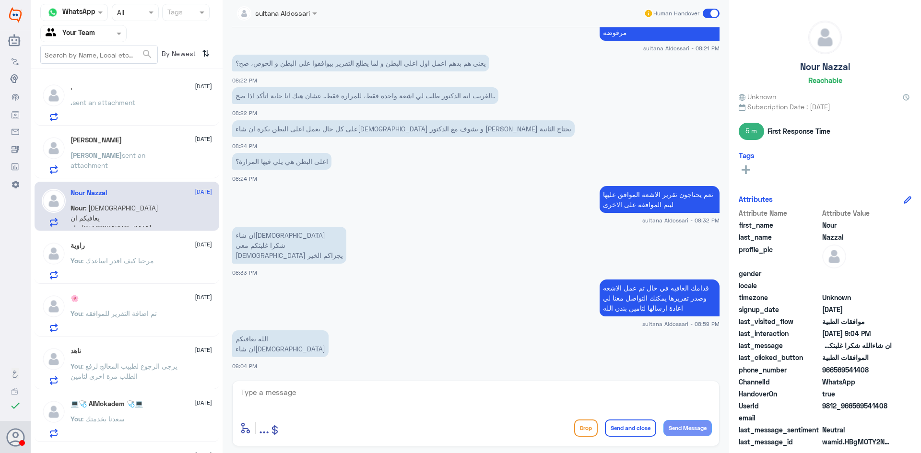
click at [130, 250] on div "راوية [DATE] You : مرحبا كيف اقدر اساعدك" at bounding box center [141, 261] width 141 height 38
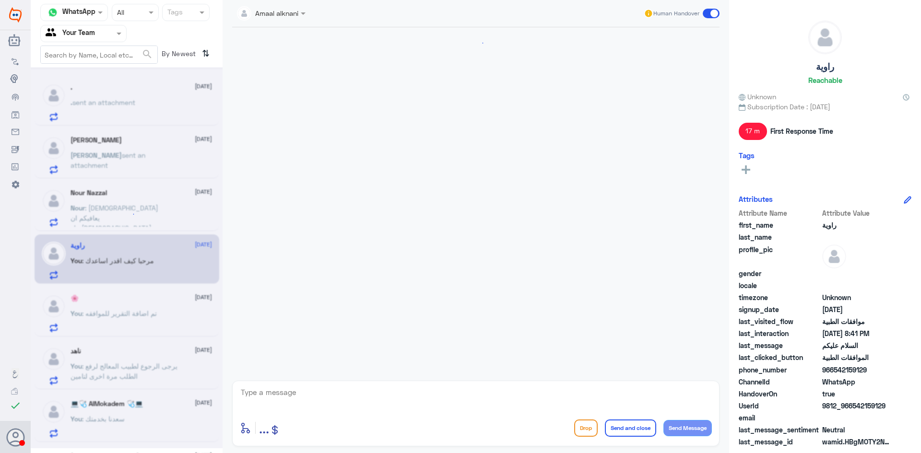
scroll to position [761, 0]
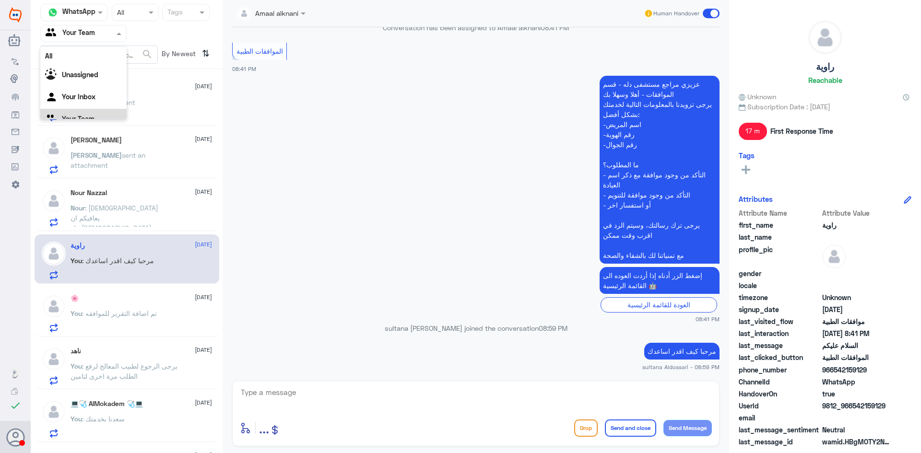
click at [83, 30] on input "text" at bounding box center [72, 33] width 53 height 11
click at [78, 78] on div "Your Inbox" at bounding box center [83, 86] width 86 height 22
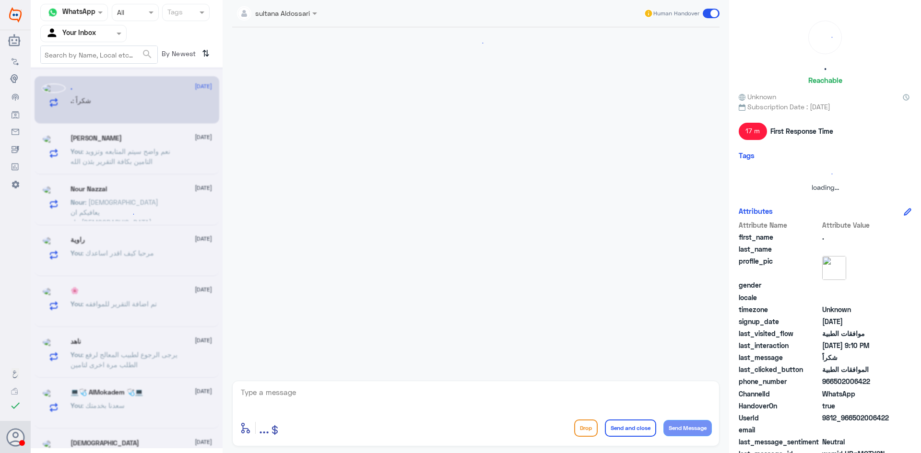
scroll to position [745, 0]
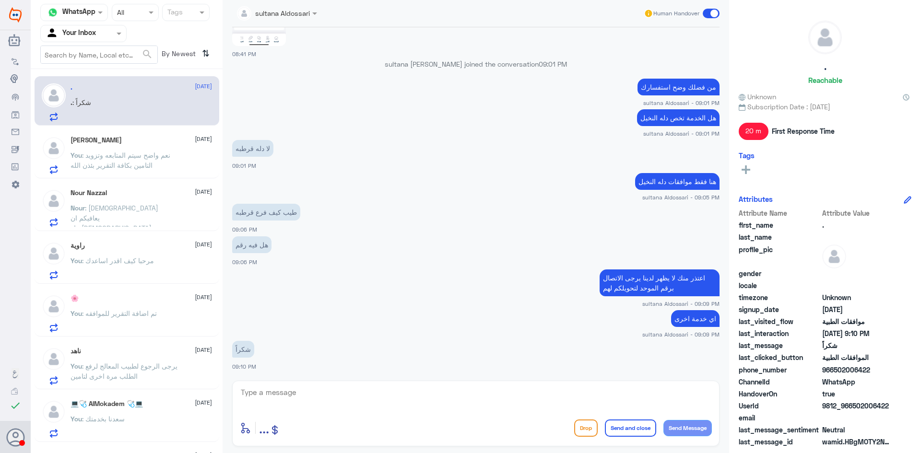
click at [77, 31] on input "text" at bounding box center [72, 33] width 53 height 11
click at [73, 104] on Team "Your Team" at bounding box center [78, 107] width 33 height 8
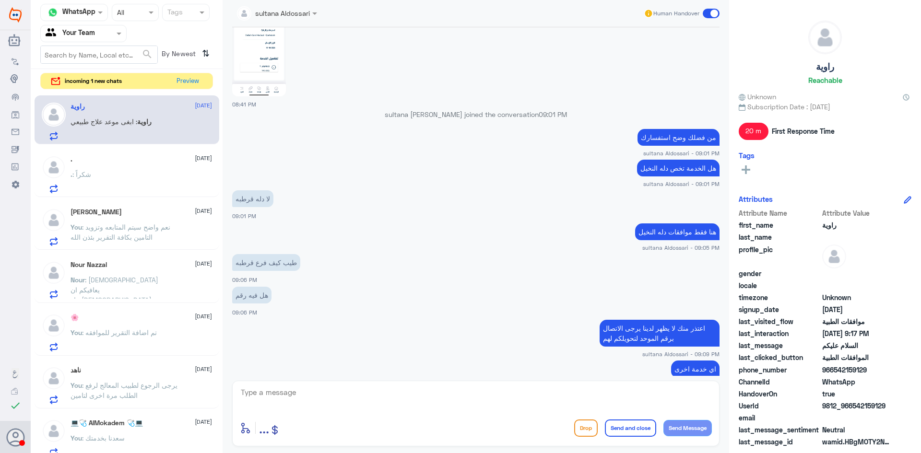
scroll to position [601, 0]
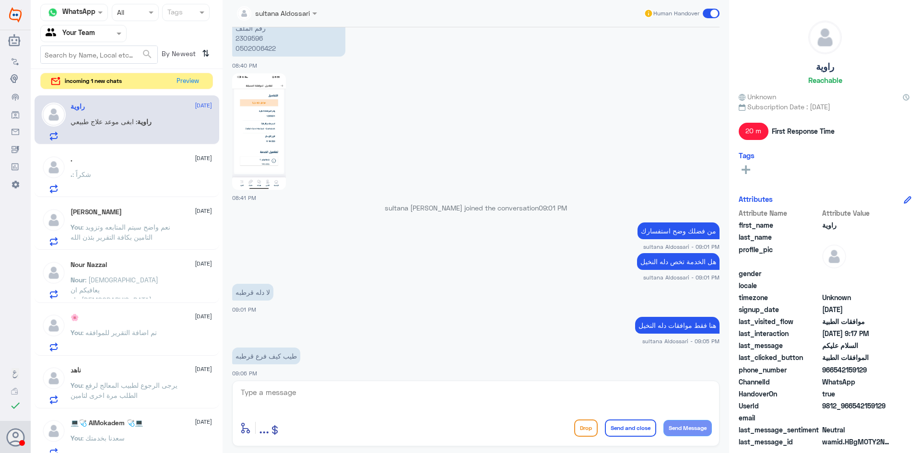
click at [127, 124] on span ": ابغى موعد علاج طبيعي" at bounding box center [104, 122] width 67 height 8
click at [118, 110] on div "راوية [DATE]" at bounding box center [141, 107] width 141 height 8
click at [189, 82] on button "Preview" at bounding box center [188, 80] width 30 height 15
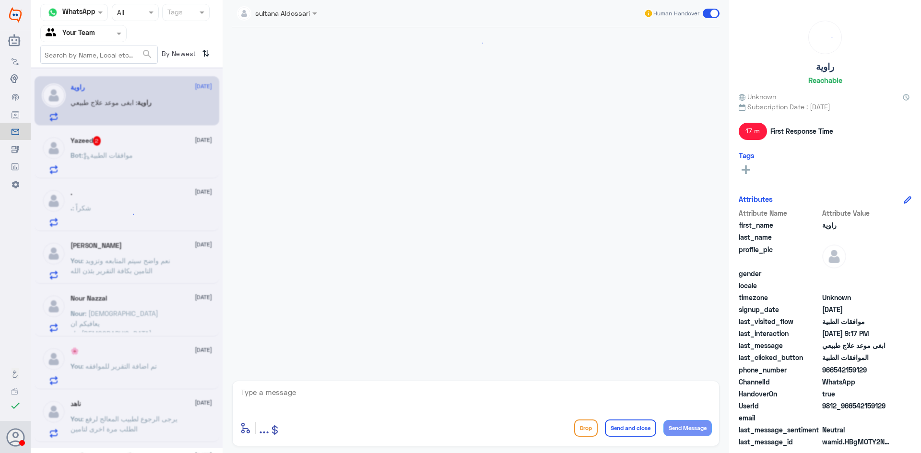
scroll to position [684, 0]
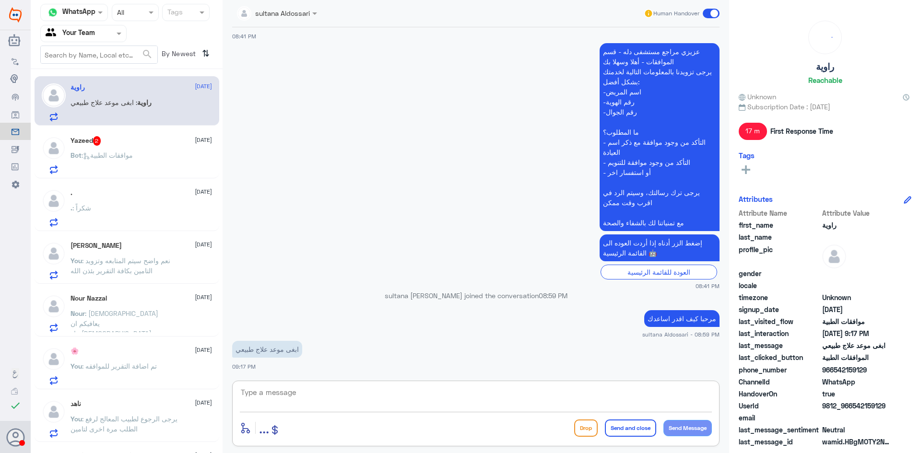
click at [333, 400] on textarea at bounding box center [476, 398] width 472 height 24
click at [557, 386] on textarea "يرجى التواصل مع قسم العلاج الطبيعي" at bounding box center [476, 398] width 472 height 24
paste textarea "0112993319"
type textarea "يرجى التواصل مع قسم العلاج الطبيعي 0112993319 لحجز الموعد"
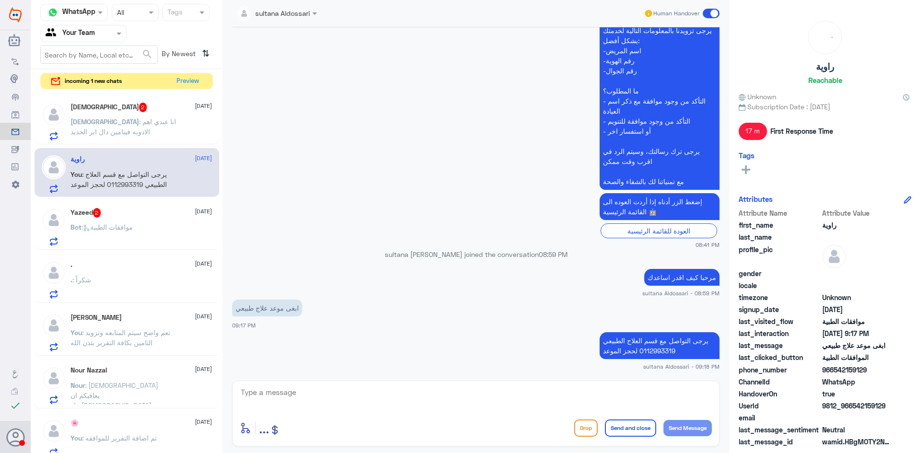
click at [97, 223] on span "Bot : موافقات الطبية" at bounding box center [102, 227] width 62 height 8
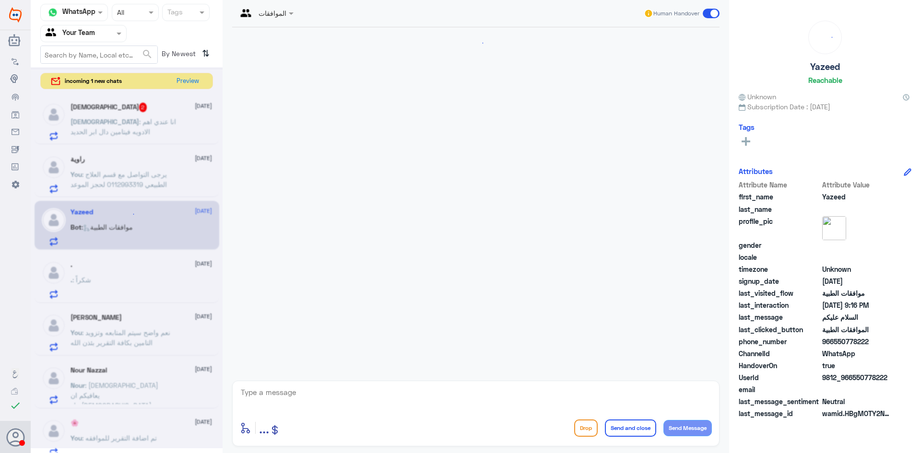
scroll to position [632, 0]
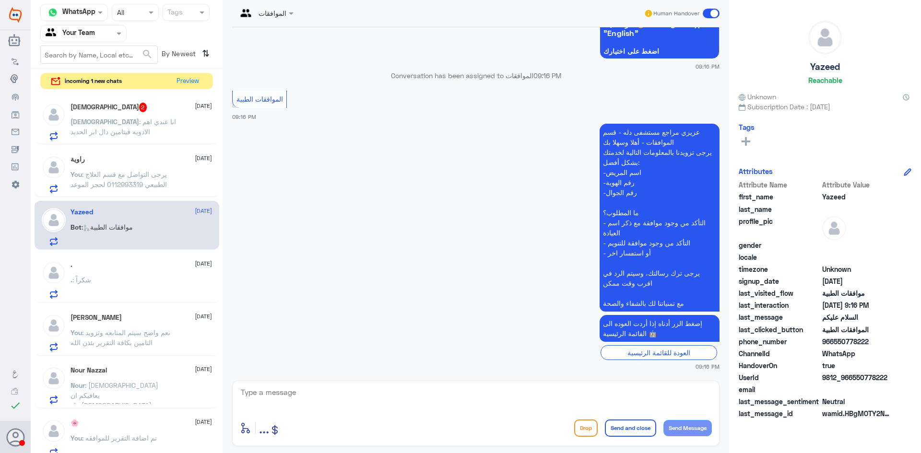
click at [481, 404] on textarea at bounding box center [476, 398] width 472 height 24
type textarea "مرحبا كيف اقدر اساعدك"
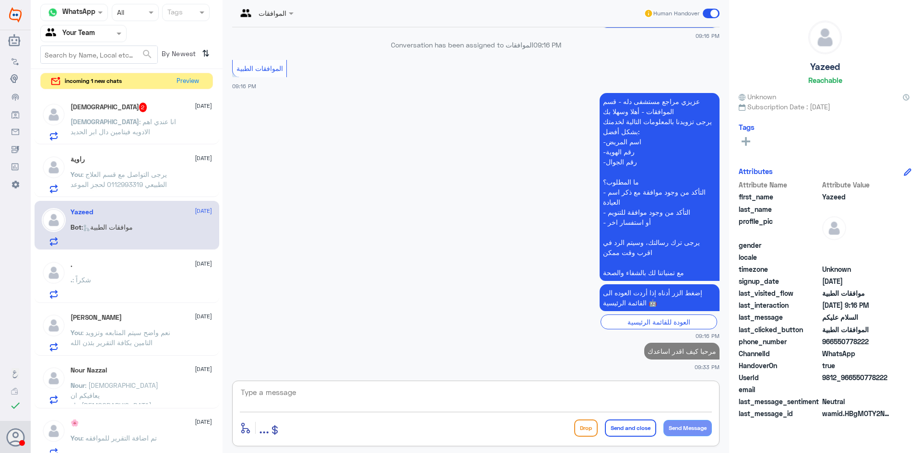
click at [105, 122] on span "[DEMOGRAPHIC_DATA]" at bounding box center [105, 122] width 69 height 8
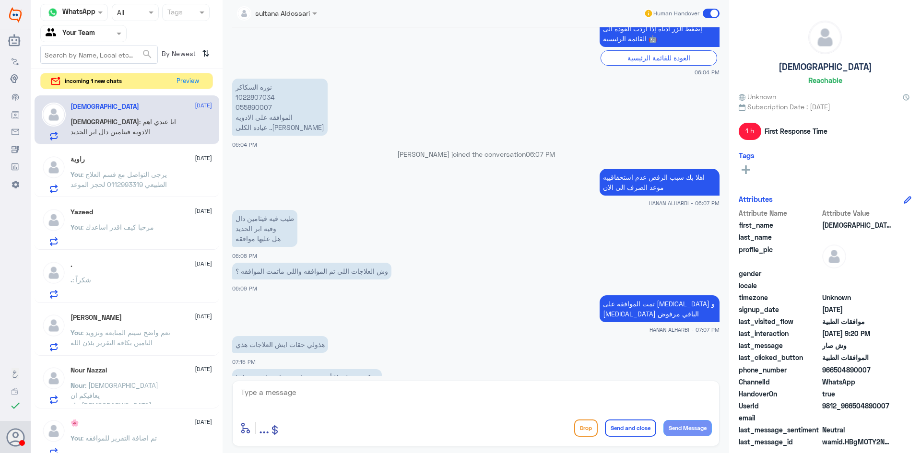
scroll to position [574, 0]
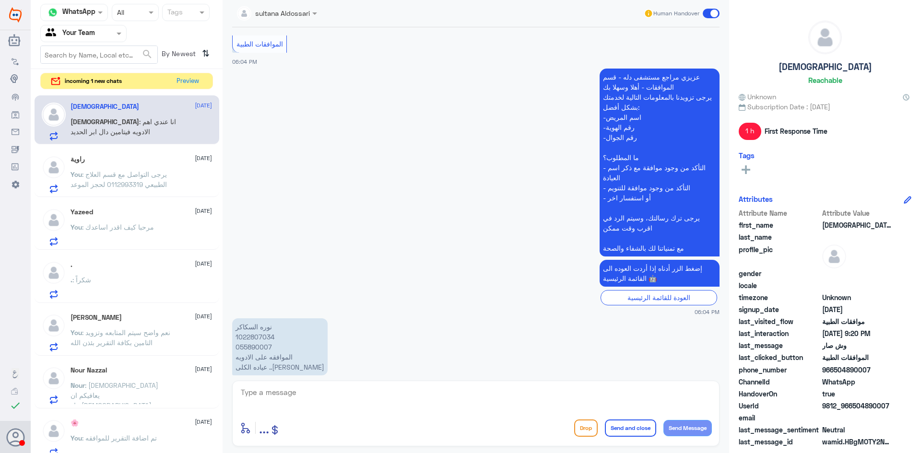
click at [260, 337] on p "[PERSON_NAME] 1022807034 055890007 الموافقه على الادويه عياده الكلى ..[PERSON_N…" at bounding box center [279, 346] width 95 height 57
click at [262, 337] on p "[PERSON_NAME] 1022807034 055890007 الموافقه على الادويه عياده الكلى ..[PERSON_N…" at bounding box center [279, 346] width 95 height 57
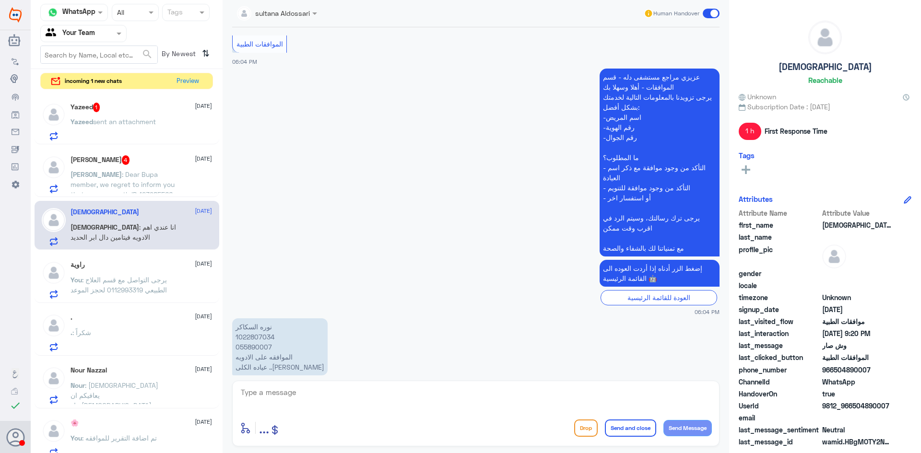
click at [145, 119] on span "sent an attachment" at bounding box center [124, 122] width 63 height 8
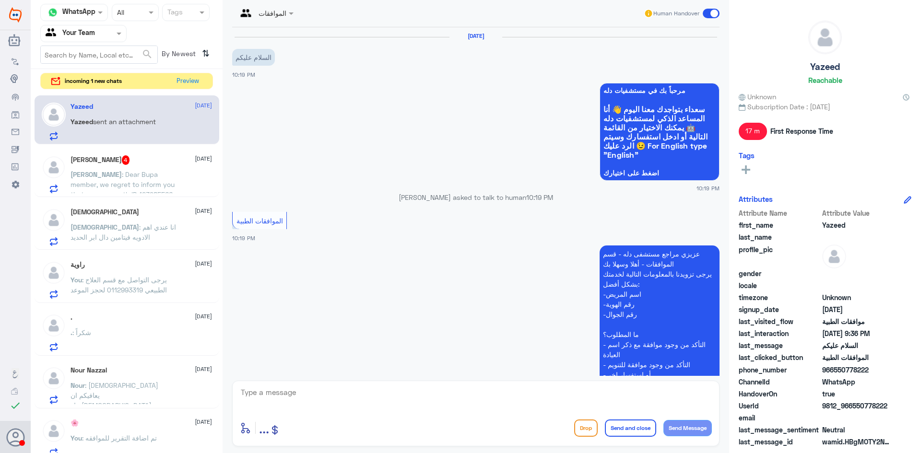
scroll to position [723, 0]
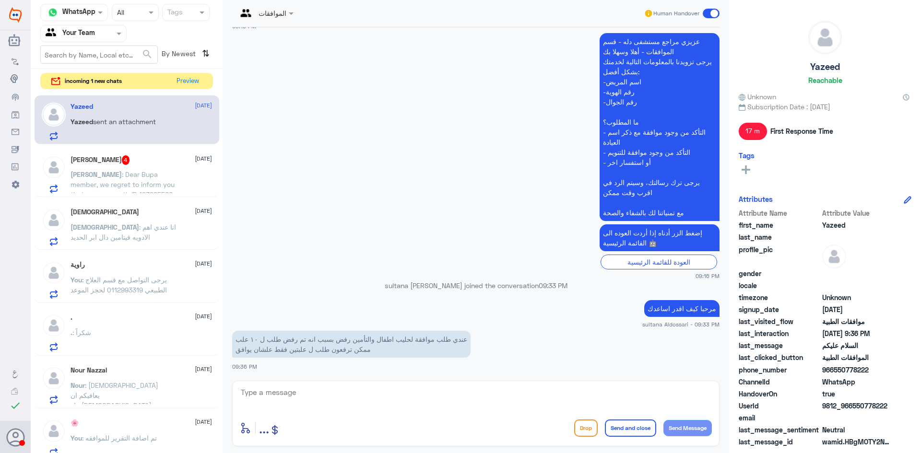
click at [432, 388] on textarea at bounding box center [476, 398] width 472 height 24
type textarea "تعديل الكميه فقط من الطبيب المعالج"
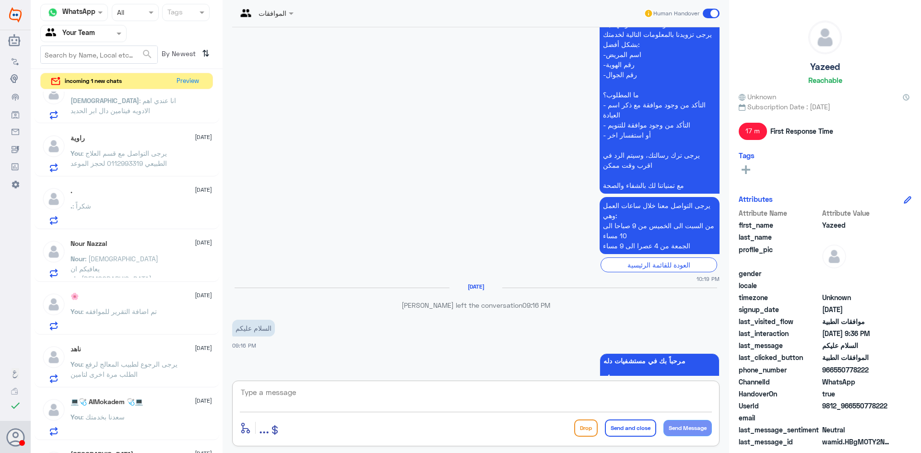
scroll to position [0, 0]
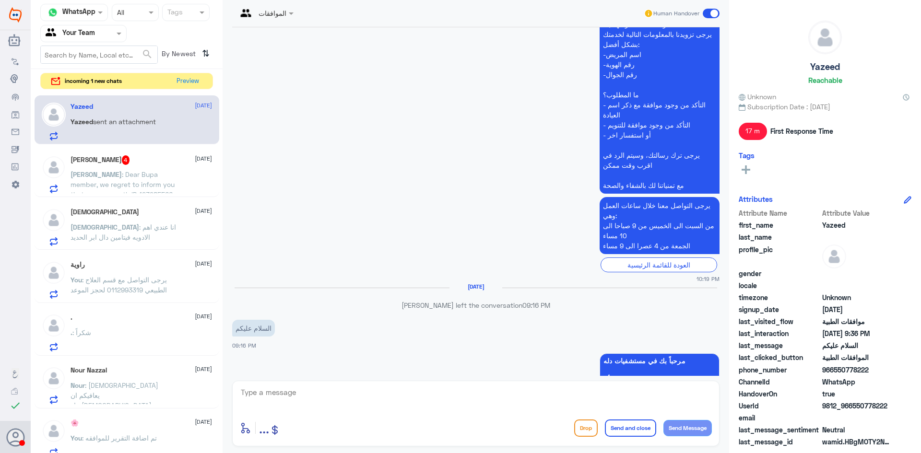
click at [153, 172] on span ": Dear Bupa member, we regret to inform you that your pre-auth ID 123985566 was…" at bounding box center [123, 209] width 104 height 79
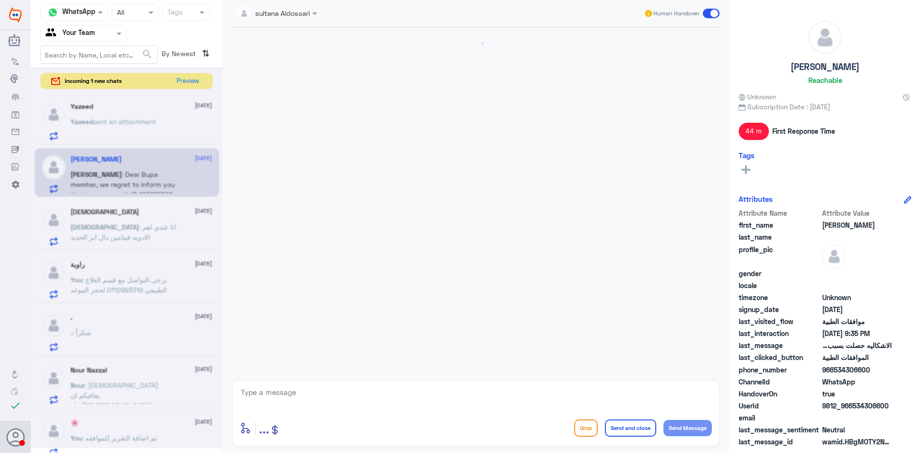
scroll to position [1202, 0]
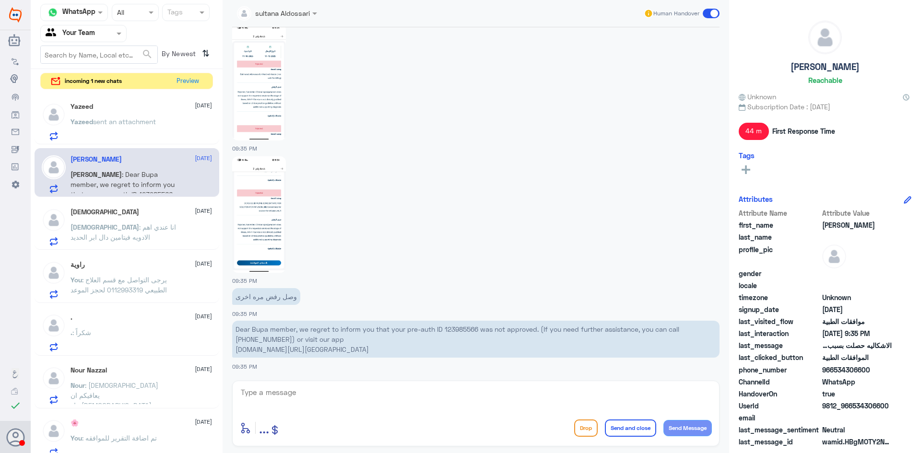
click at [459, 331] on p "Dear Bupa member, we regret to inform you that your pre-auth ID 123985566 was n…" at bounding box center [475, 339] width 487 height 37
click at [133, 120] on span "sent an attachment" at bounding box center [124, 122] width 63 height 8
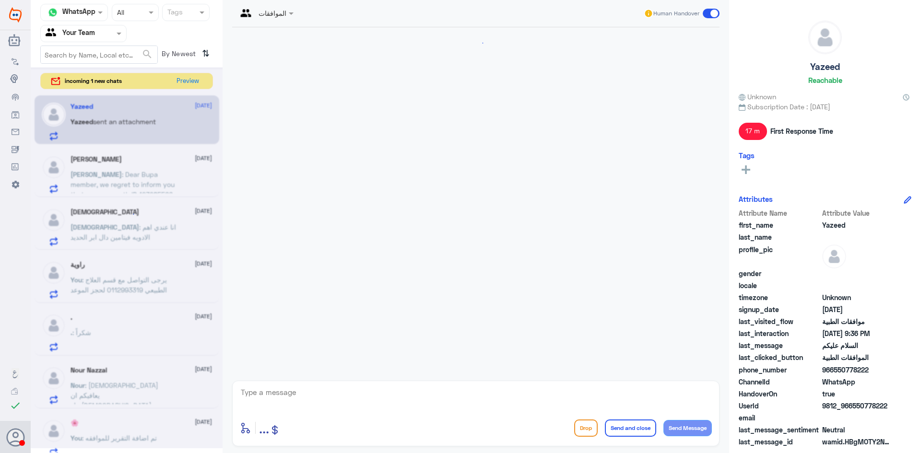
scroll to position [754, 0]
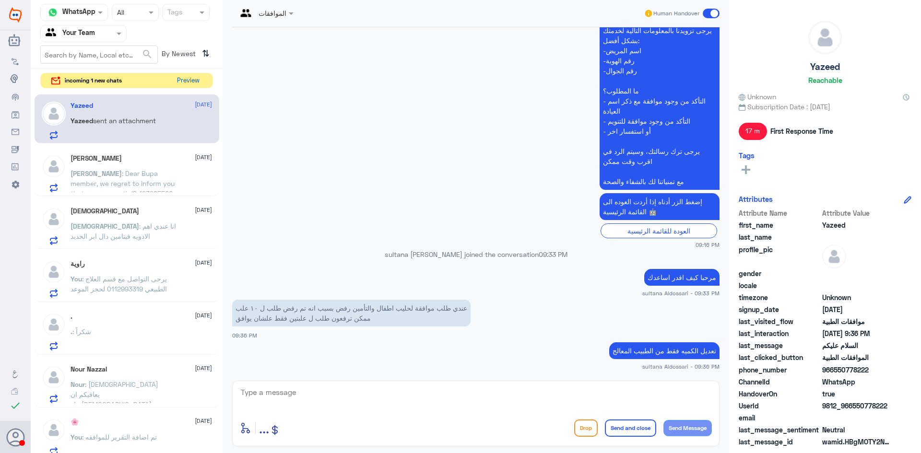
click at [173, 81] on div "incoming 1 new chats Preview" at bounding box center [126, 81] width 173 height 16
click at [183, 80] on button "Preview" at bounding box center [188, 80] width 30 height 15
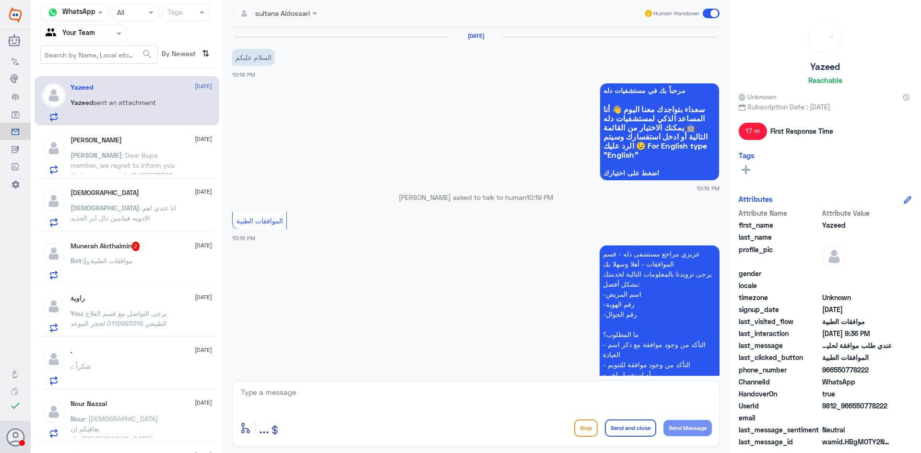
scroll to position [754, 0]
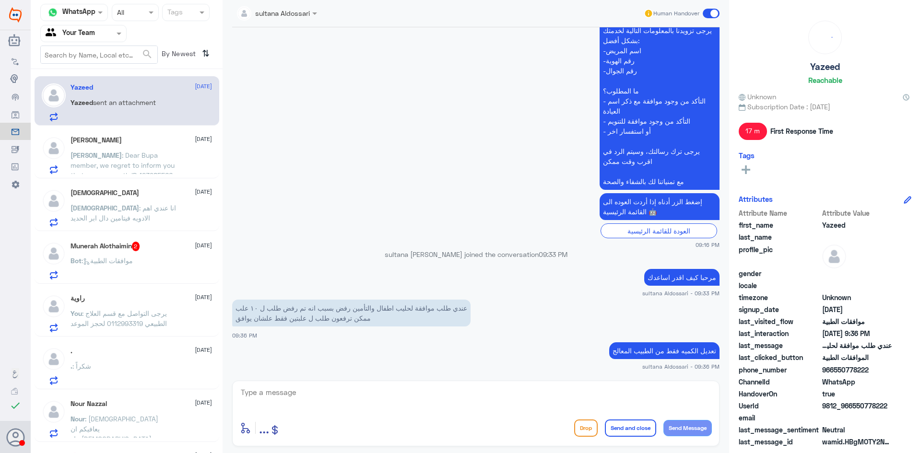
click at [153, 147] on div "[PERSON_NAME] [DATE] [PERSON_NAME] : Dear Bupa member, we regret to inform you …" at bounding box center [141, 155] width 141 height 38
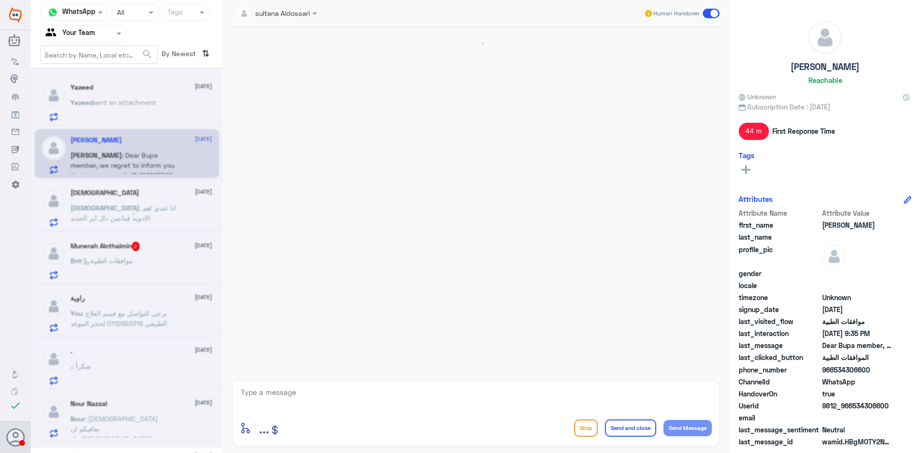
scroll to position [1202, 0]
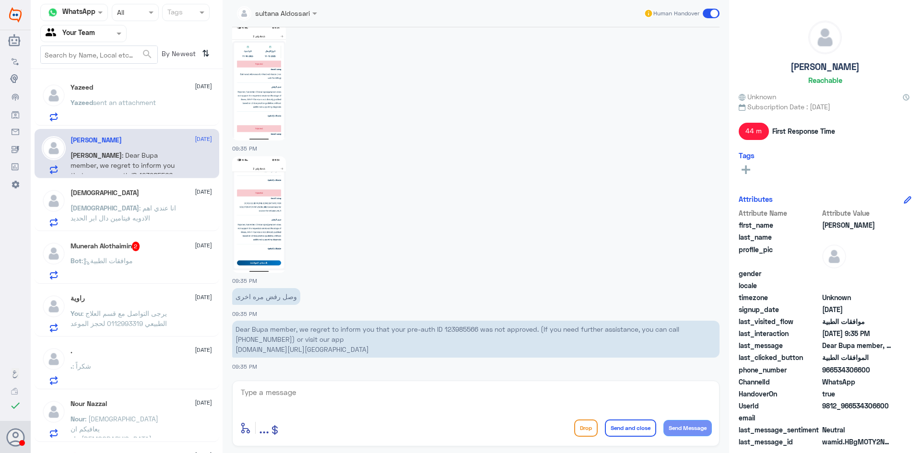
click at [145, 216] on p "[DEMOGRAPHIC_DATA] : انا عندي اهم الادويه فيتامين دال ابر الحديد" at bounding box center [125, 215] width 108 height 24
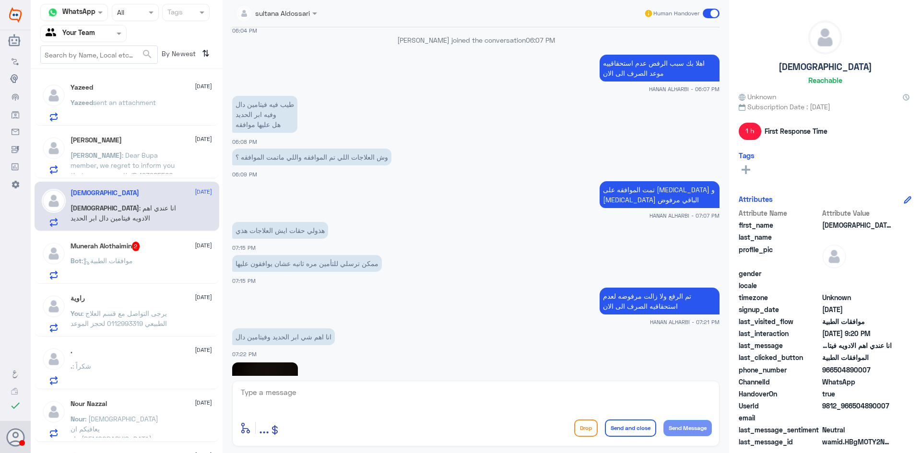
scroll to position [813, 0]
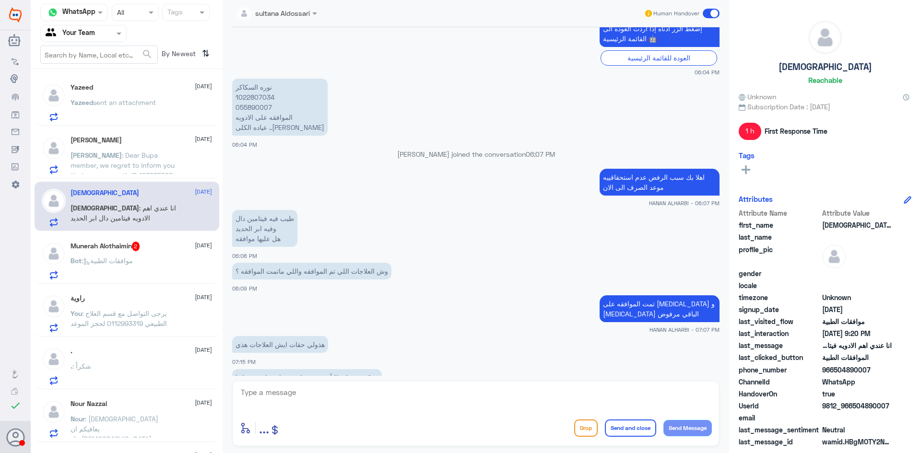
click at [254, 96] on p "[PERSON_NAME] 1022807034 055890007 الموافقه على الادويه عياده الكلى ..[PERSON_N…" at bounding box center [279, 107] width 95 height 57
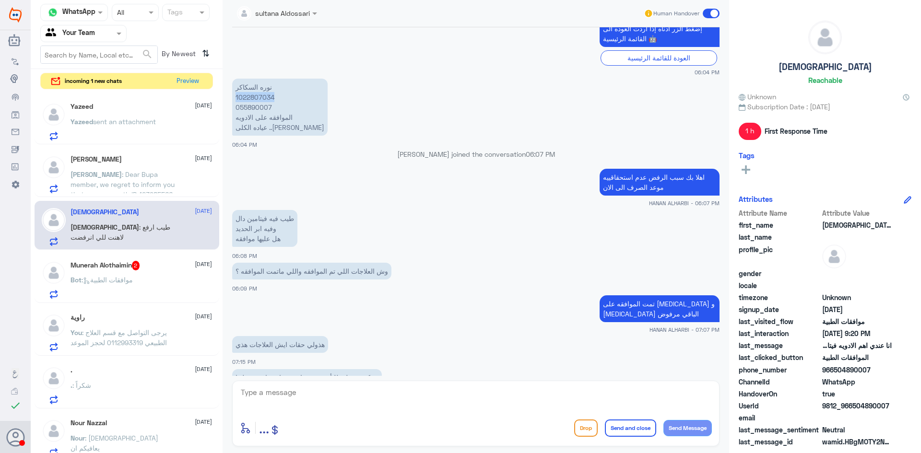
scroll to position [1769, 0]
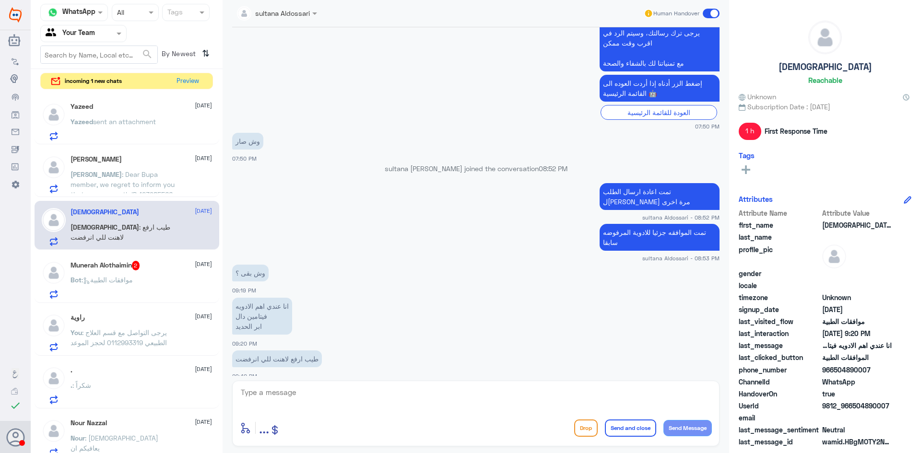
click at [360, 402] on textarea at bounding box center [476, 398] width 472 height 24
type textarea "j"
type textarea "تم الارسال في طلب جديد للمرفوض"
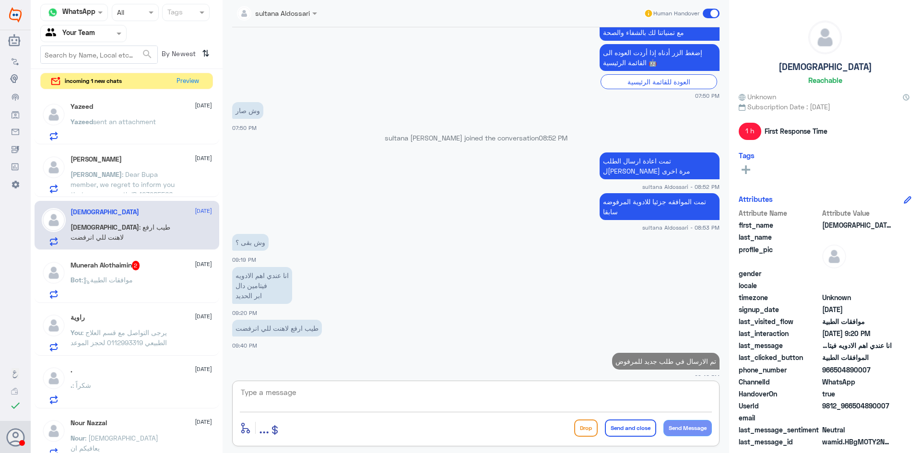
click at [131, 279] on span ": موافقات الطبية" at bounding box center [107, 280] width 51 height 8
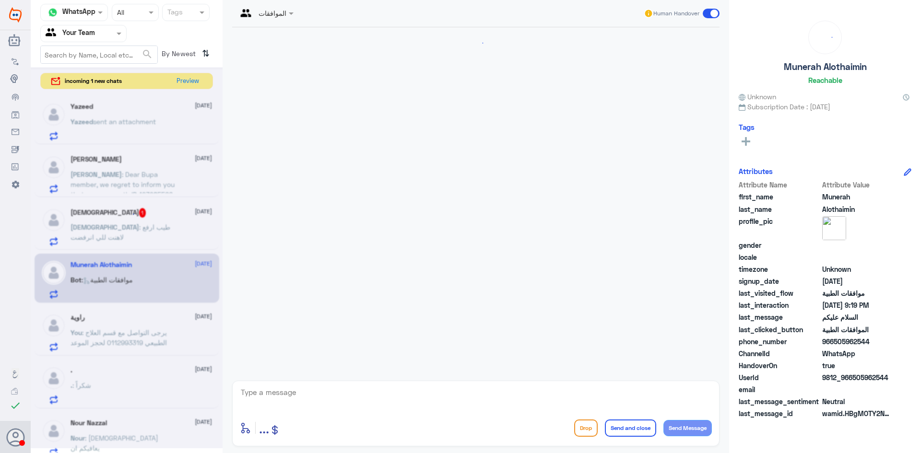
scroll to position [121, 0]
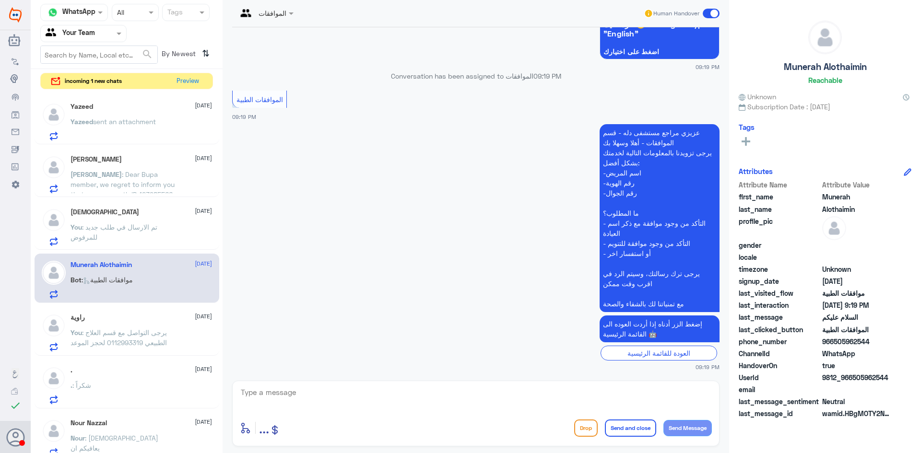
click at [449, 411] on div at bounding box center [476, 399] width 472 height 26
click at [410, 398] on textarea at bounding box center [476, 398] width 472 height 24
type textarea "مرحبا كيف اقدر اساعدك"
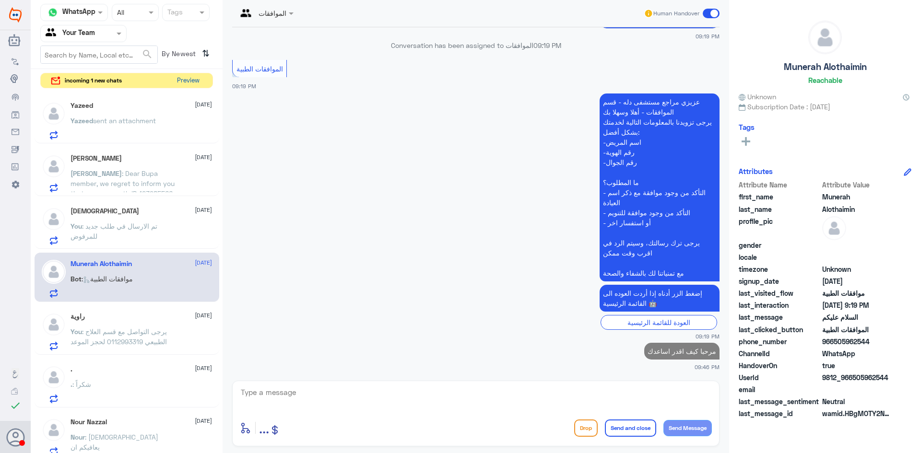
click at [189, 79] on button "Preview" at bounding box center [188, 80] width 30 height 15
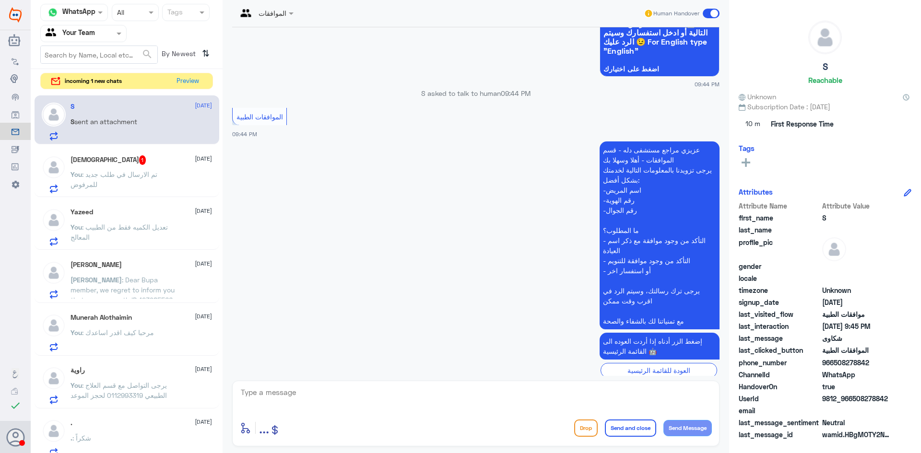
scroll to position [187, 0]
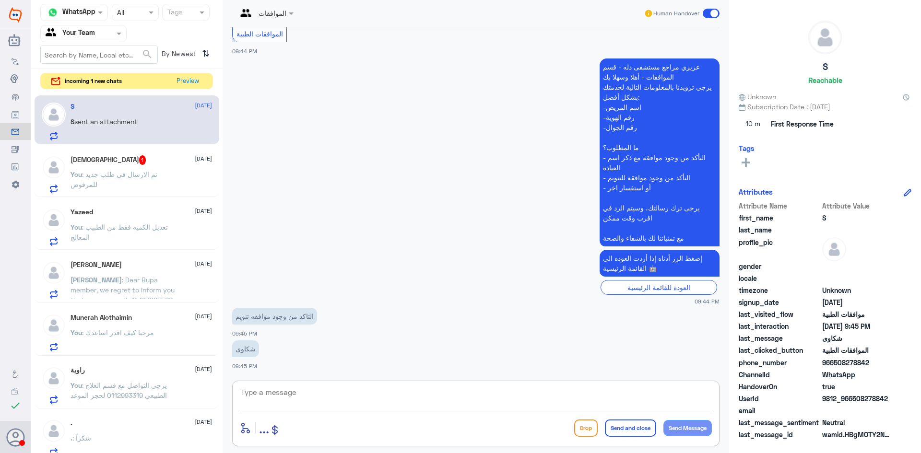
click at [385, 402] on textarea at bounding box center [476, 398] width 472 height 24
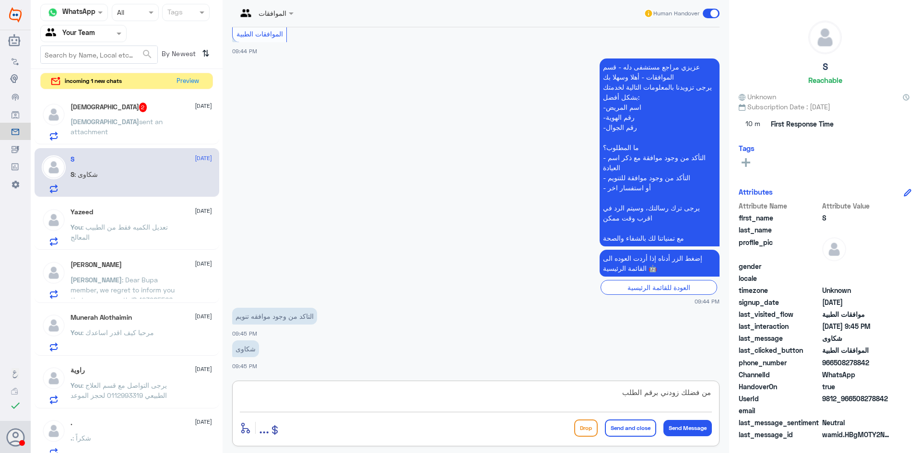
type textarea "من فضلك زودني برقم الطلب"
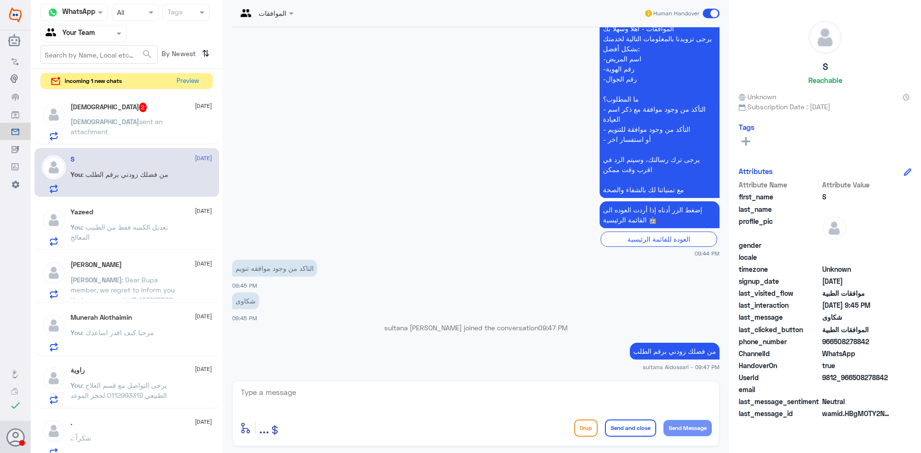
click at [152, 117] on p "[PERSON_NAME] sent an attachment" at bounding box center [125, 129] width 108 height 24
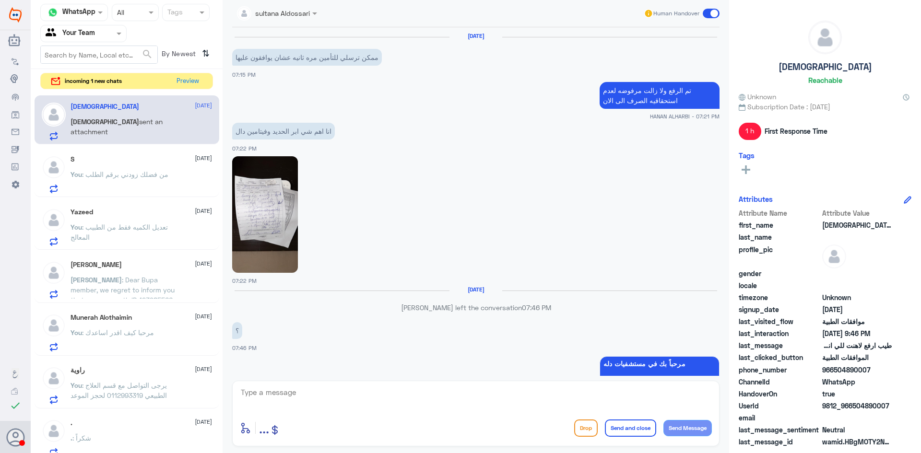
scroll to position [699, 0]
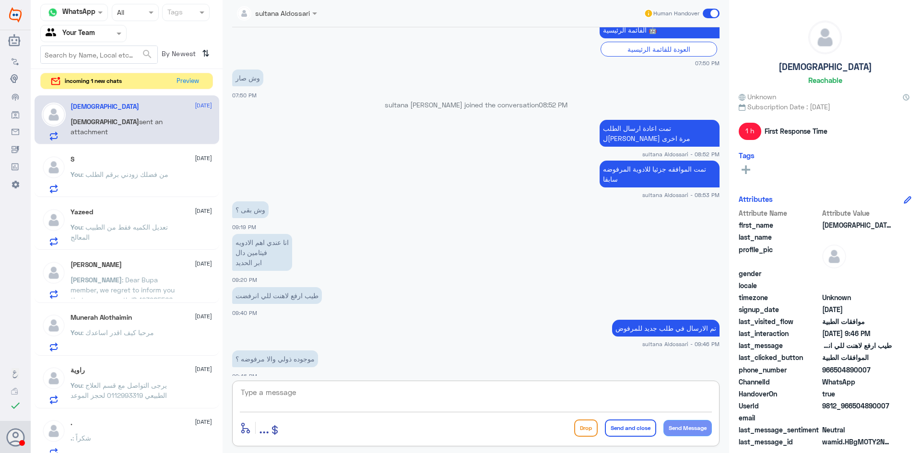
click at [462, 401] on textarea at bounding box center [476, 398] width 472 height 24
type textarea "مرفوضه تم ارسالها في طلب مستقل"
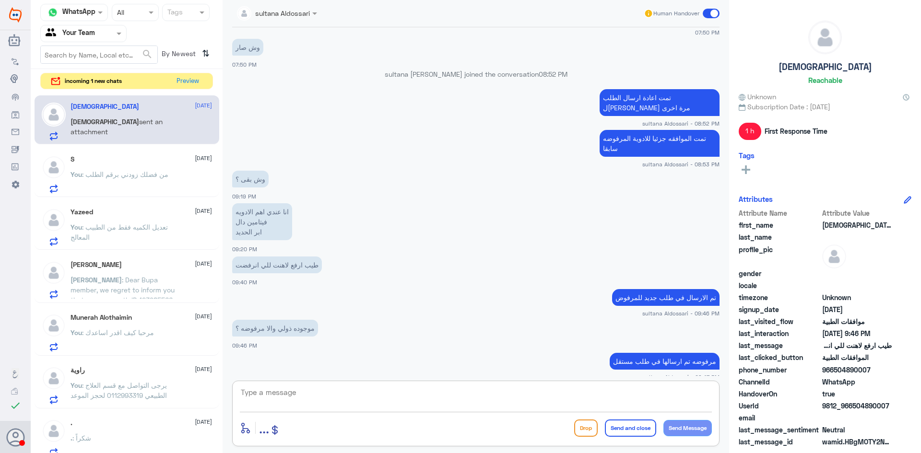
scroll to position [762, 0]
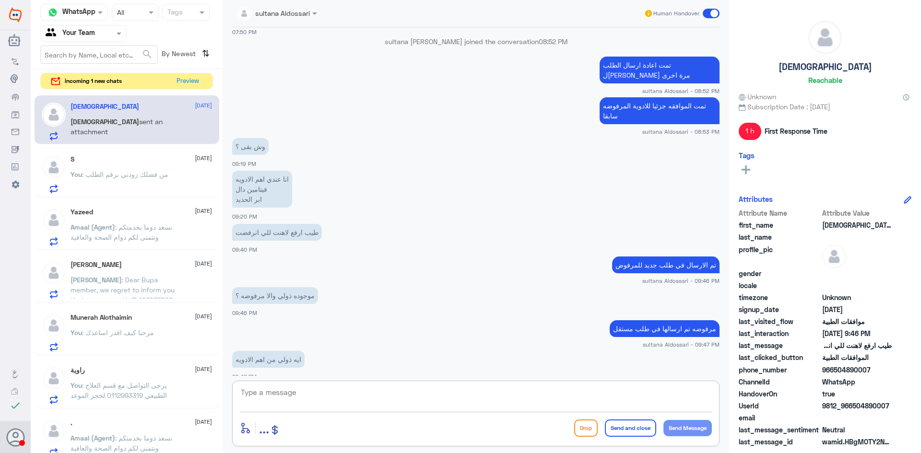
click at [365, 393] on textarea at bounding box center [476, 398] width 472 height 24
paste textarea "[MEDICAL_DATA] 60 mcg/0.3 ml"
paste textarea "ENTAPRO 10MG"
type textarea "[MEDICAL_DATA] 60 mcg/0.3 ml + ENTAPRO 10MG هذي مرفوضه لم يحن وقت اعادة الصرف ل…"
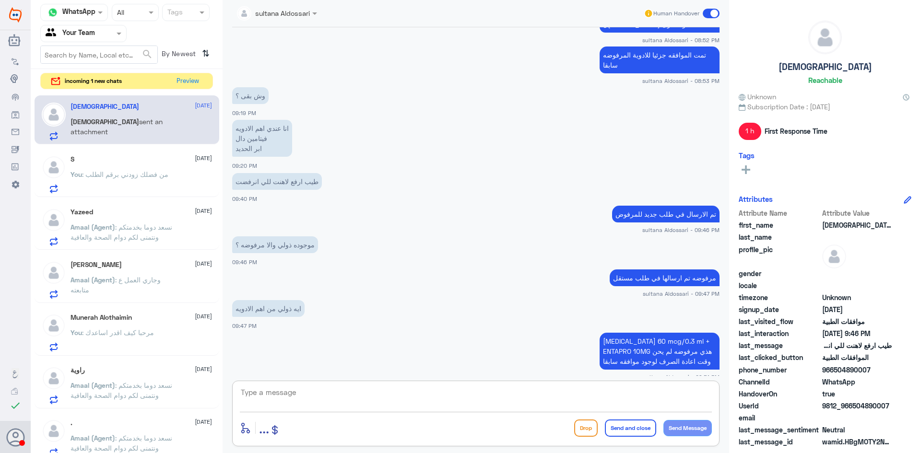
scroll to position [846, 0]
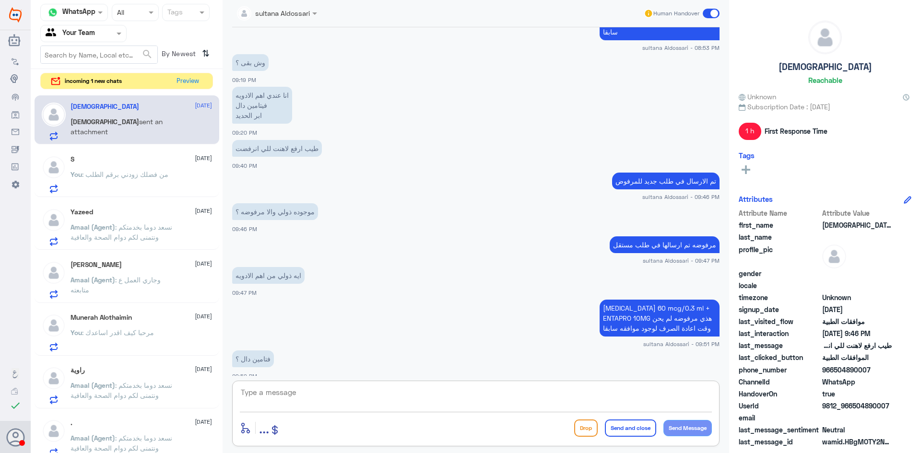
click at [455, 391] on textarea at bounding box center [476, 398] width 472 height 24
click at [366, 405] on textarea "مافي فتامين دال" at bounding box center [476, 398] width 472 height 24
type textarea "مافي فتامين دال في الطلب"
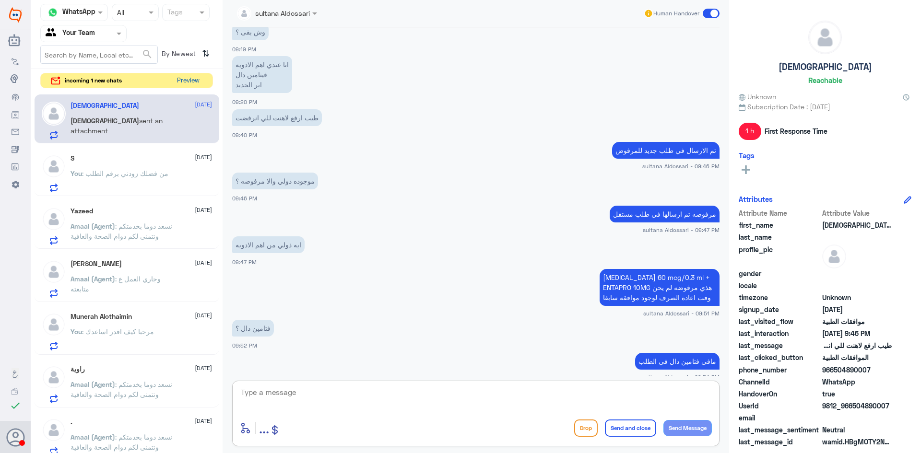
click at [184, 79] on button "Preview" at bounding box center [188, 80] width 30 height 15
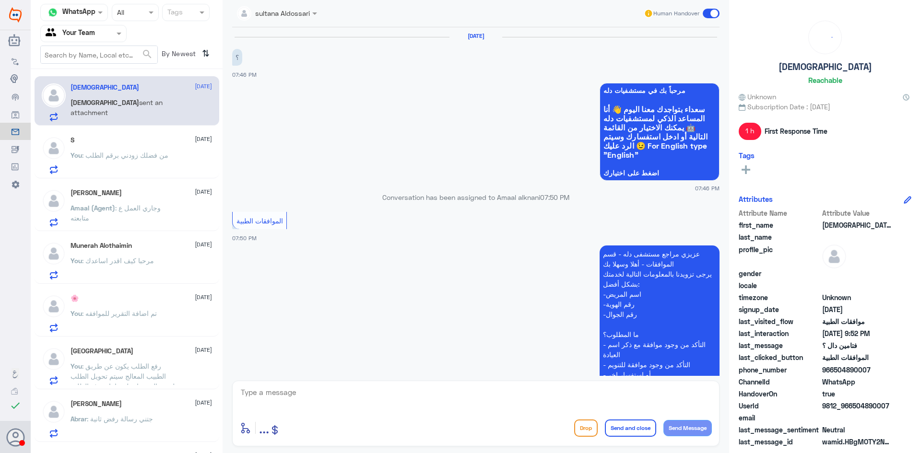
scroll to position [603, 0]
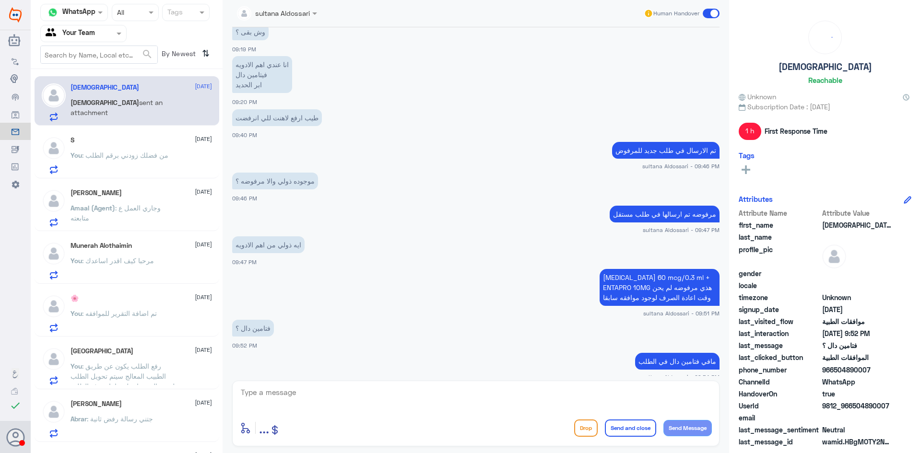
click at [149, 157] on span ": من فضلك زودني برقم الطلب" at bounding box center [125, 155] width 86 height 8
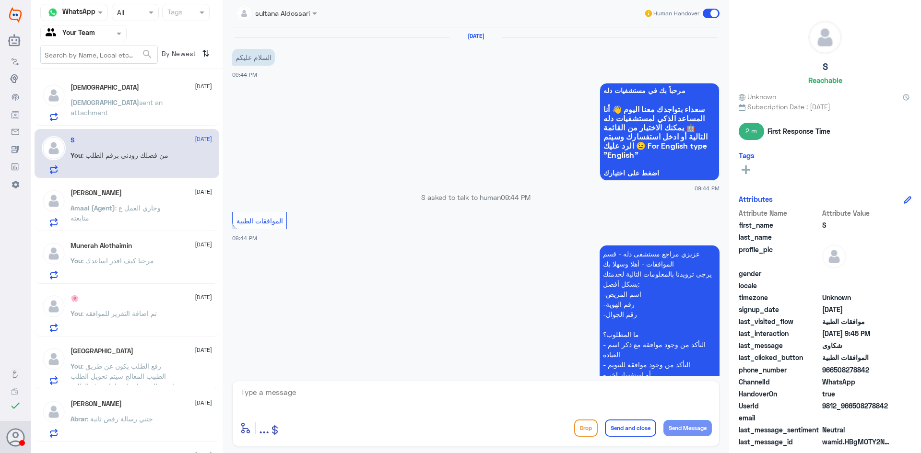
scroll to position [235, 0]
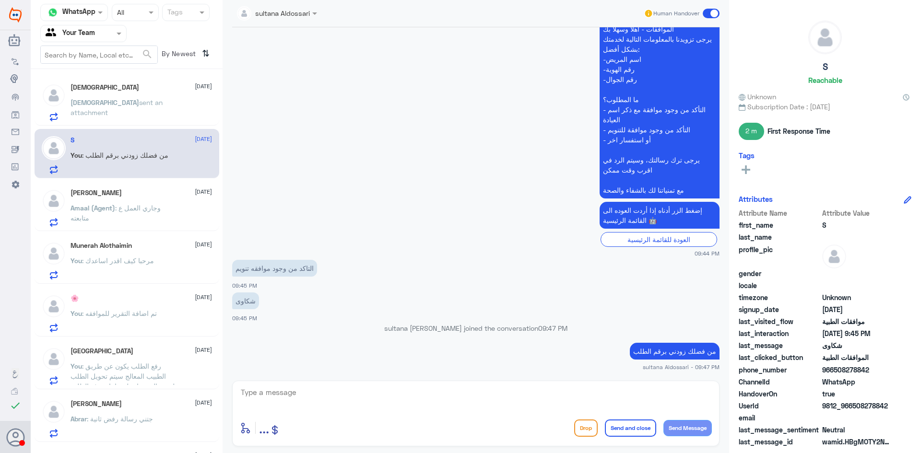
click at [149, 99] on span "sent an attachment" at bounding box center [117, 107] width 92 height 18
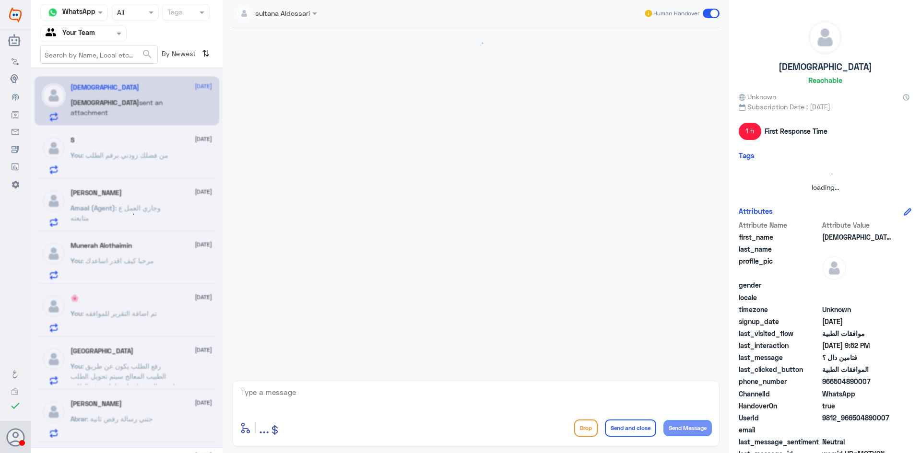
scroll to position [603, 0]
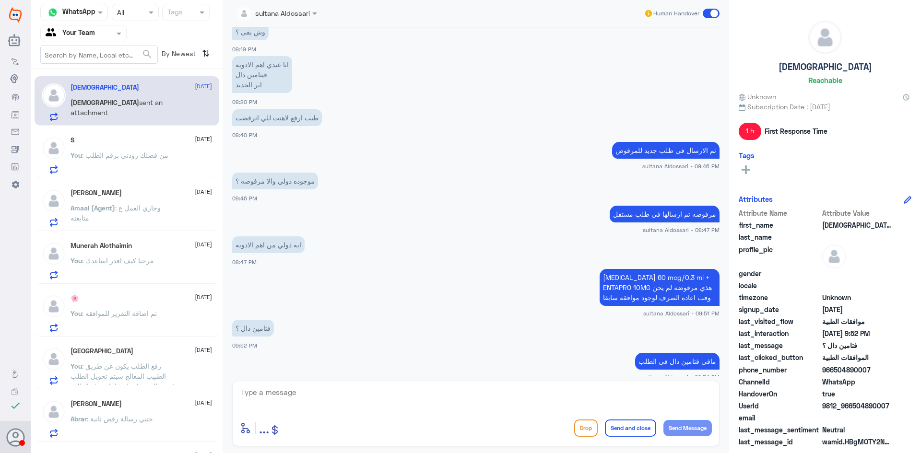
click at [140, 157] on span ": من فضلك زودني برقم الطلب" at bounding box center [125, 155] width 86 height 8
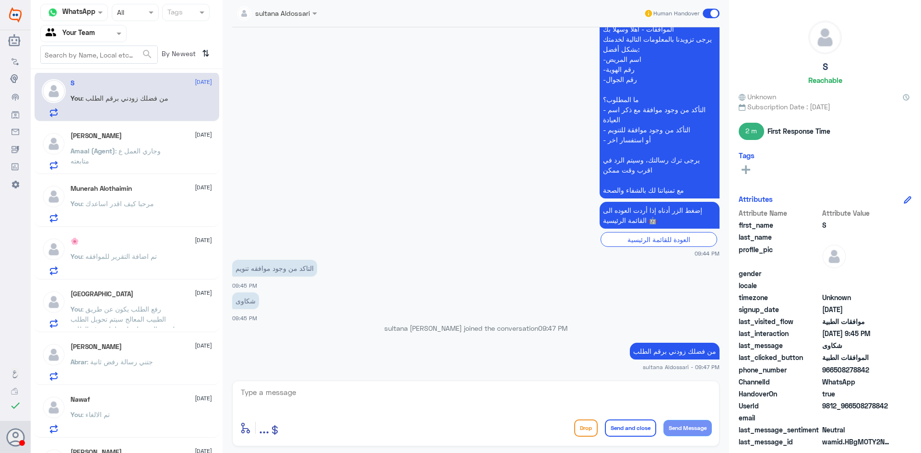
scroll to position [58, 0]
click at [140, 154] on span ": وجاري العمل ع متابعته" at bounding box center [116, 155] width 90 height 18
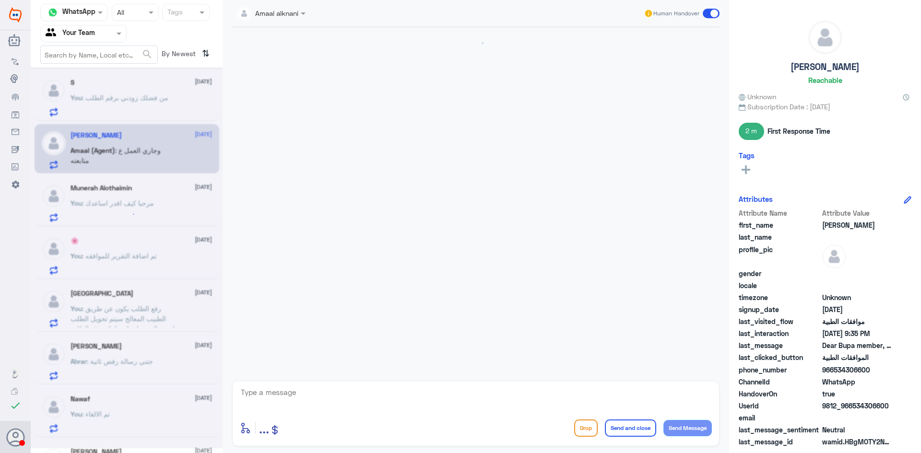
click at [109, 33] on div at bounding box center [83, 33] width 85 height 11
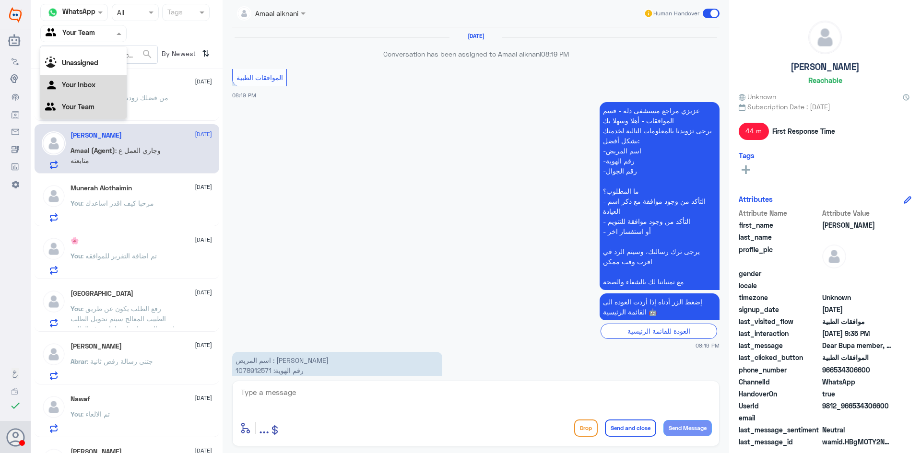
scroll to position [1025, 0]
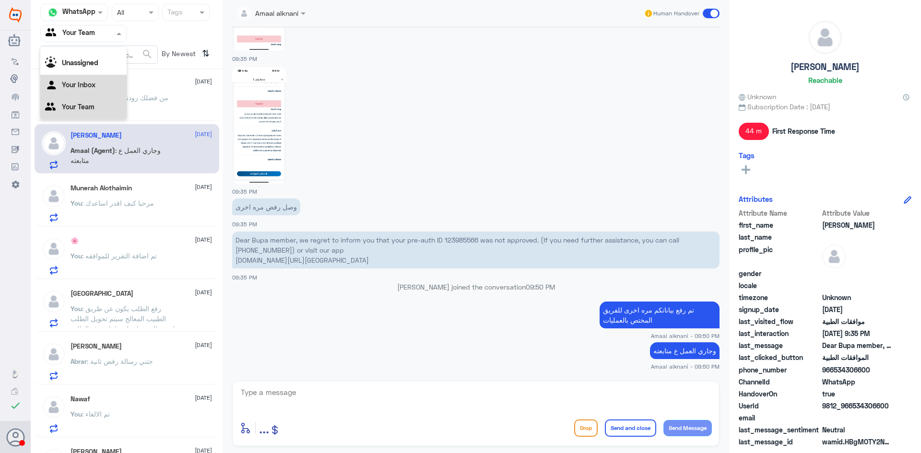
click at [81, 80] on div "Your Inbox" at bounding box center [83, 86] width 86 height 22
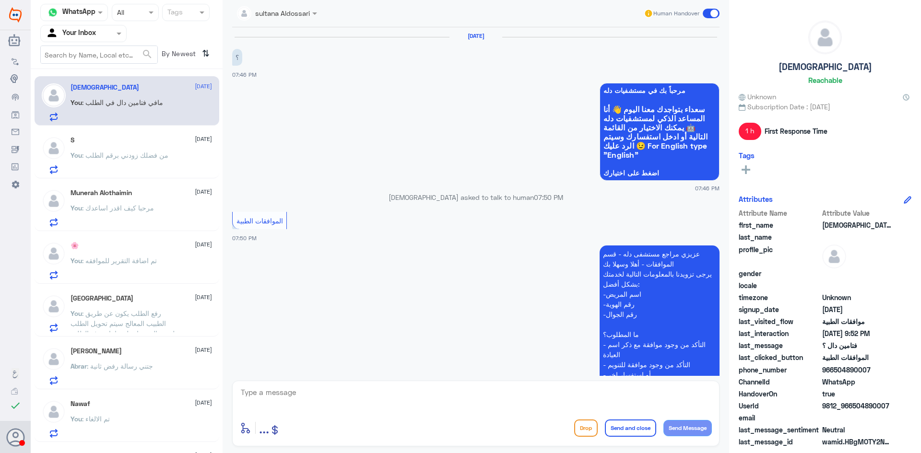
scroll to position [603, 0]
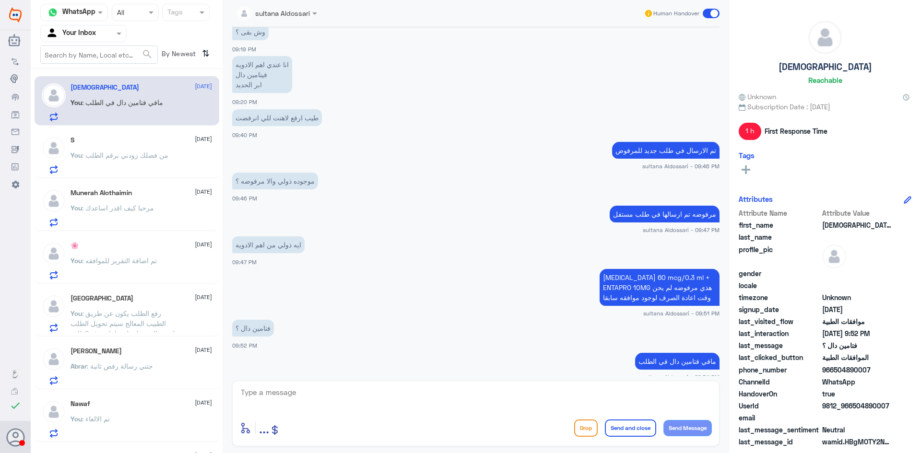
click at [83, 31] on input "text" at bounding box center [72, 33] width 53 height 11
click at [75, 99] on div "Your Team" at bounding box center [83, 108] width 86 height 22
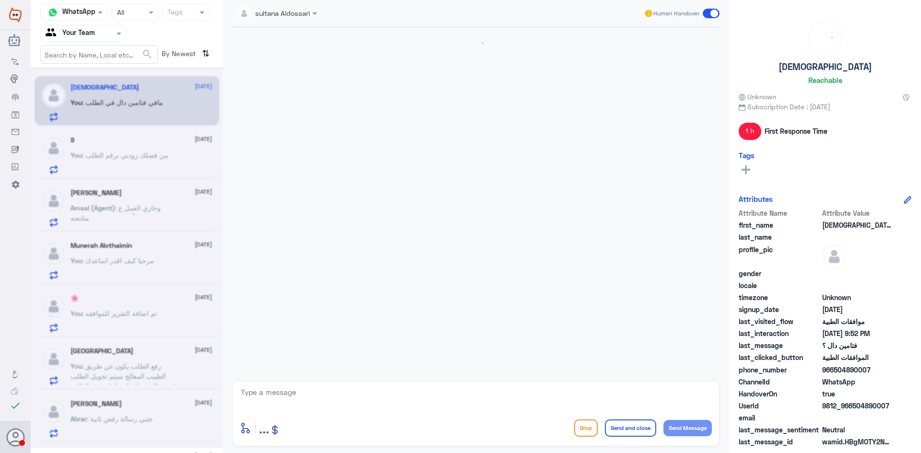
scroll to position [603, 0]
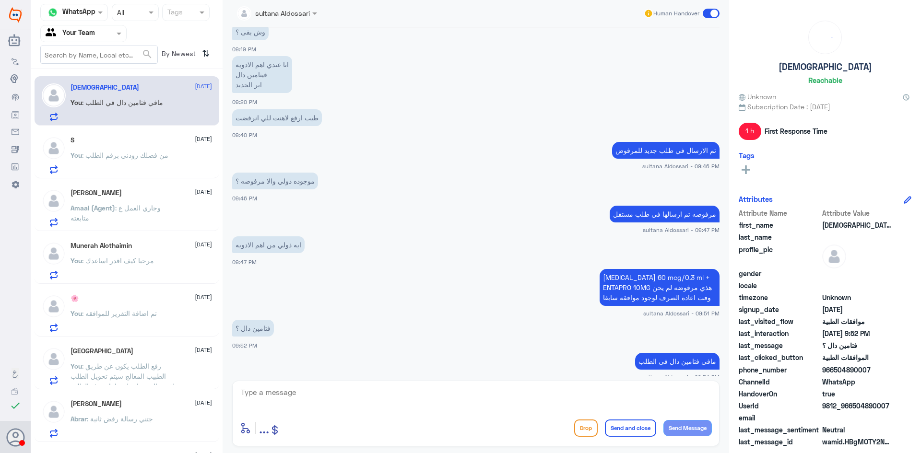
click at [110, 148] on div "S [DATE] You : من فضلك زودني برقم الطلب" at bounding box center [141, 155] width 141 height 38
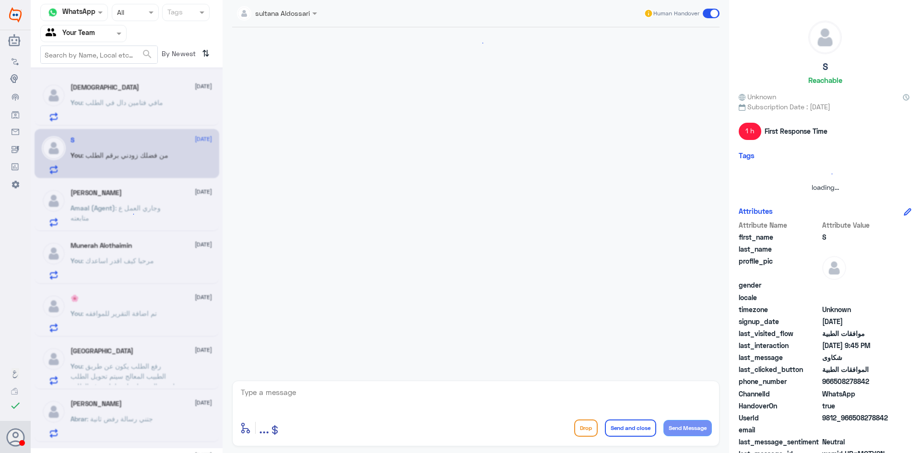
scroll to position [235, 0]
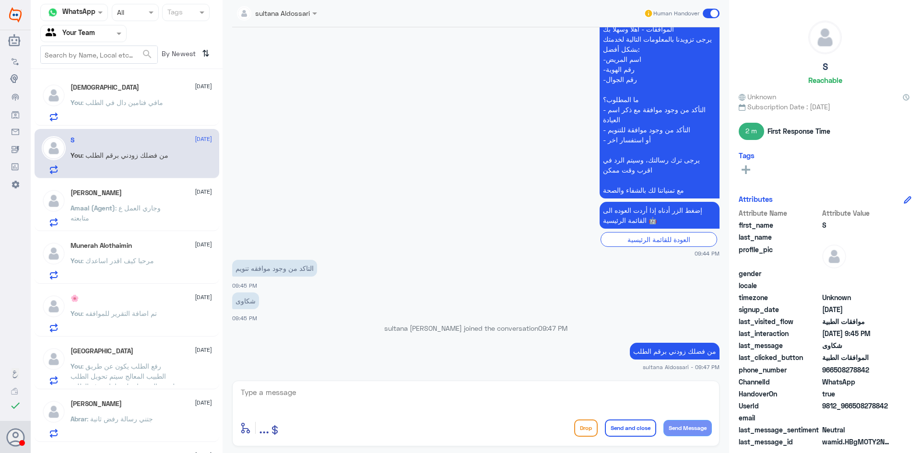
click at [124, 212] on span ": وجاري العمل ع متابعته" at bounding box center [116, 213] width 90 height 18
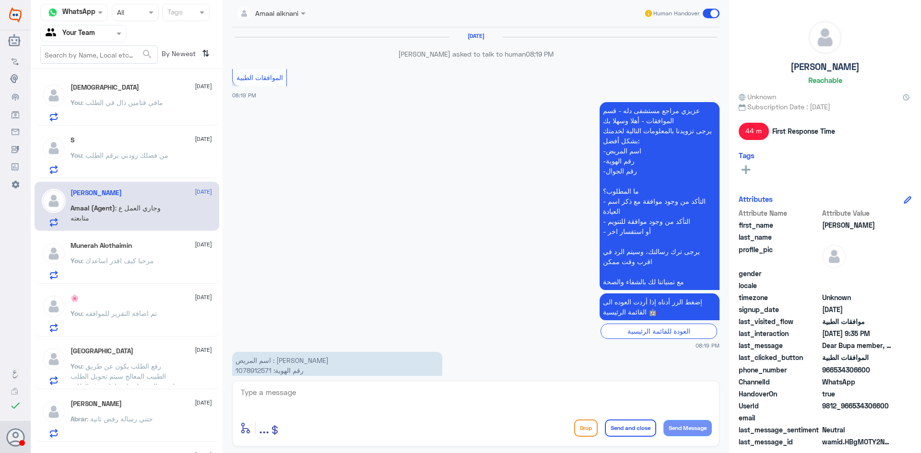
scroll to position [1025, 0]
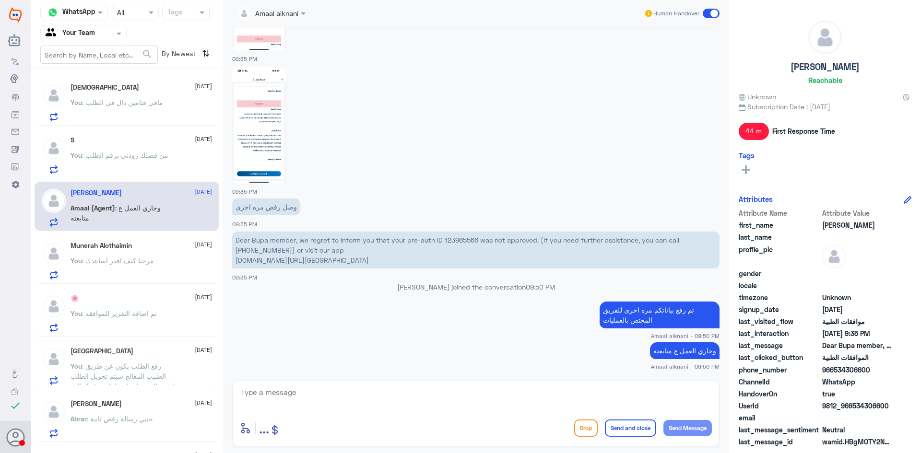
click at [124, 254] on div "Munerah Alothaimin [DATE] You : مرحبا كيف اقدر اساعدك" at bounding box center [141, 261] width 141 height 38
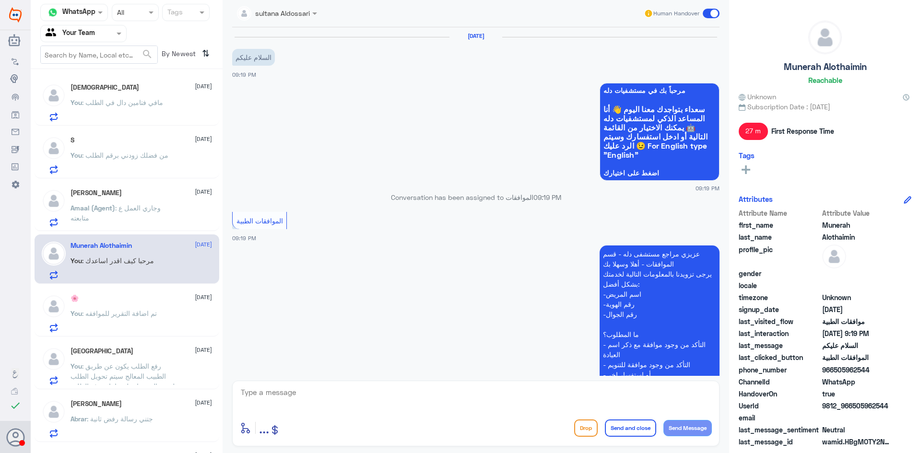
scroll to position [170, 0]
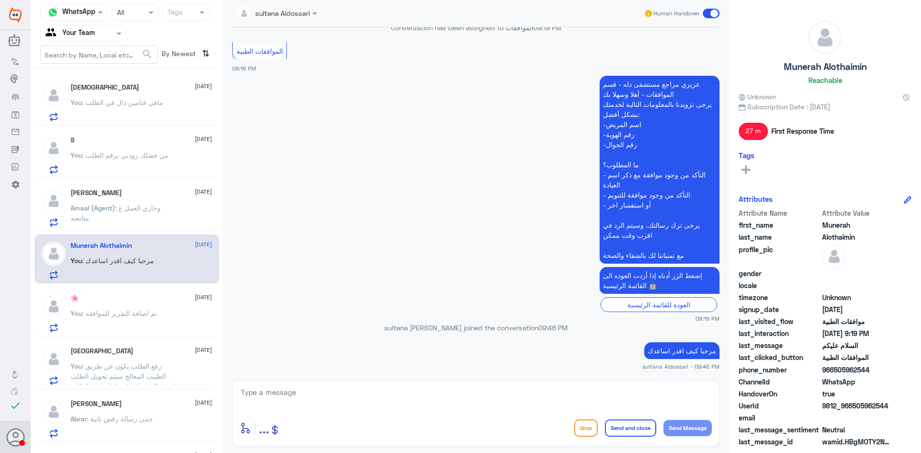
click at [125, 306] on div "🌸 [DATE] You : تم اضافة التقرير للموافقه" at bounding box center [141, 314] width 141 height 38
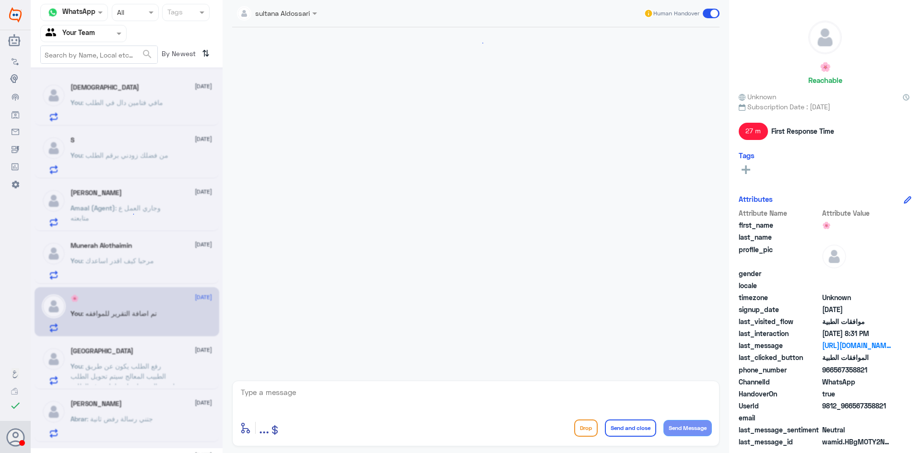
scroll to position [716, 0]
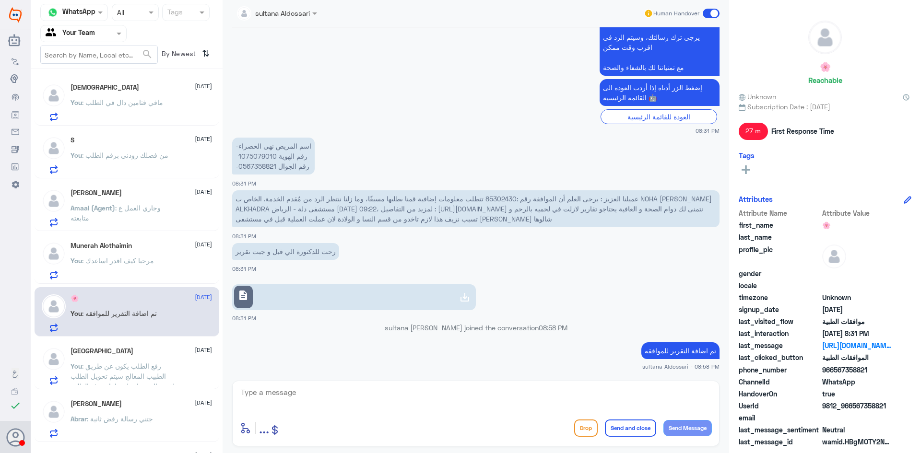
click at [126, 349] on div "Turki [DATE]" at bounding box center [141, 351] width 141 height 8
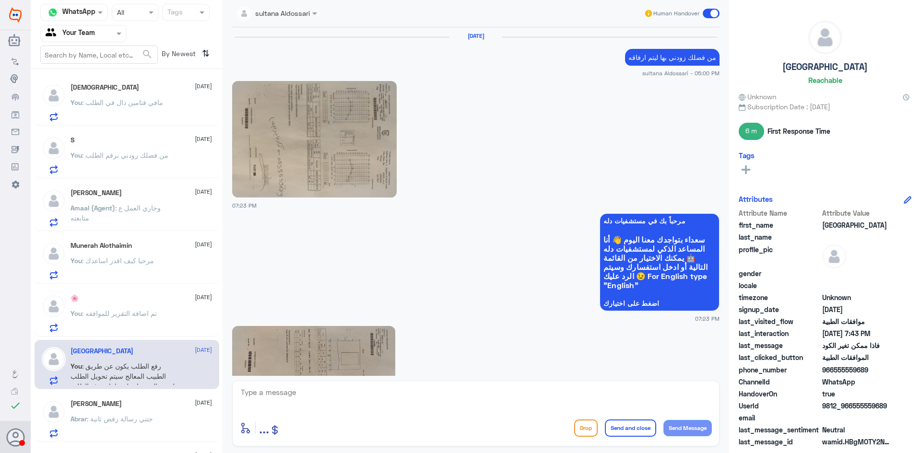
scroll to position [1148, 0]
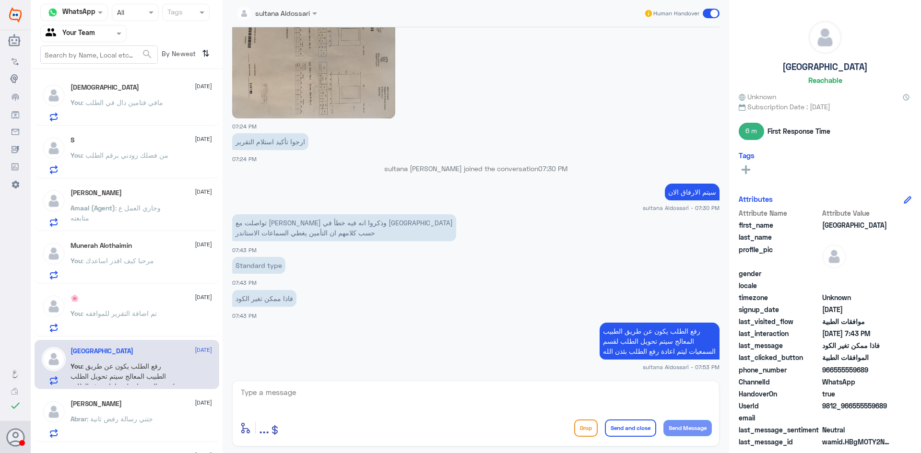
click at [139, 410] on div "[PERSON_NAME] [DATE] Abrar : جتني رسالة رفض ثانية" at bounding box center [141, 419] width 141 height 38
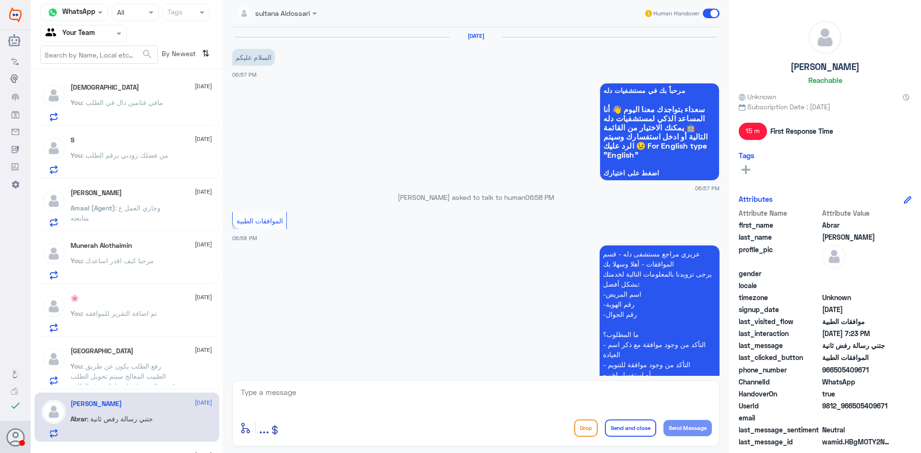
scroll to position [331, 0]
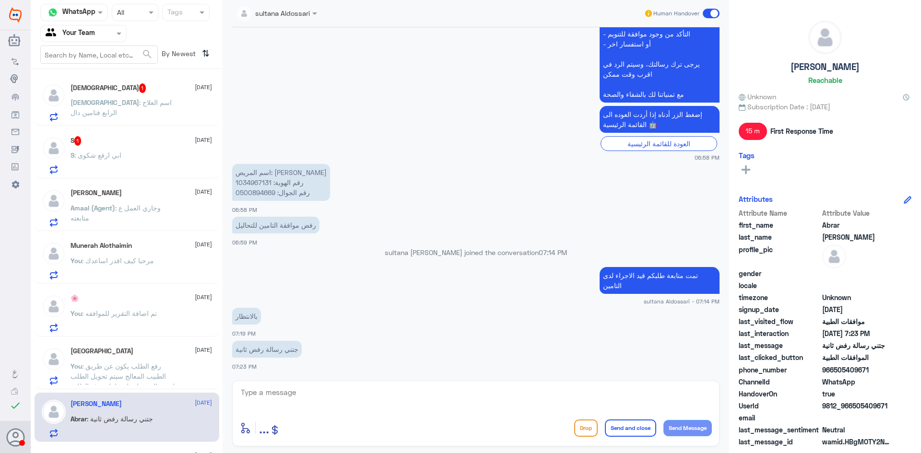
click at [151, 103] on span ": اسم العلاج الرابع فتامين دال" at bounding box center [121, 107] width 101 height 18
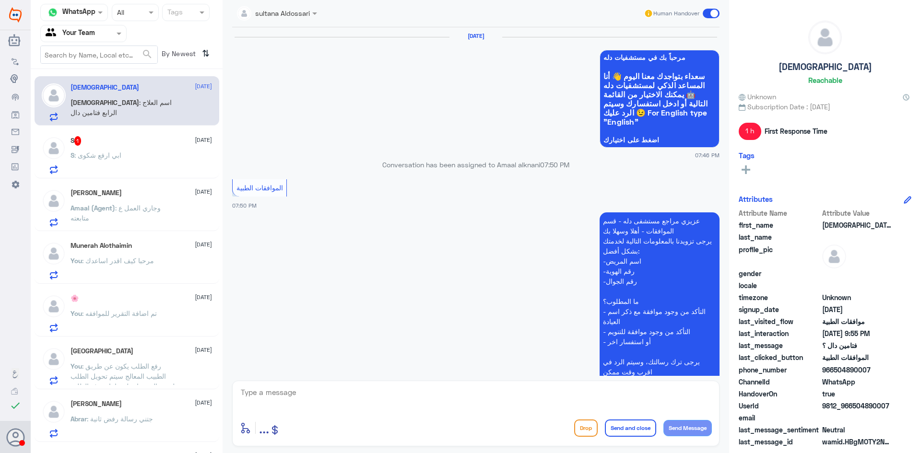
scroll to position [603, 0]
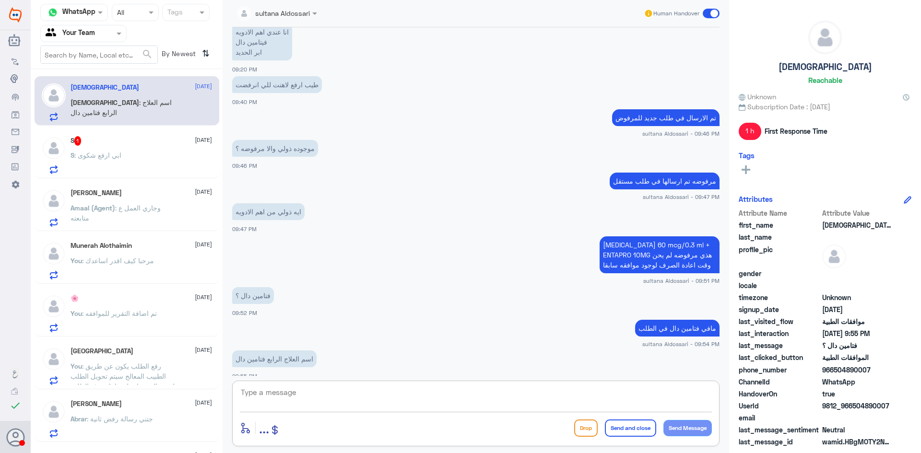
click at [299, 397] on textarea at bounding box center [476, 398] width 472 height 24
type textarea "زودني اسم الدواء"
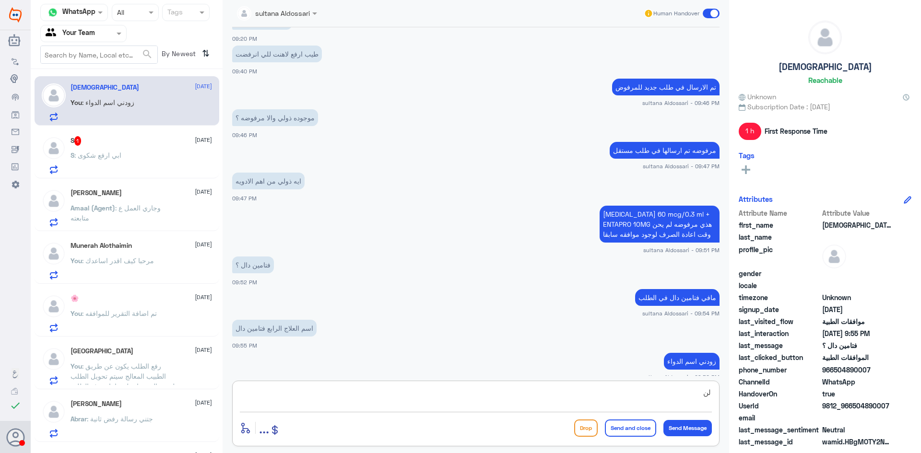
type textarea "ل"
click at [137, 147] on div "S 1 [DATE] S : ابي ارفع شكوى" at bounding box center [141, 155] width 141 height 38
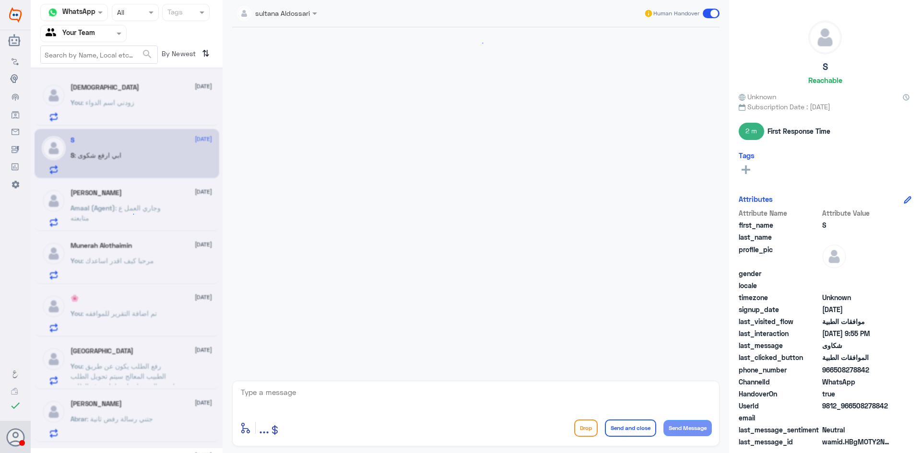
scroll to position [268, 0]
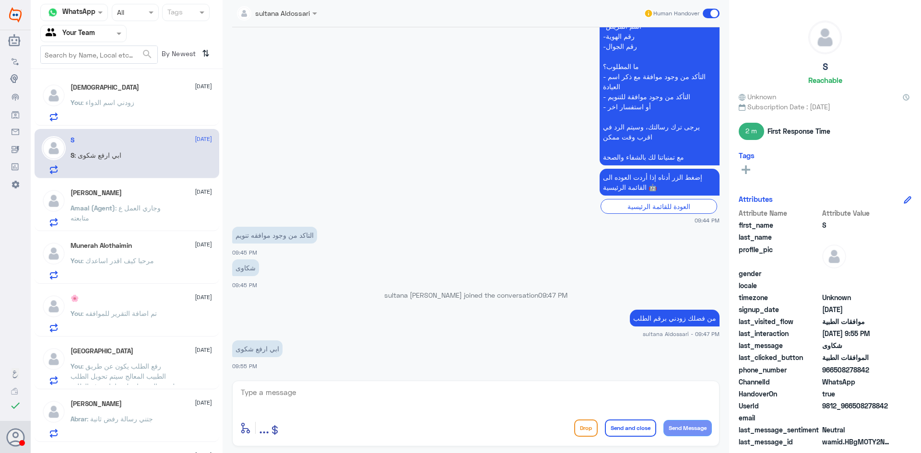
click at [300, 396] on textarea at bounding box center [476, 398] width 472 height 24
type textarea "عن طريق خدمة العملاء عن طريق الاتصال برقم الموحد"
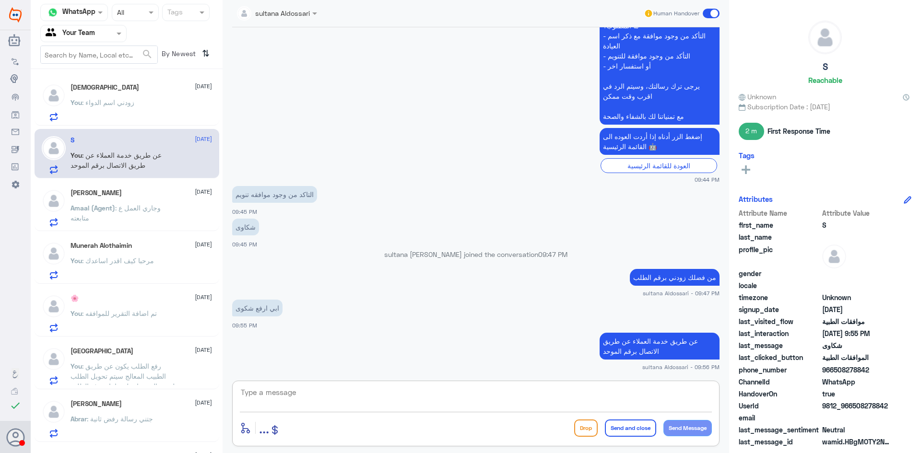
click at [124, 104] on span ": زودني اسم الدواء" at bounding box center [108, 102] width 52 height 8
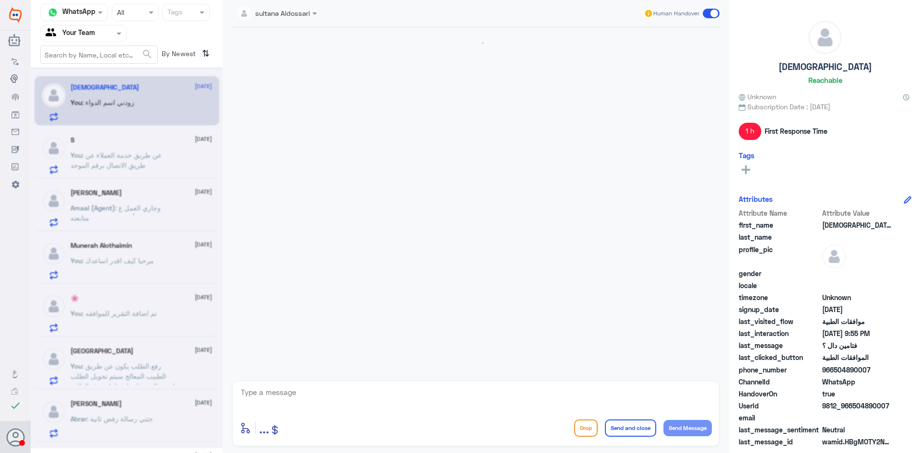
scroll to position [524, 0]
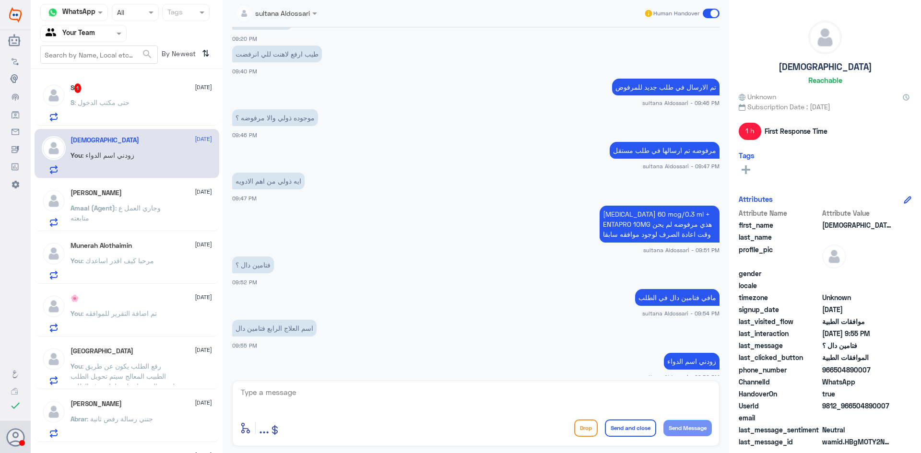
click at [119, 105] on span ": حتى مكتب الدخول" at bounding box center [101, 102] width 55 height 8
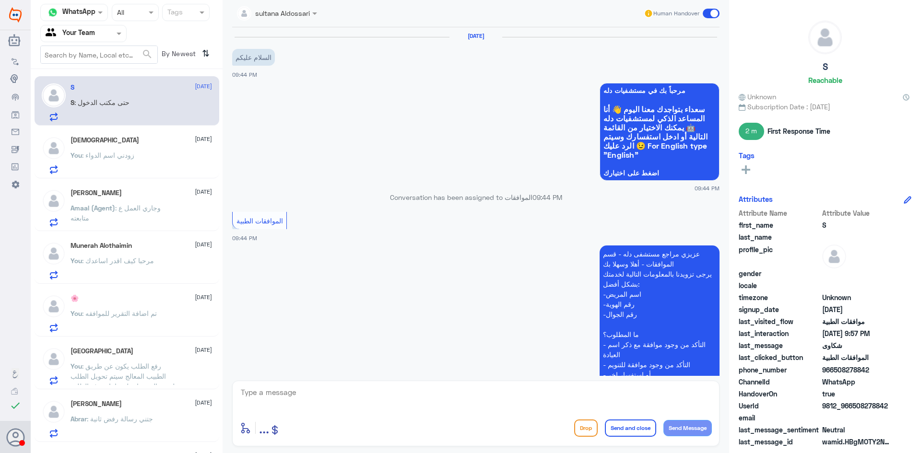
scroll to position [407, 0]
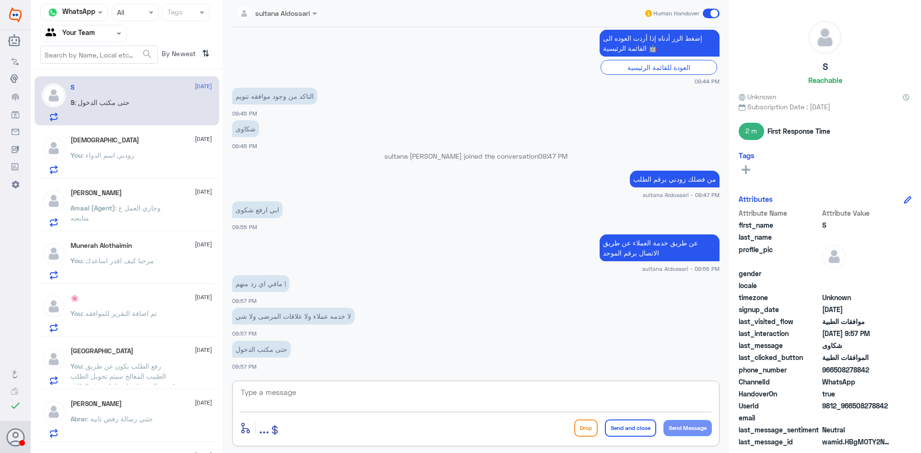
click at [324, 395] on textarea at bounding box center [476, 398] width 472 height 24
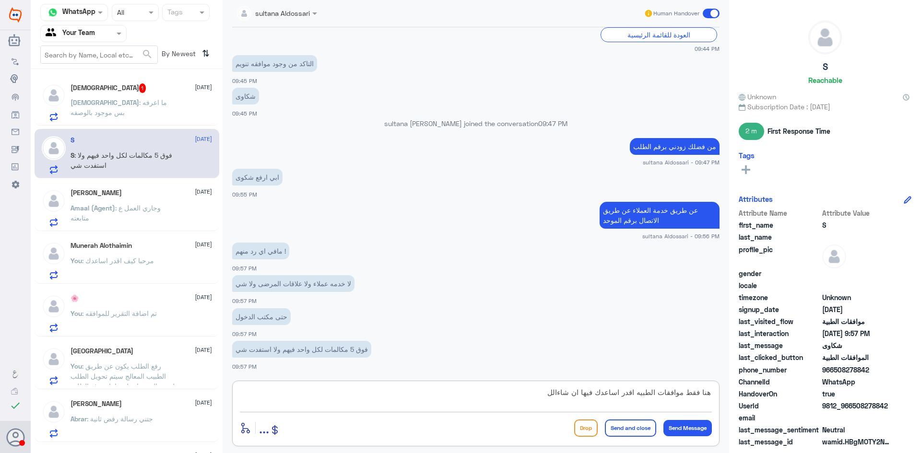
type textarea "هنا فقط موافقات الطبيه اقدر اساعدك فيها ان شاء[DEMOGRAPHIC_DATA]"
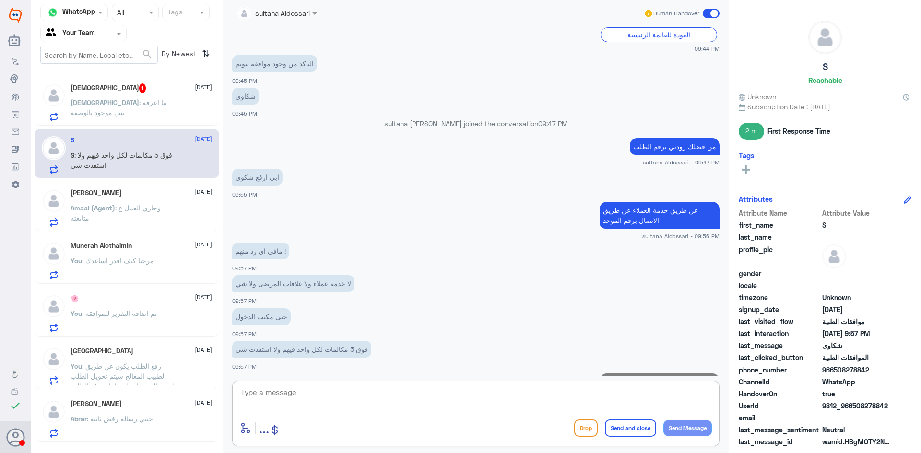
scroll to position [481, 0]
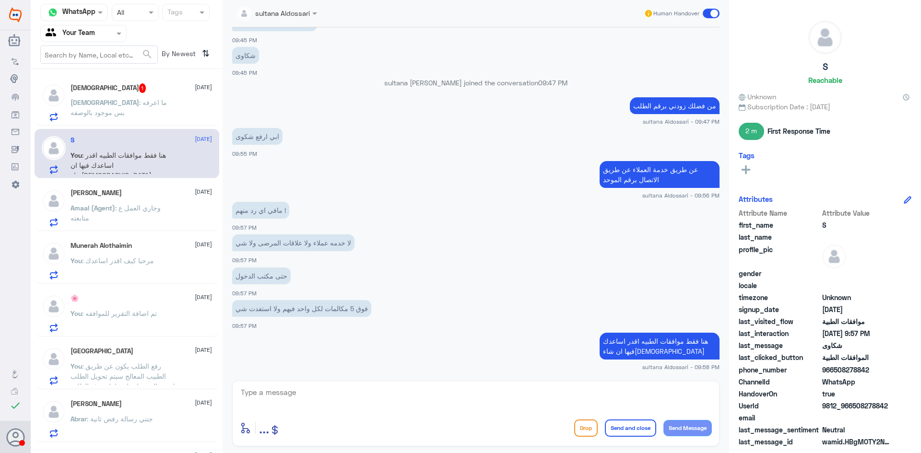
click at [126, 106] on span ": ما اعرفه بس موجود بالوصفه" at bounding box center [119, 107] width 96 height 18
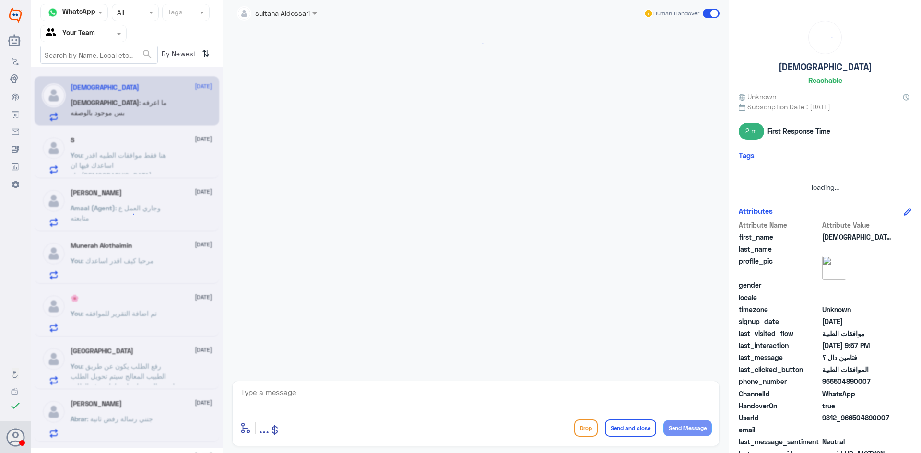
scroll to position [556, 0]
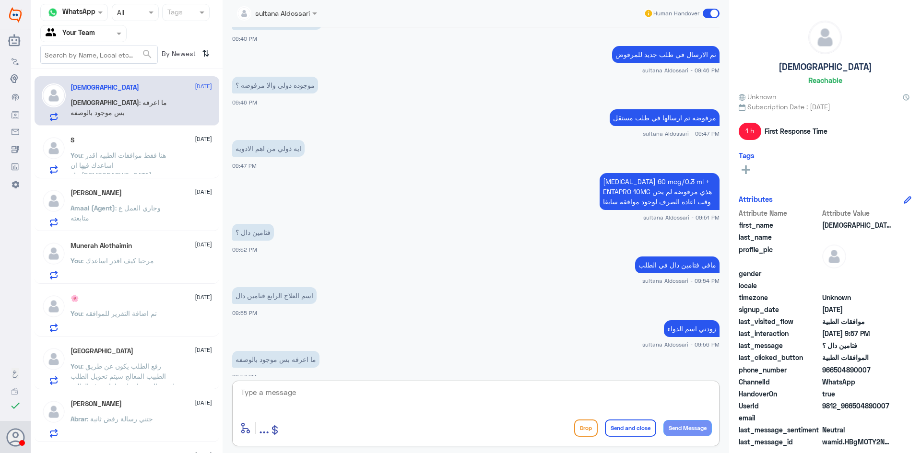
click at [396, 400] on textarea at bounding box center [476, 398] width 472 height 24
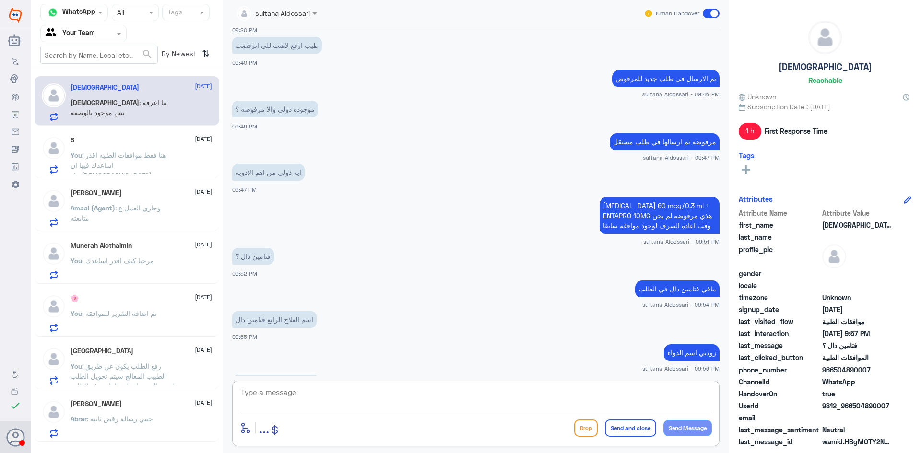
scroll to position [1677, 0]
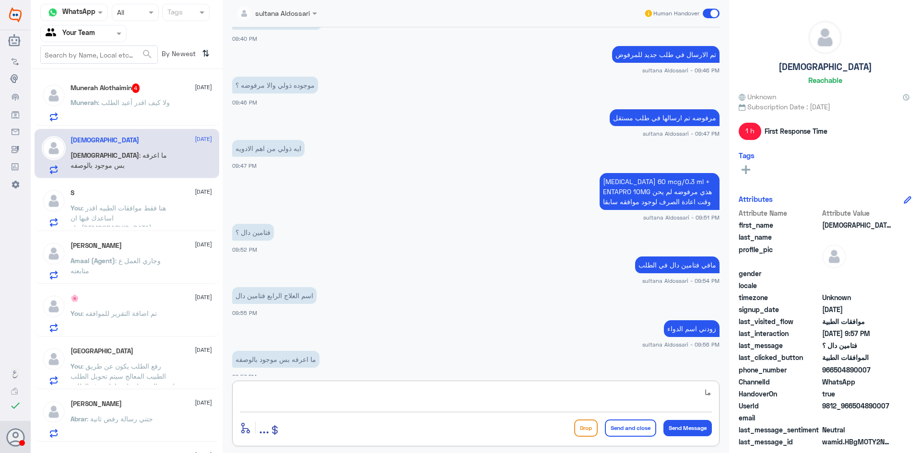
type textarea "م"
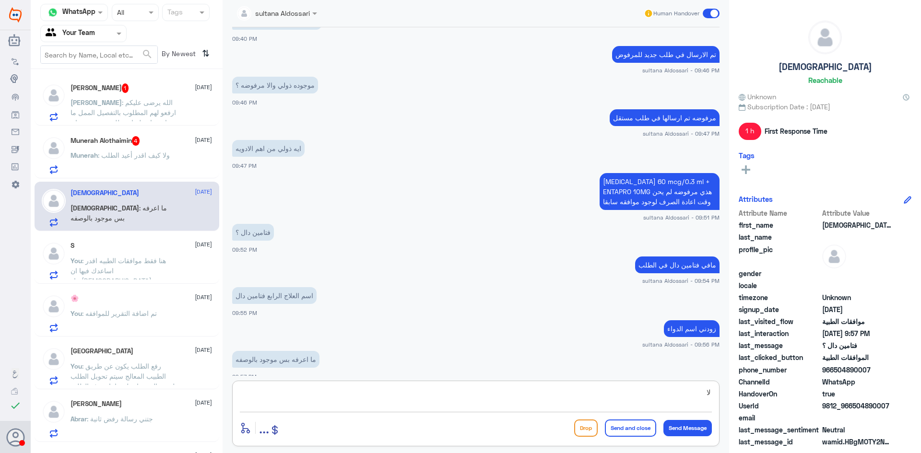
type textarea "ل"
type textarea "لايوجد لدي صلاحية اضافة الدواء طالما انه غير مرفوع في النظام فقط من الطبيب المع…"
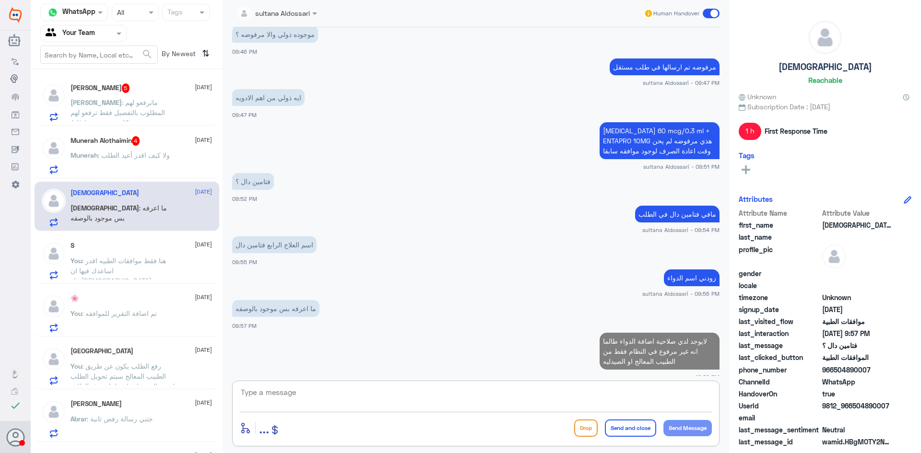
click at [155, 160] on p "Munerah : ولا كيف اقدر أعيد الطلب" at bounding box center [120, 162] width 99 height 24
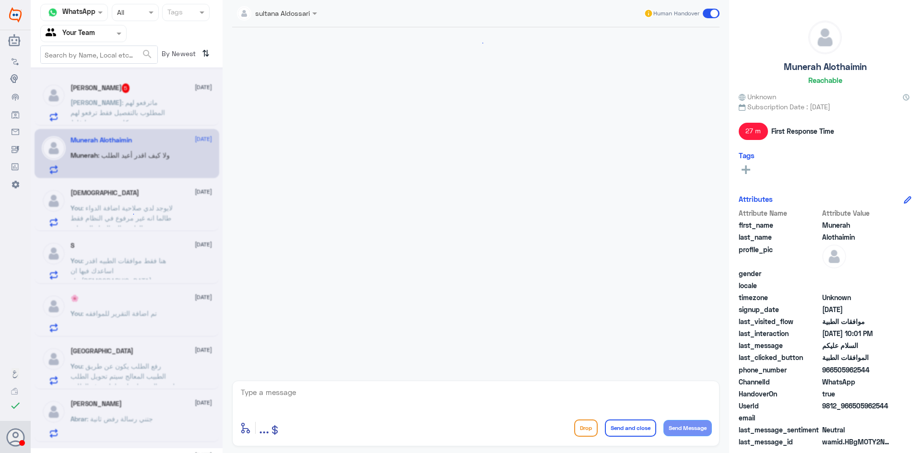
scroll to position [301, 0]
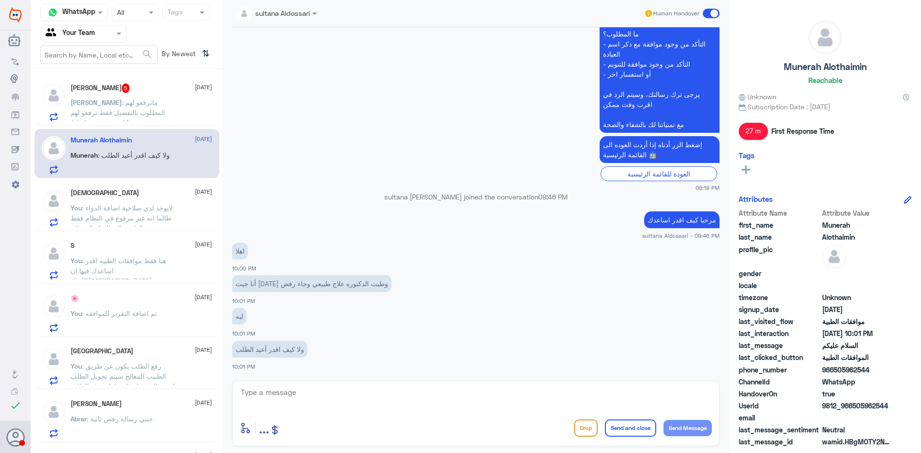
click at [362, 395] on textarea at bounding box center [476, 398] width 472 height 24
type textarea "من فضلك زودني برقم الطلب"
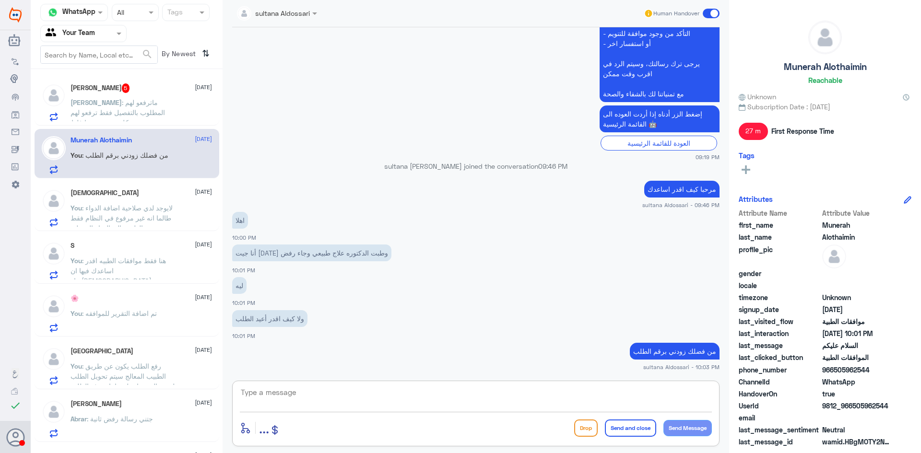
click at [134, 89] on div "[PERSON_NAME] 5 [DATE]" at bounding box center [141, 88] width 141 height 10
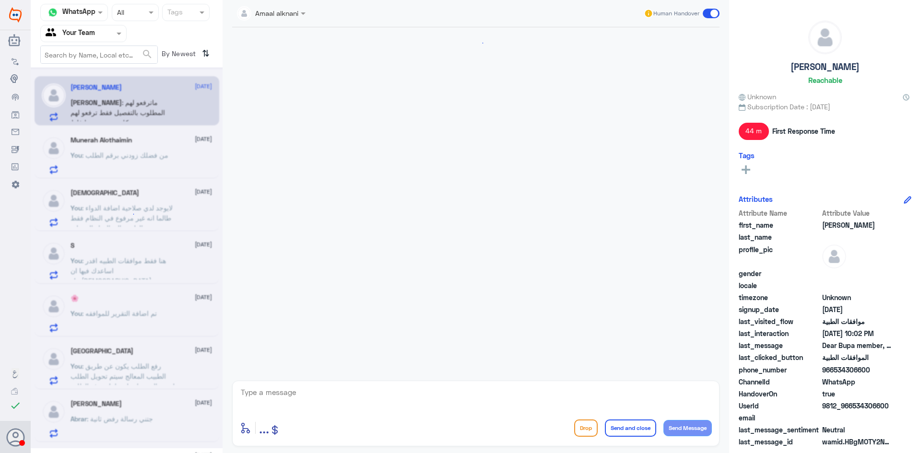
scroll to position [775, 0]
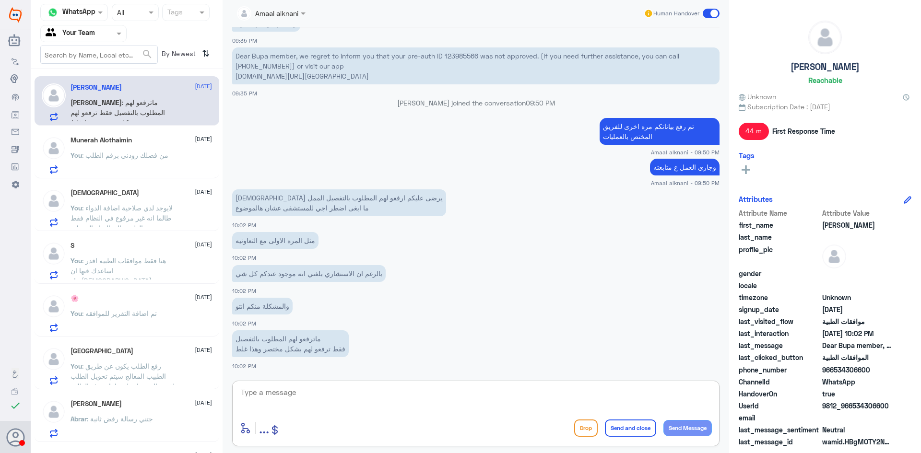
click at [384, 396] on textarea at bounding box center [476, 398] width 472 height 24
click at [459, 55] on p "Dear Bupa member, we regret to inform you that your pre-auth ID 123985566 was n…" at bounding box center [475, 65] width 487 height 37
click at [680, 165] on p "وجاري العمل ع متابعته" at bounding box center [685, 167] width 70 height 17
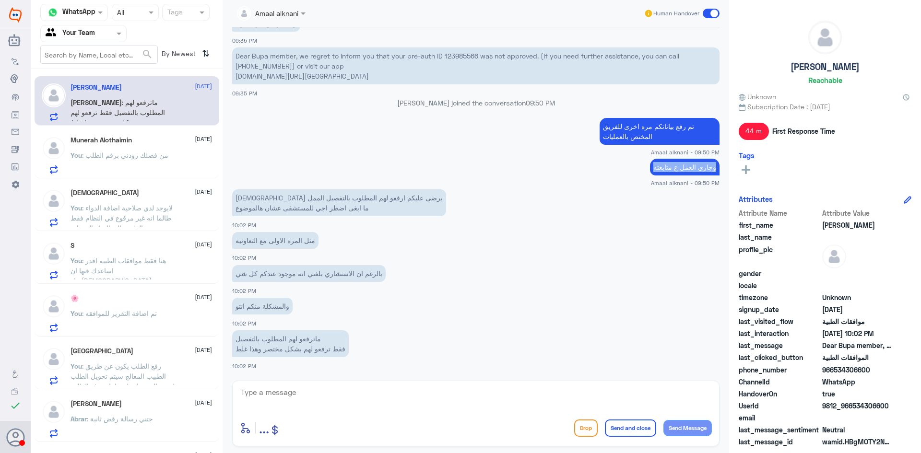
click at [680, 165] on p "وجاري العمل ع متابعته" at bounding box center [685, 167] width 70 height 17
click at [629, 382] on div "enter flow name ... Drop Send and close Send Message" at bounding box center [475, 414] width 487 height 66
click at [634, 389] on textarea at bounding box center [476, 398] width 472 height 24
paste textarea "وجاري العمل ع متابعته"
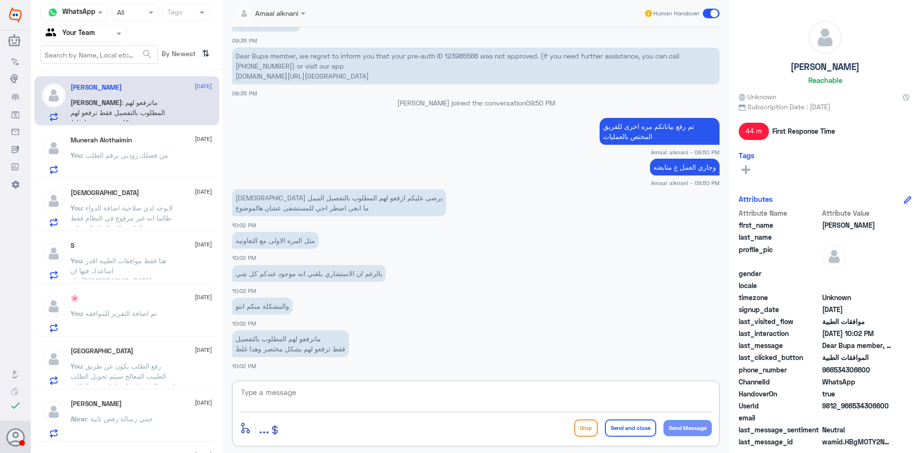
type textarea "وجاري العمل ع متابعته"
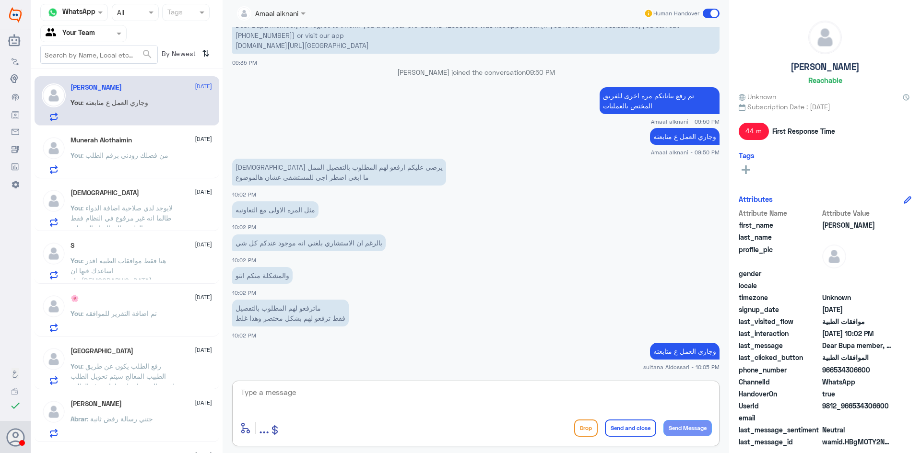
click at [98, 34] on input "text" at bounding box center [72, 33] width 53 height 11
click at [81, 81] on Inbox "Your Inbox" at bounding box center [79, 85] width 34 height 8
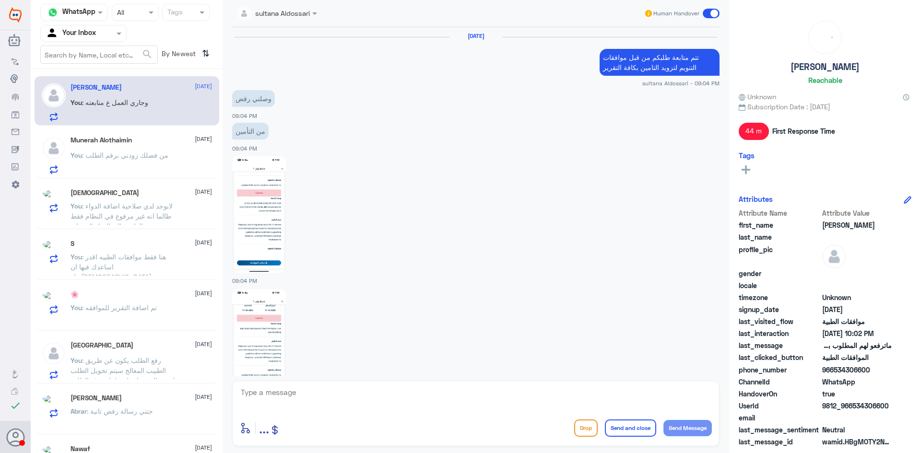
scroll to position [786, 0]
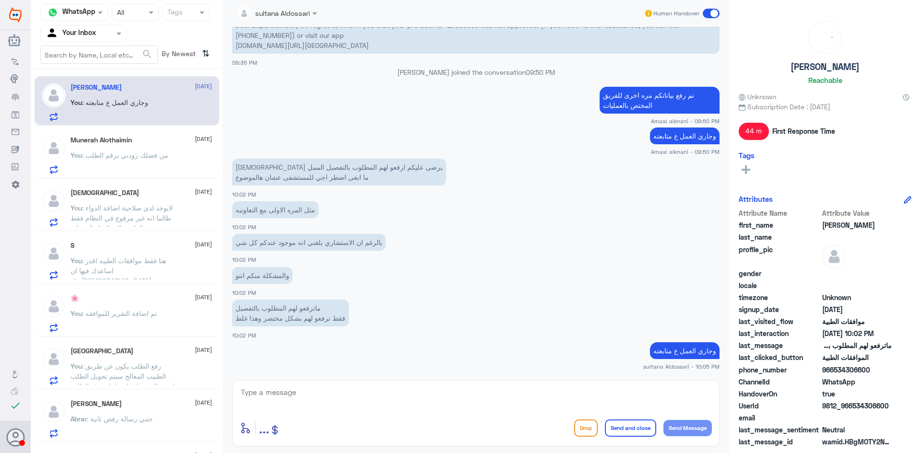
click at [94, 38] on input "text" at bounding box center [72, 33] width 53 height 11
click at [78, 105] on Team "Your Team" at bounding box center [78, 107] width 33 height 8
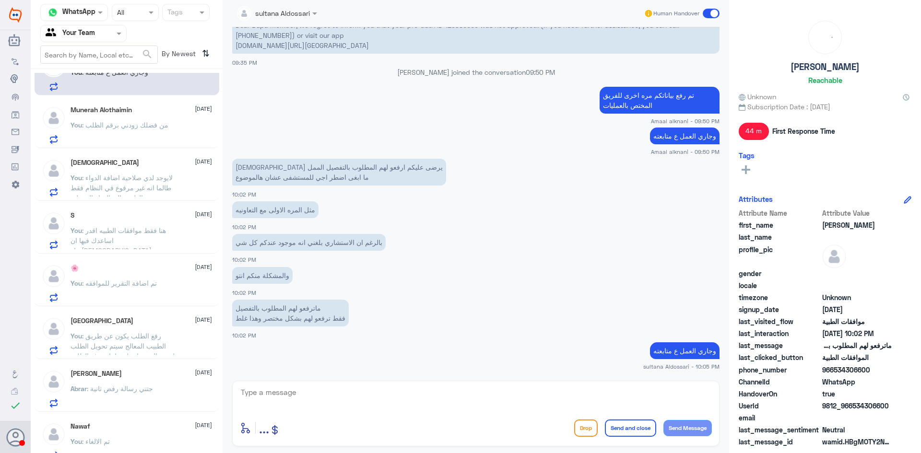
scroll to position [0, 0]
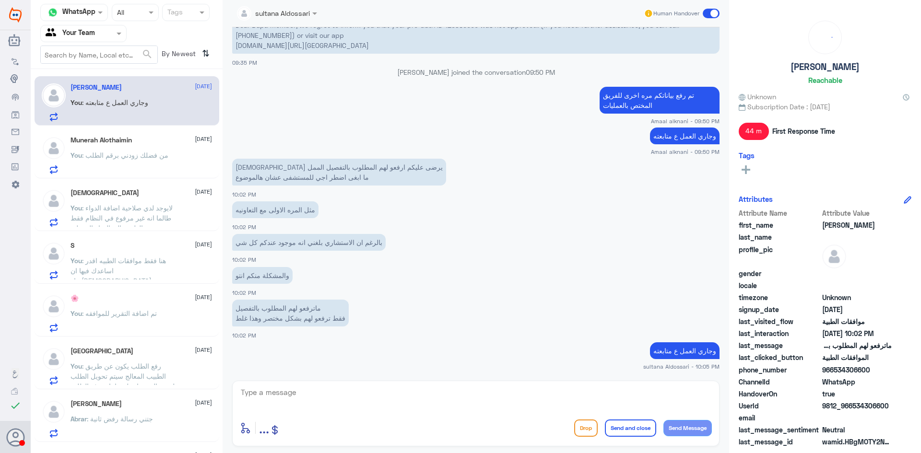
click at [94, 31] on input "text" at bounding box center [72, 33] width 53 height 11
click at [82, 85] on Inbox "Your Inbox" at bounding box center [79, 85] width 34 height 8
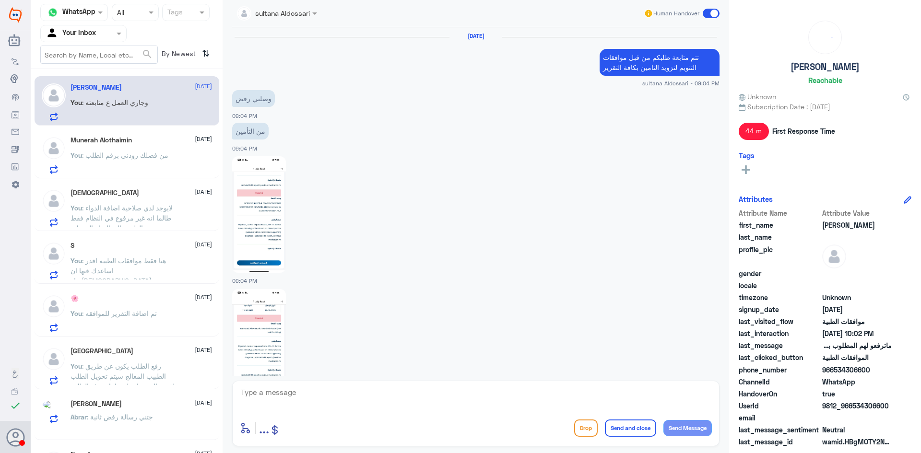
scroll to position [786, 0]
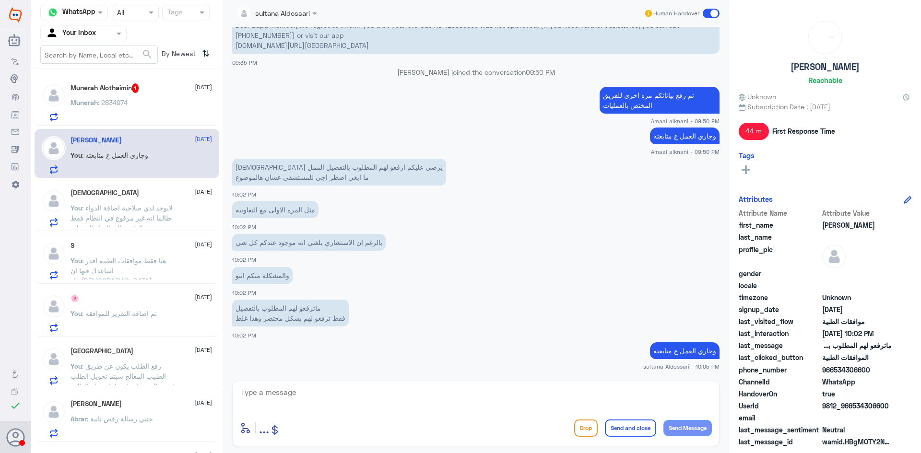
click at [133, 84] on h5 "Munerah Alothaimin 1" at bounding box center [105, 88] width 69 height 10
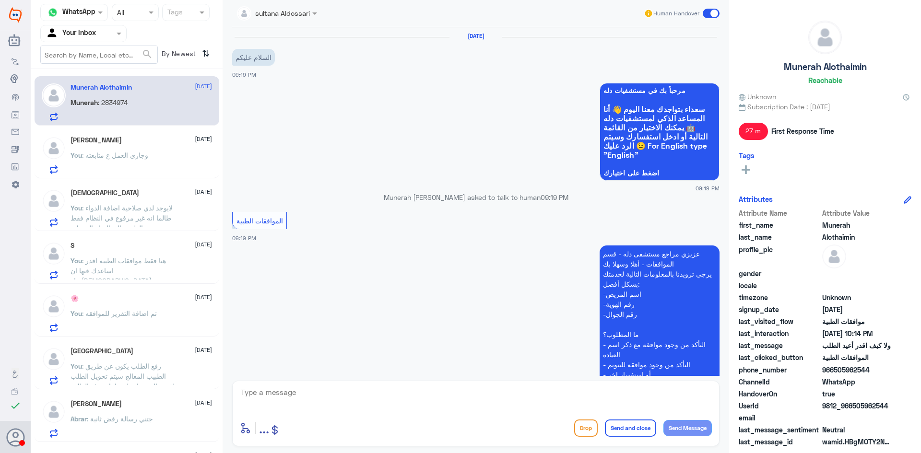
scroll to position [365, 0]
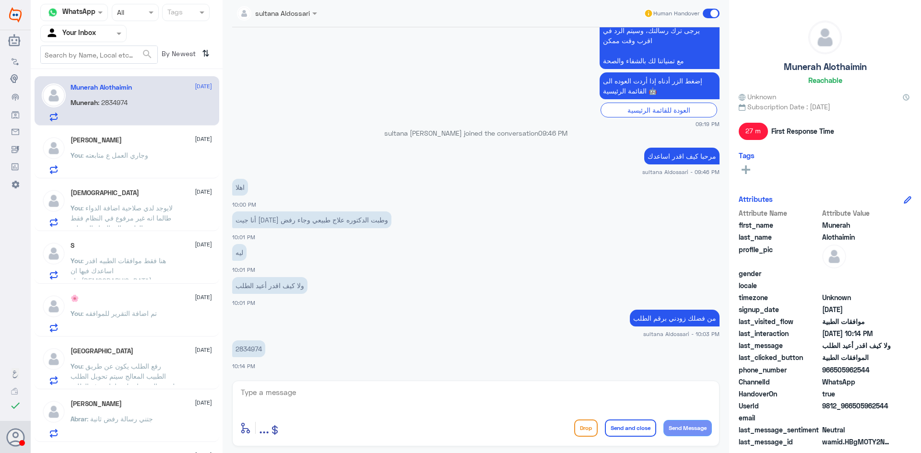
click at [245, 347] on p "2834974" at bounding box center [248, 349] width 33 height 17
click at [282, 390] on textarea at bounding box center [476, 398] width 472 height 24
type textarea "ل"
type textarea "لا يظهر لي هل الخدمة تخص دله النخيل"
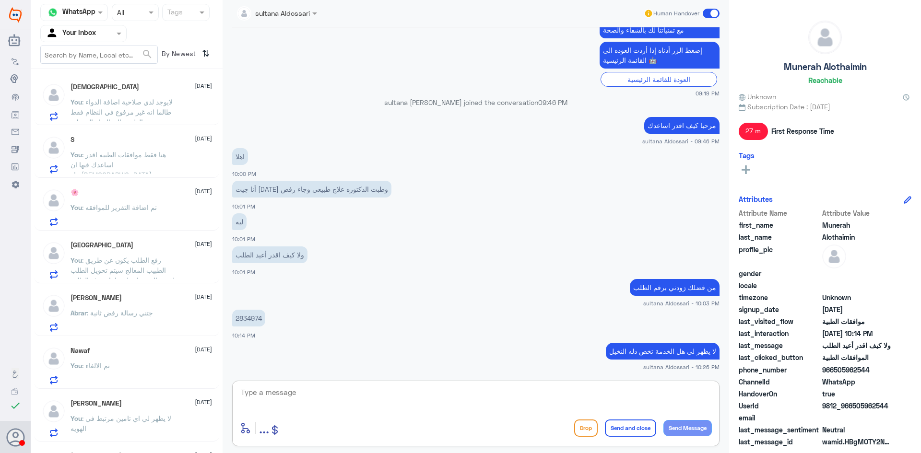
scroll to position [0, 0]
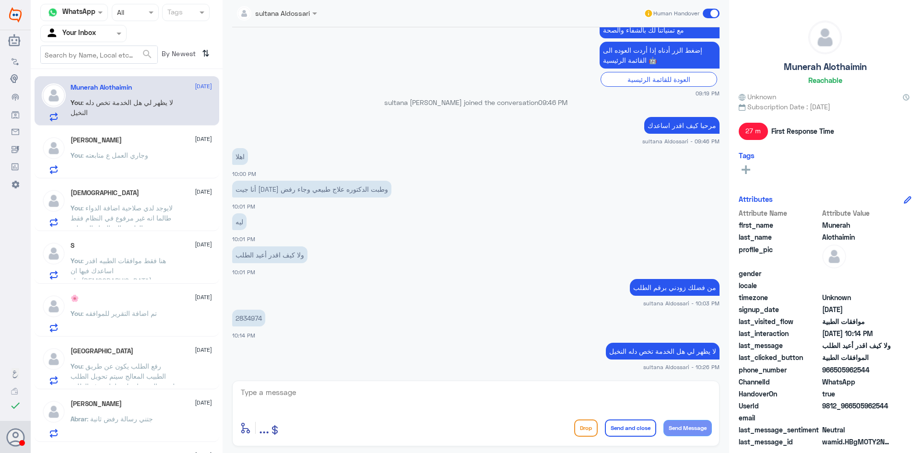
drag, startPoint x: 380, startPoint y: 397, endPoint x: 388, endPoint y: 400, distance: 8.2
click at [380, 397] on textarea at bounding box center [476, 398] width 472 height 24
click at [510, 419] on div "enter flow name ... Drop Send and close Send Message" at bounding box center [476, 428] width 472 height 22
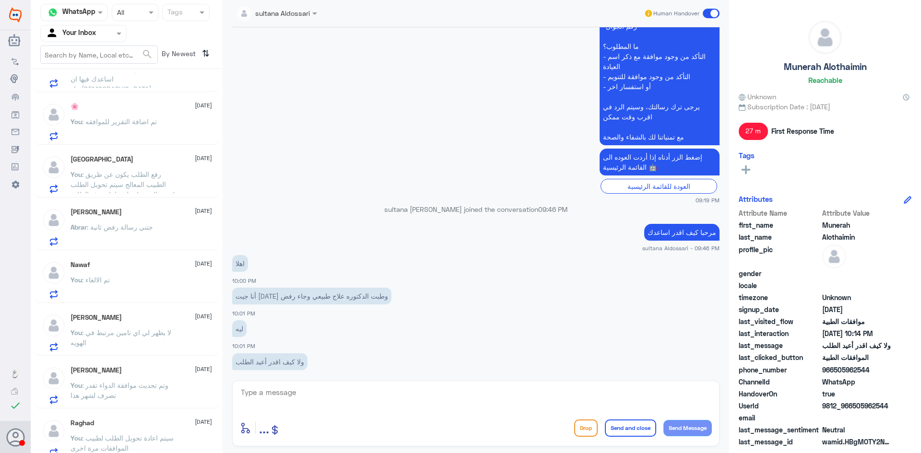
scroll to position [284, 0]
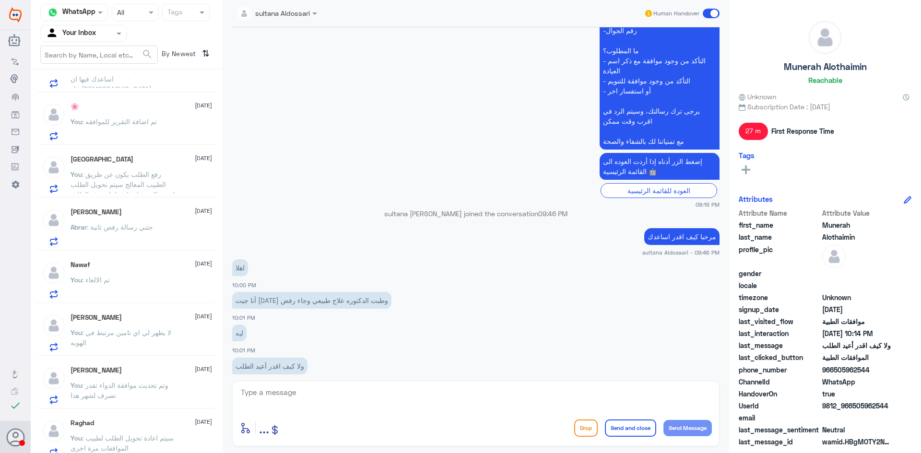
click at [502, 392] on textarea at bounding box center [476, 398] width 472 height 24
type textarea "i"
type textarea "هنا فقط موافقات دله النخيل"
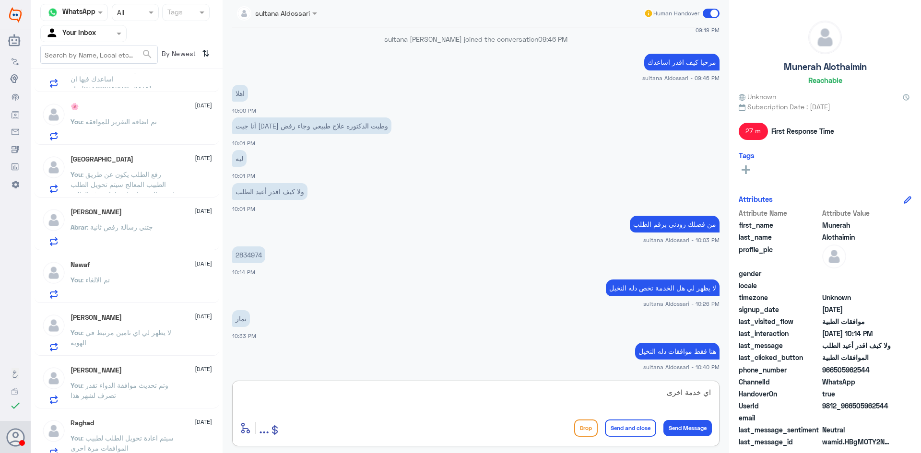
type textarea "اي خدمة اخرى"
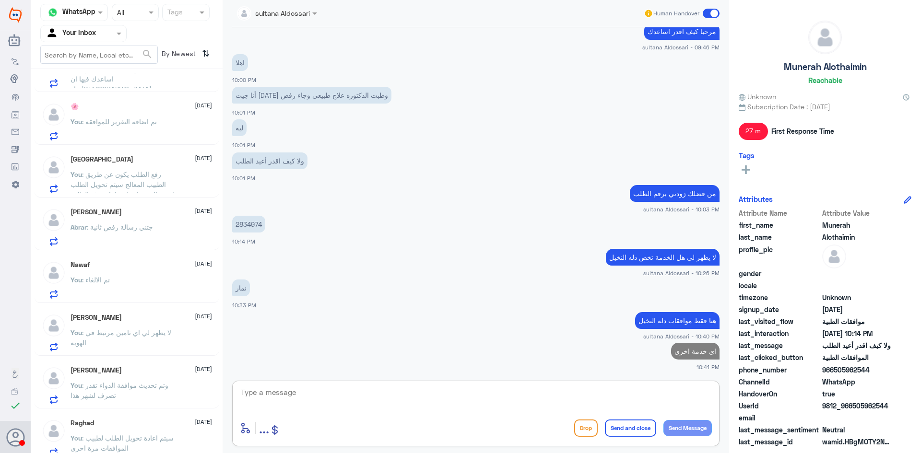
click at [163, 111] on div "🌸 [DATE] You : تم اضافة التقرير للموافقه" at bounding box center [141, 122] width 141 height 38
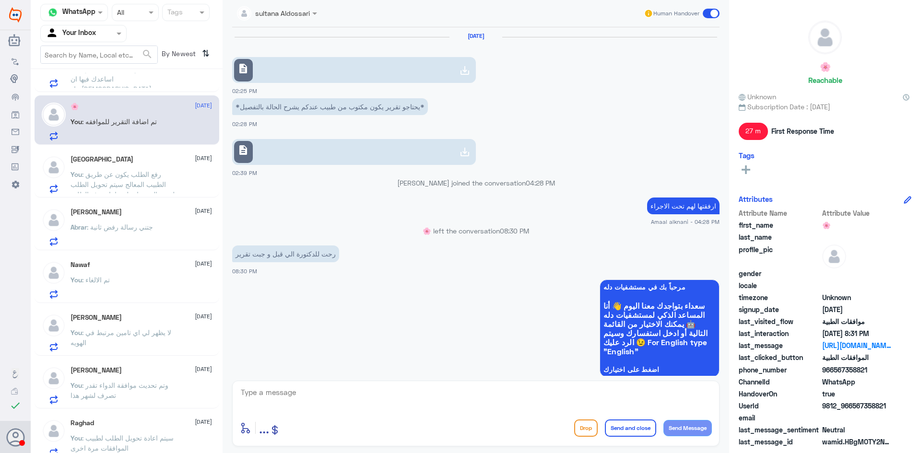
scroll to position [716, 0]
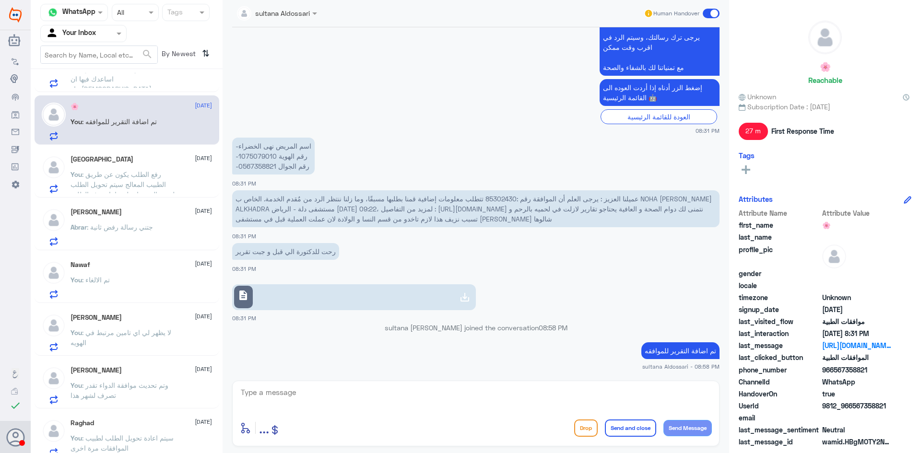
click at [126, 179] on p "You : رفع الطلب يكون عن طريق الطبيب المعالج سيتم تحويل الطلب لقسم السمعيات ليتم…" at bounding box center [125, 181] width 108 height 24
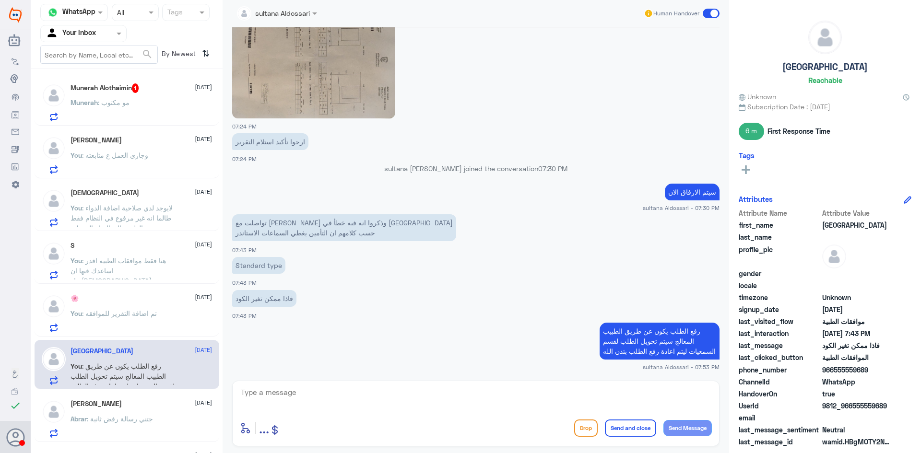
click at [130, 109] on p "Munerah : مو مكتوب" at bounding box center [100, 109] width 59 height 24
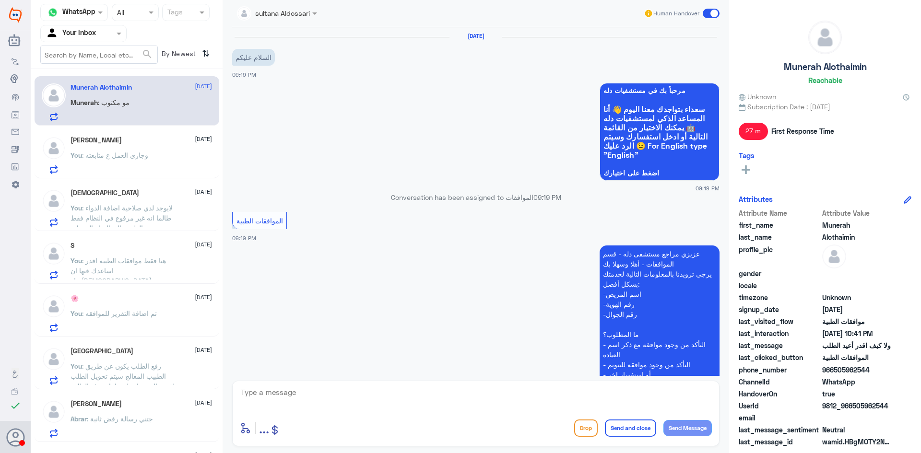
scroll to position [522, 0]
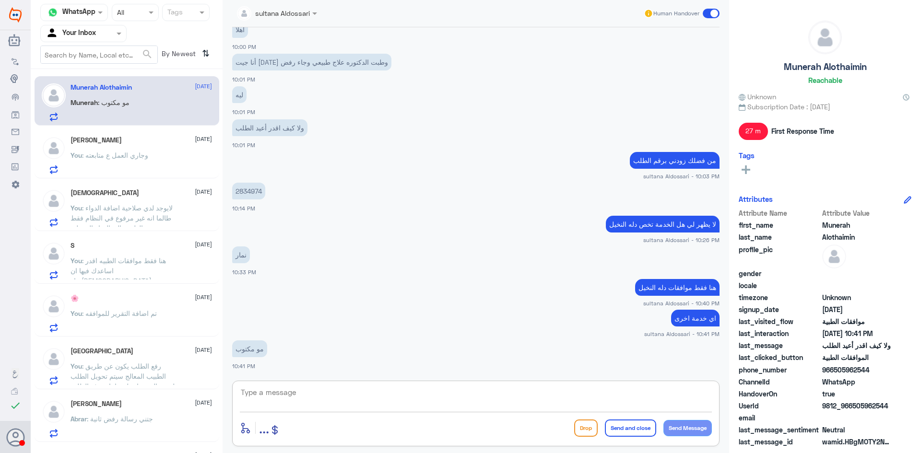
click at [538, 402] on textarea at bounding box center [476, 398] width 472 height 24
type textarea "س"
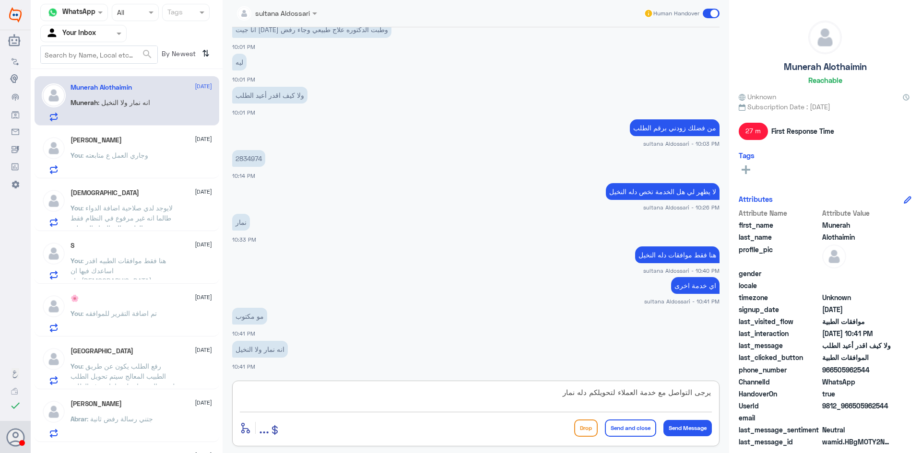
type textarea "يرجى التواصل مع خدمة العملاء لتحويلكم دله نمار"
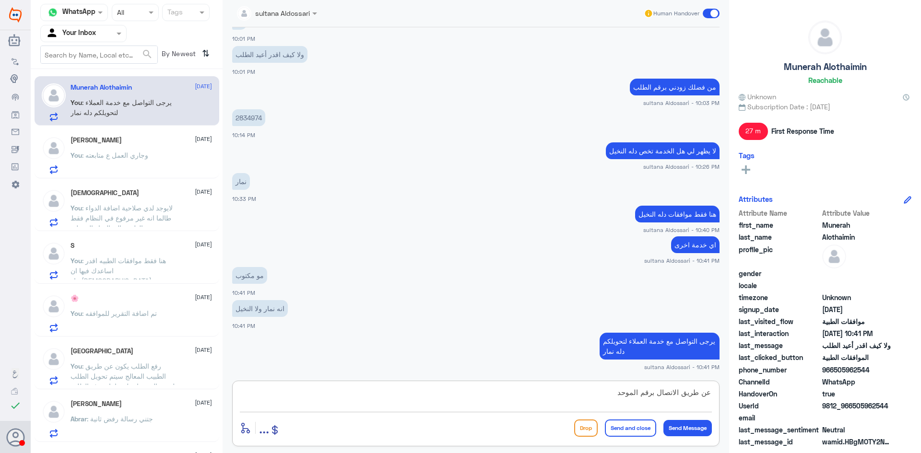
type textarea "عن طريق الاتصال برقم الموحد"
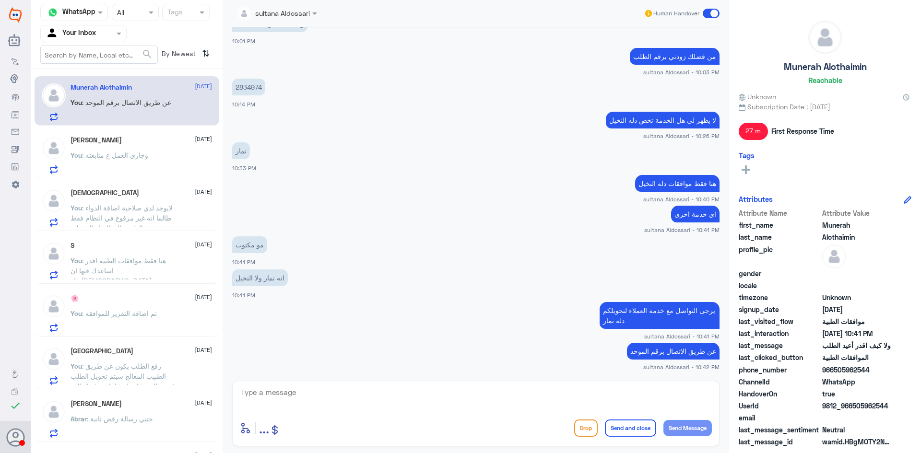
click at [135, 163] on p "You : وجاري العمل ع متابعته" at bounding box center [110, 162] width 78 height 24
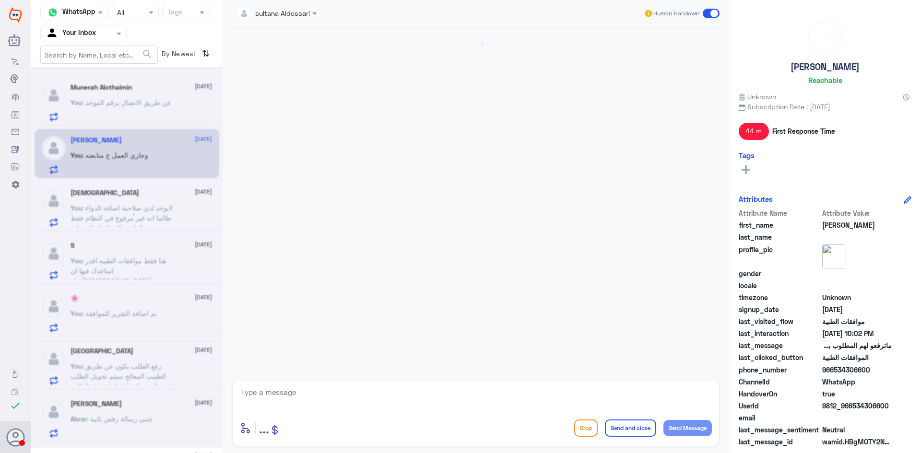
scroll to position [786, 0]
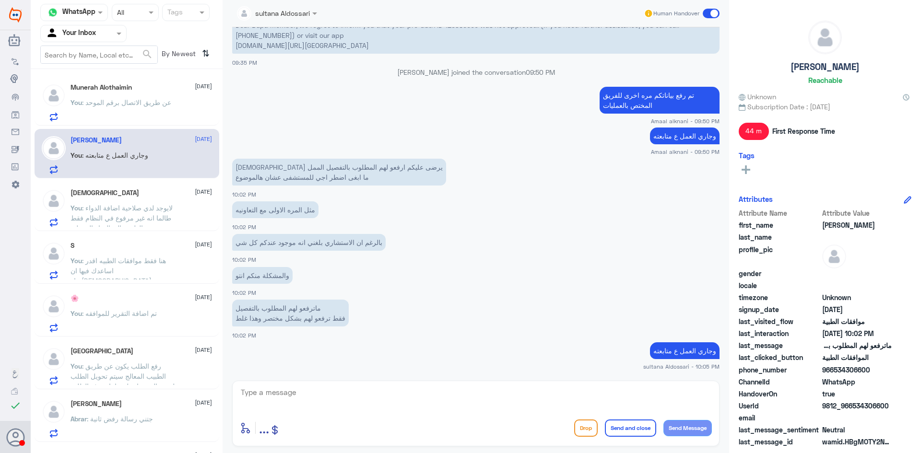
click at [144, 104] on span ": عن طريق الاتصال برقم الموحد" at bounding box center [126, 102] width 89 height 8
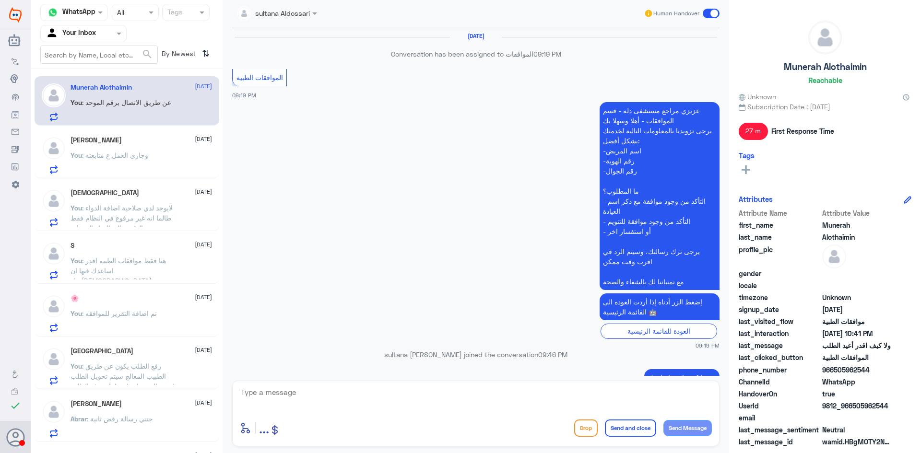
scroll to position [483, 0]
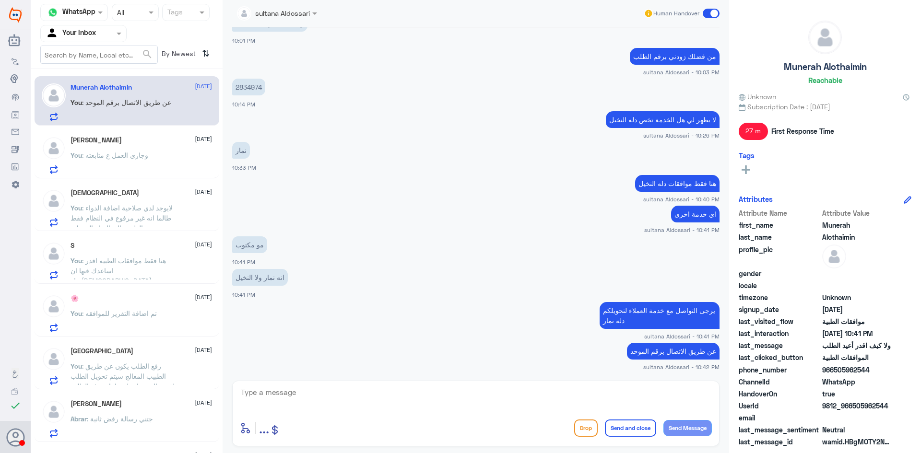
click at [396, 212] on app-msgs-text "اي خدمة اخرى" at bounding box center [475, 215] width 487 height 18
click at [118, 35] on span at bounding box center [120, 33] width 12 height 10
click at [94, 107] on Team "Your Team" at bounding box center [78, 107] width 33 height 8
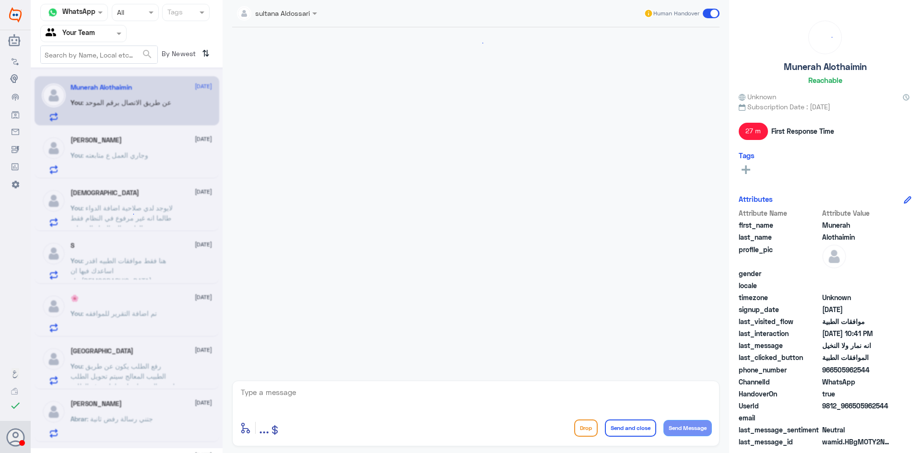
scroll to position [483, 0]
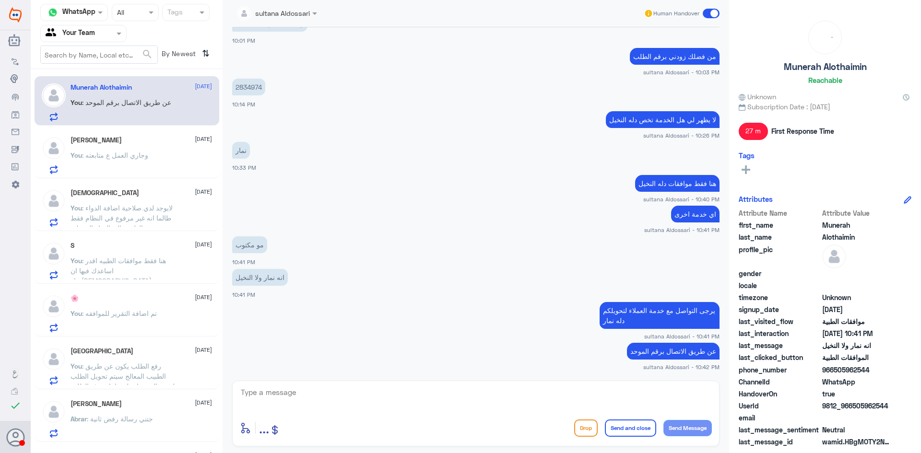
click at [60, 35] on input "text" at bounding box center [72, 33] width 53 height 11
click at [65, 83] on Inbox "Your Inbox" at bounding box center [79, 85] width 34 height 8
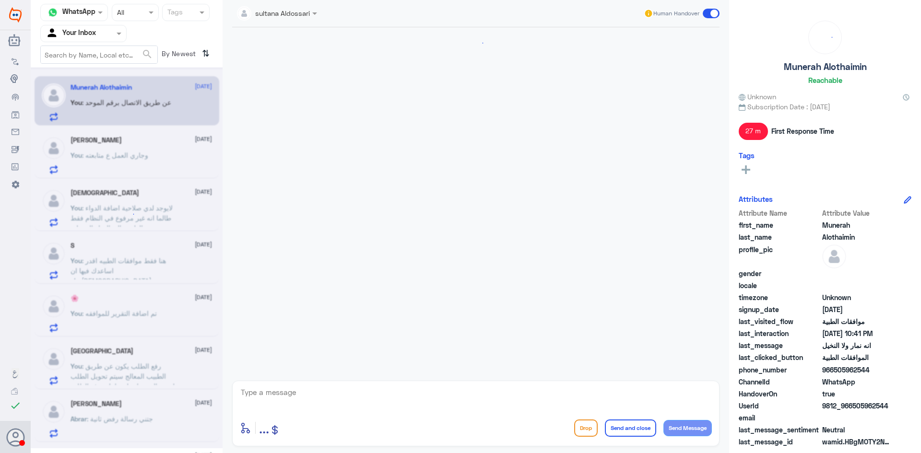
scroll to position [483, 0]
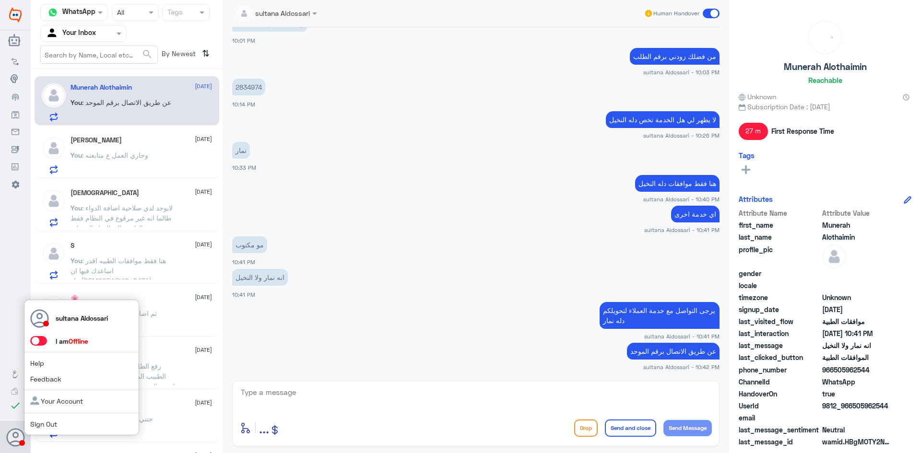
click at [38, 426] on link "Sign Out" at bounding box center [43, 424] width 27 height 8
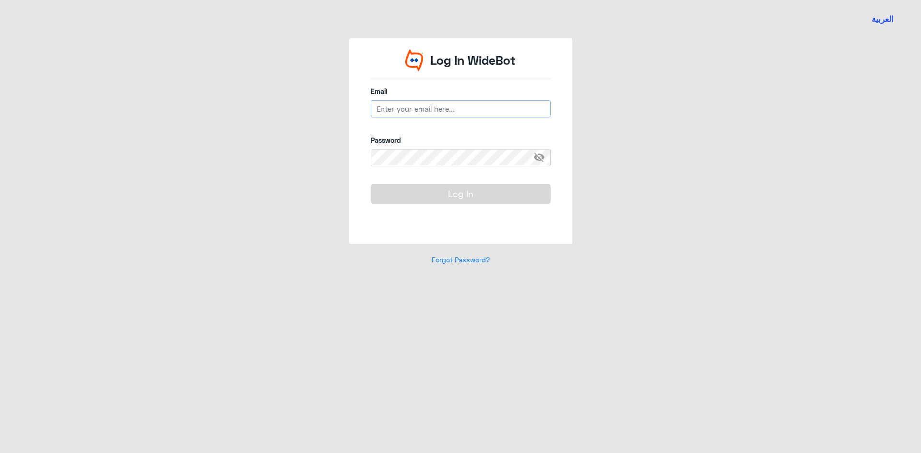
type input "[EMAIL_ADDRESS][DOMAIN_NAME]"
